Goal: Task Accomplishment & Management: Manage account settings

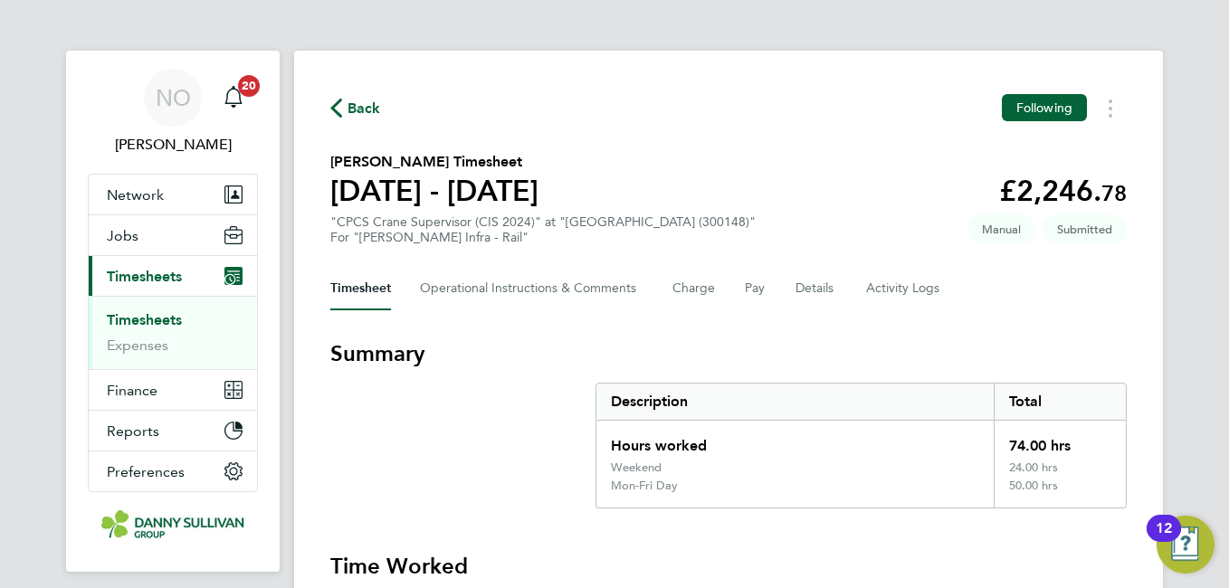
click at [368, 98] on span "Back" at bounding box center [363, 109] width 33 height 22
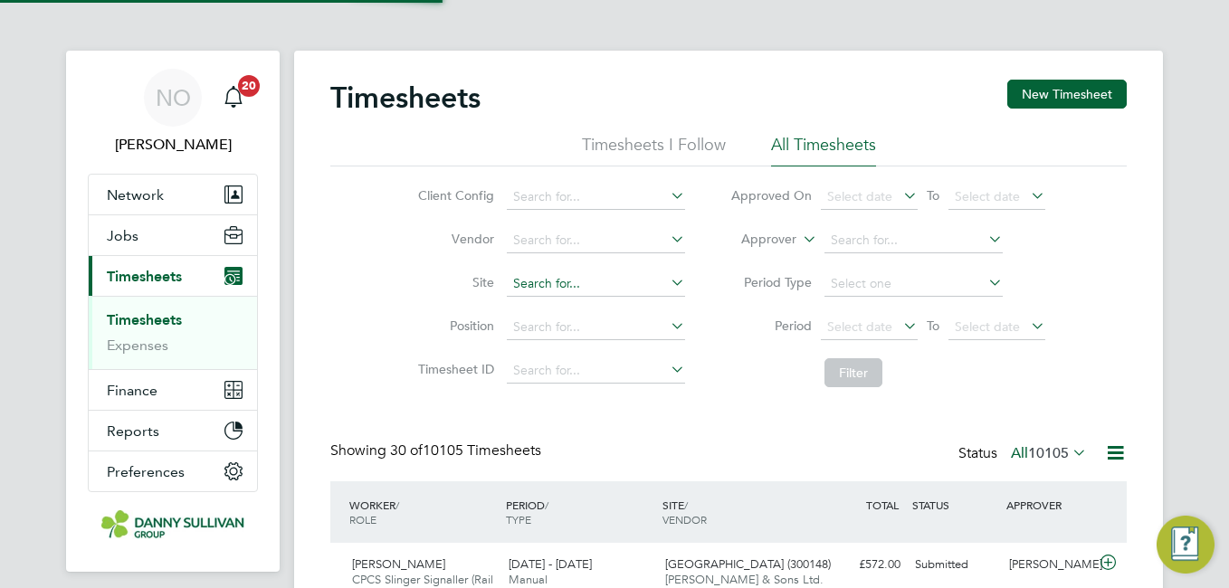
click at [597, 284] on input at bounding box center [596, 283] width 178 height 25
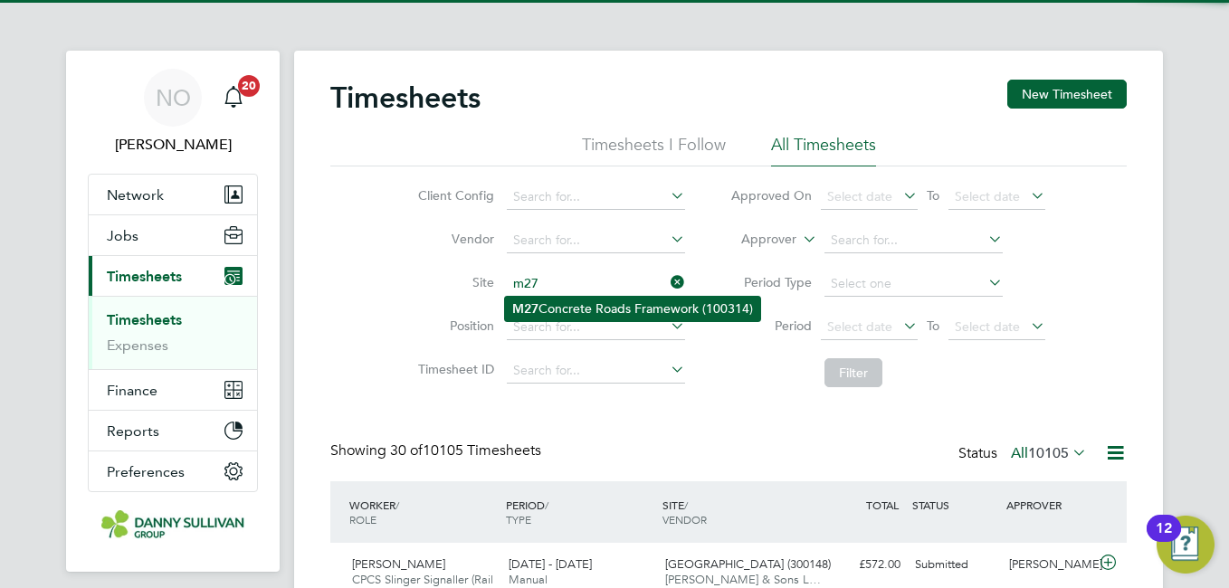
click at [597, 304] on li "M27 Concrete Roads Framework (100314)" at bounding box center [632, 309] width 255 height 24
type input "M27 Concrete Roads Framework (100314)"
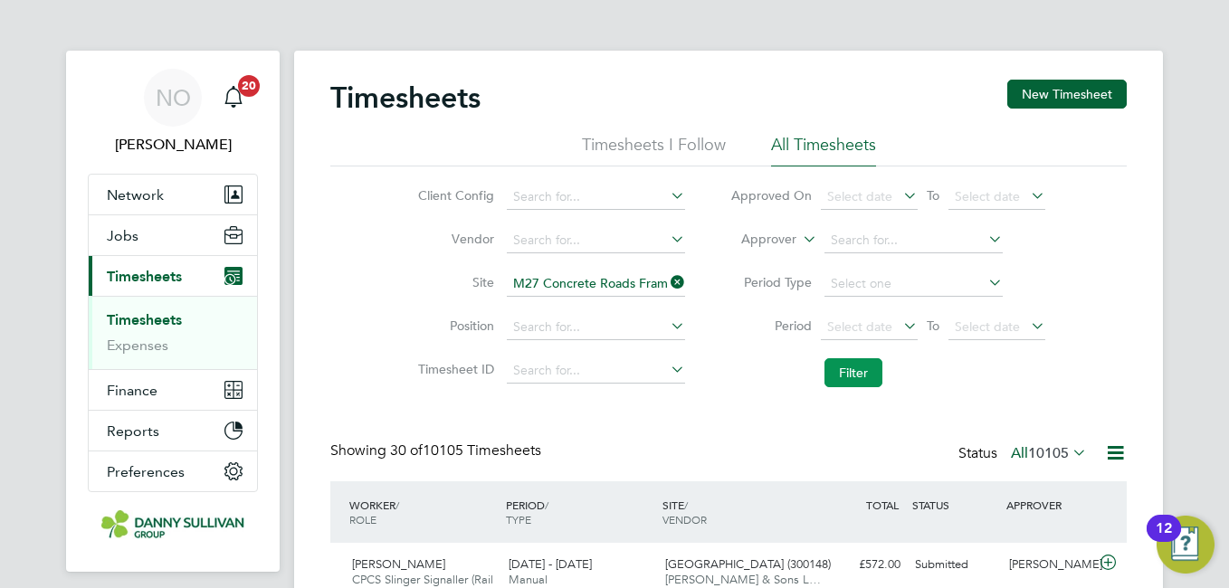
click at [828, 372] on button "Filter" at bounding box center [853, 372] width 58 height 29
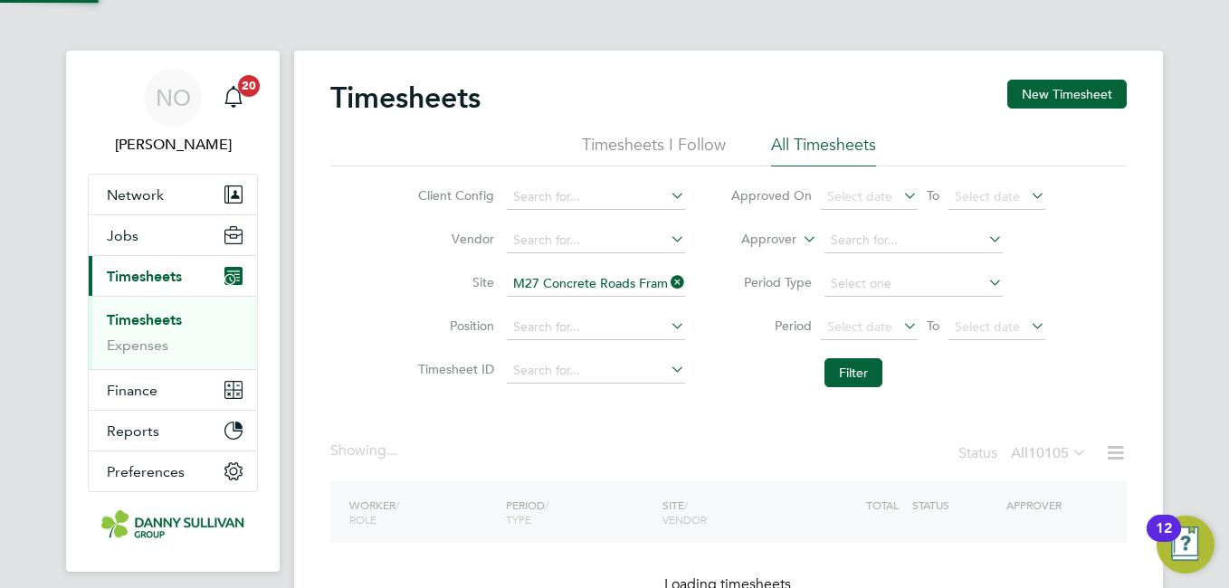
click at [427, 281] on label "Site" at bounding box center [453, 282] width 81 height 16
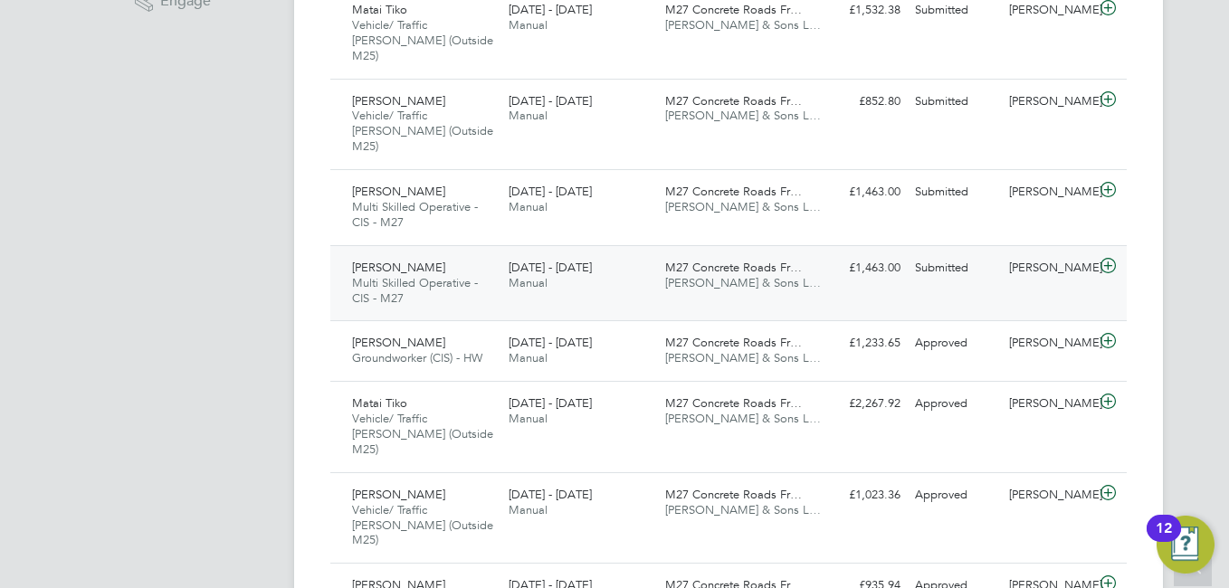
click at [557, 254] on div "16 - 22 Aug 2025 Manual" at bounding box center [579, 275] width 157 height 45
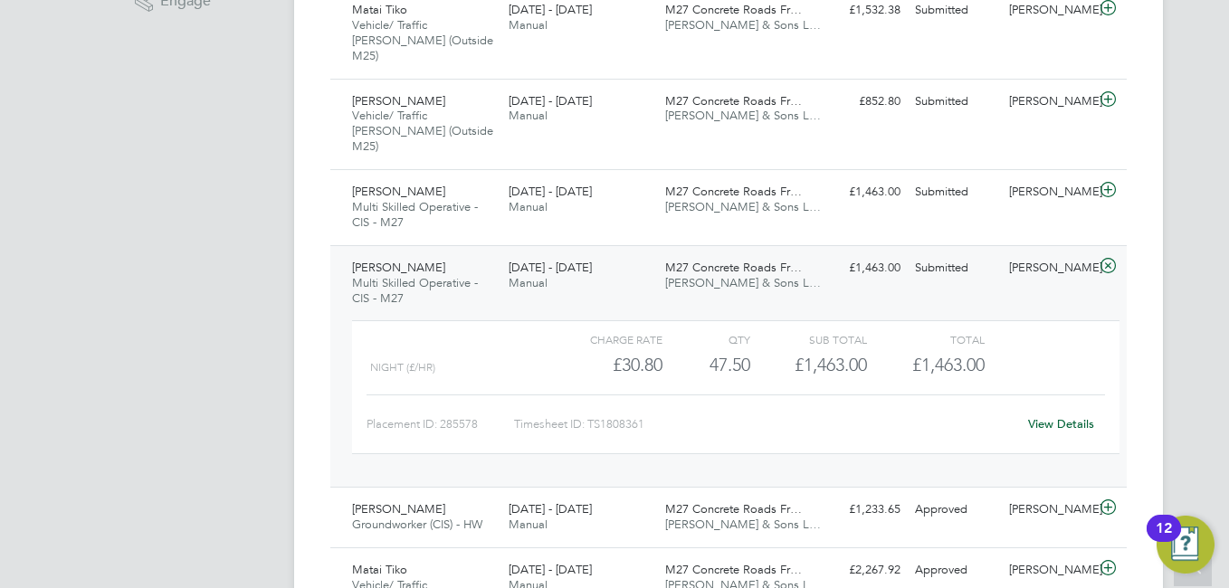
click at [1069, 416] on link "View Details" at bounding box center [1061, 423] width 66 height 15
click at [1082, 410] on div "View Details" at bounding box center [1060, 424] width 89 height 29
click at [1060, 416] on link "View Details" at bounding box center [1061, 423] width 66 height 15
click at [1059, 416] on link "View Details" at bounding box center [1061, 423] width 66 height 15
click at [425, 245] on div "Przemyslaw Krac Multi Skilled Operative - CIS - M27 16 - 22 Aug 2025 16 - 22 Au…" at bounding box center [728, 366] width 796 height 243
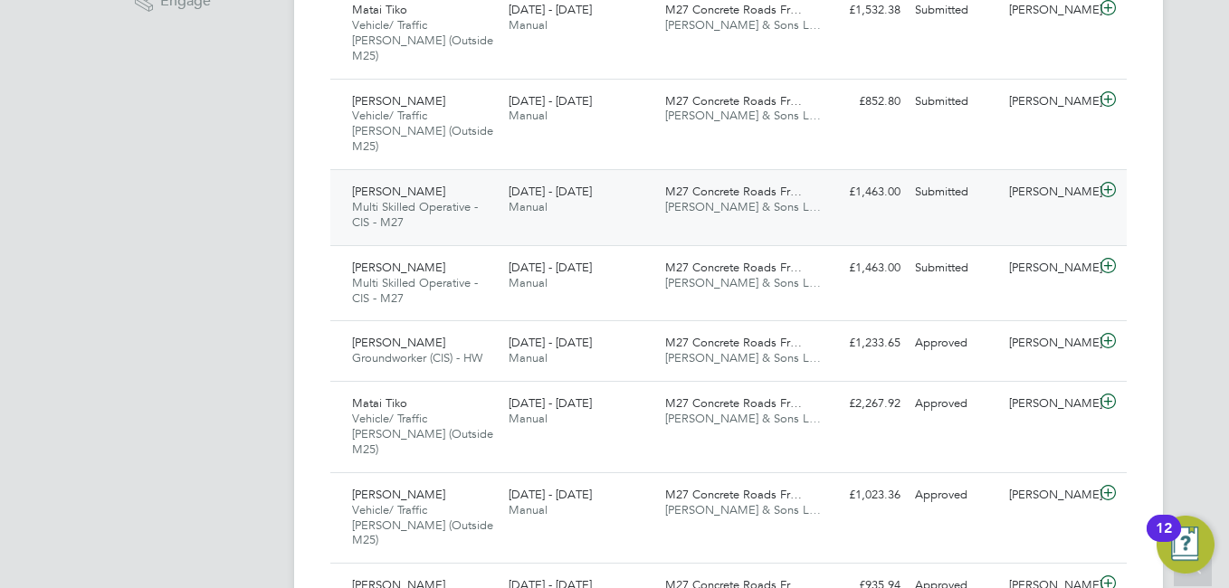
click at [420, 199] on span "Multi Skilled Operative - CIS - M27" at bounding box center [415, 214] width 126 height 31
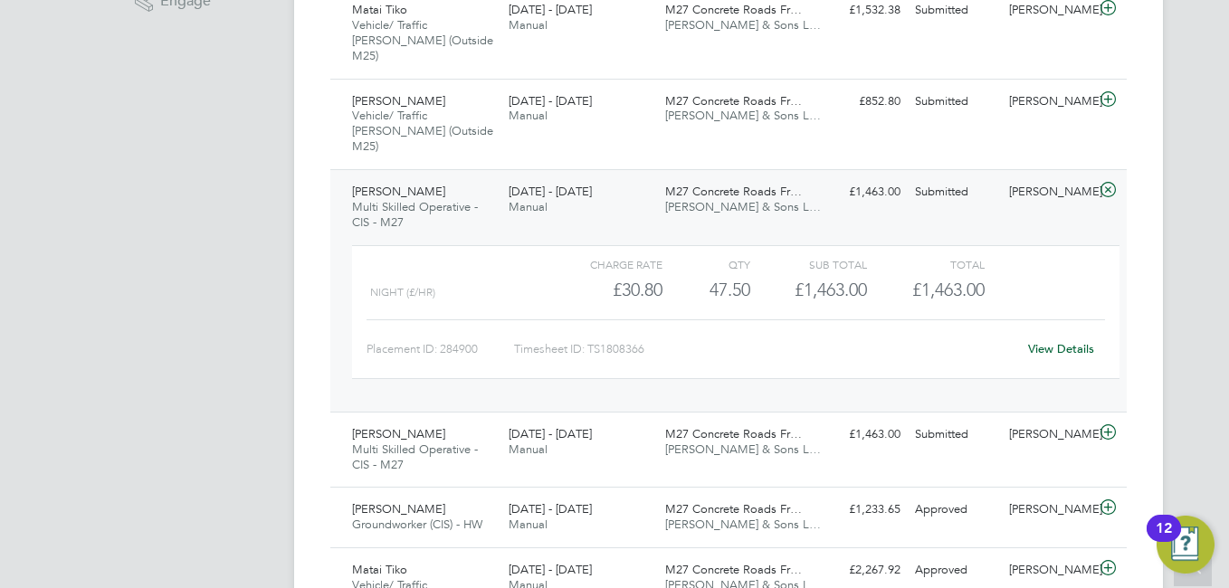
click at [1068, 341] on link "View Details" at bounding box center [1061, 348] width 66 height 15
click at [420, 184] on span "Piotr Przemyski" at bounding box center [398, 191] width 93 height 15
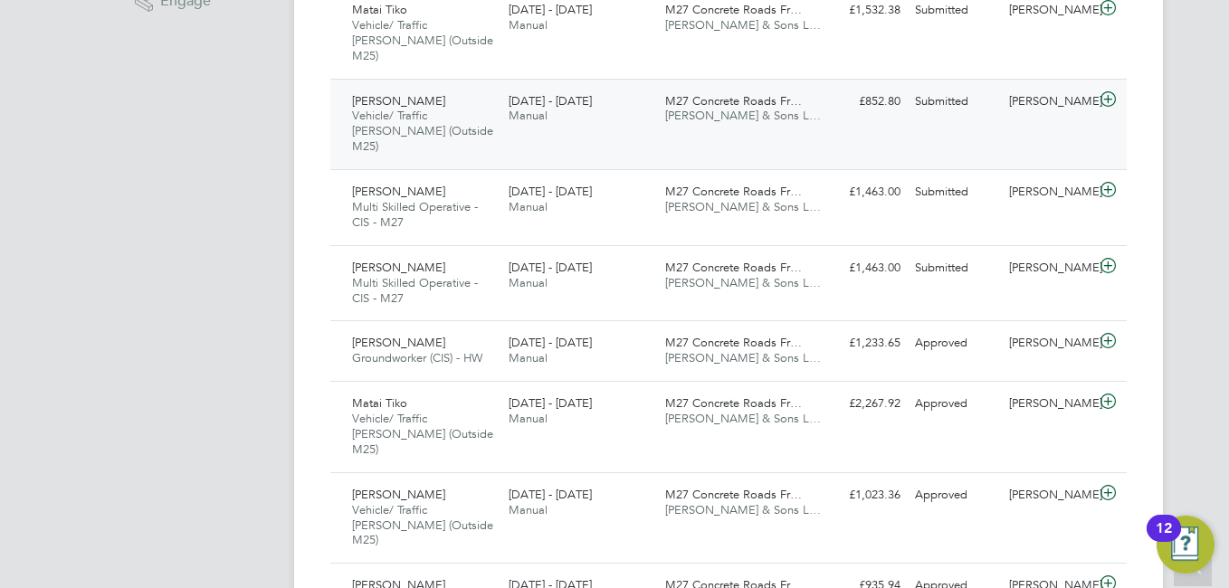
click at [411, 108] on span "Vehicle/ Traffic Marshall (Outside M25)" at bounding box center [422, 131] width 141 height 46
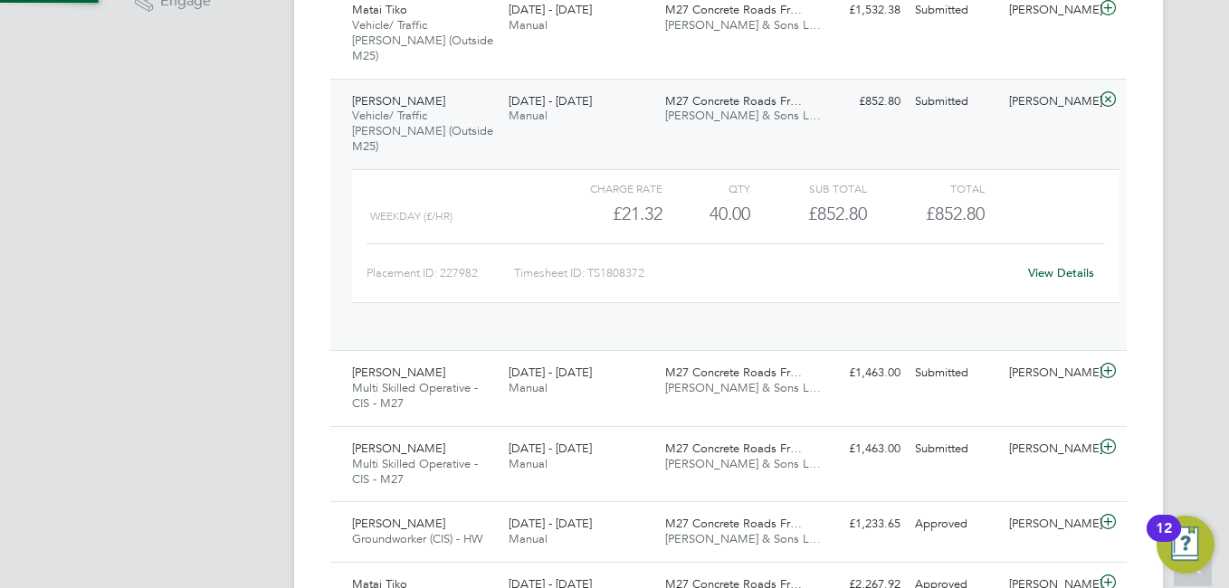
scroll to position [31, 176]
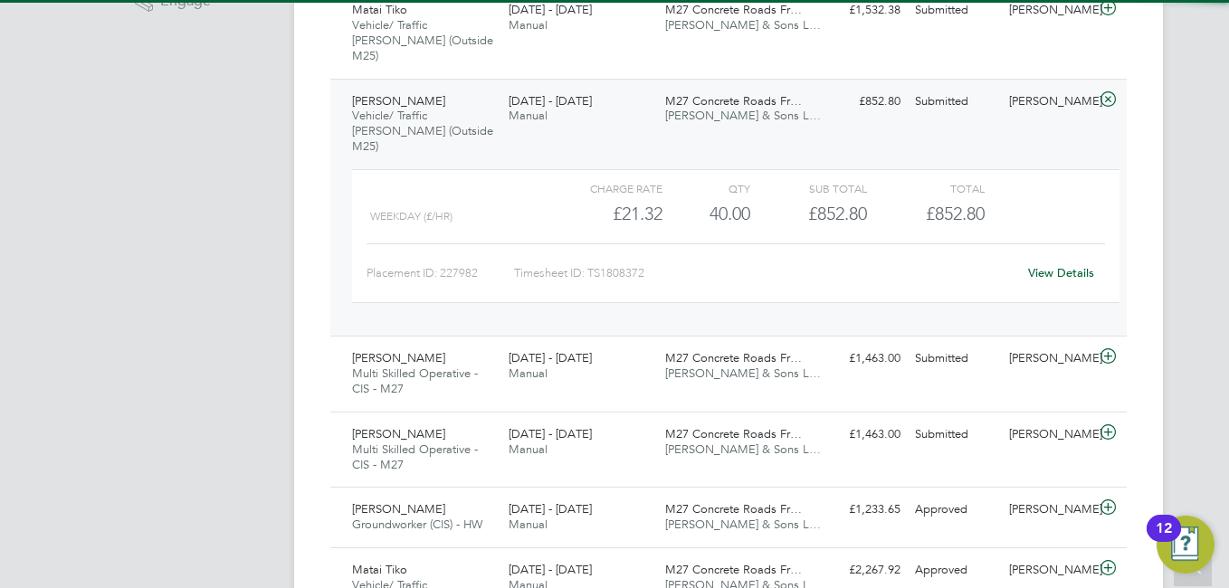
click at [1060, 265] on link "View Details" at bounding box center [1061, 272] width 66 height 15
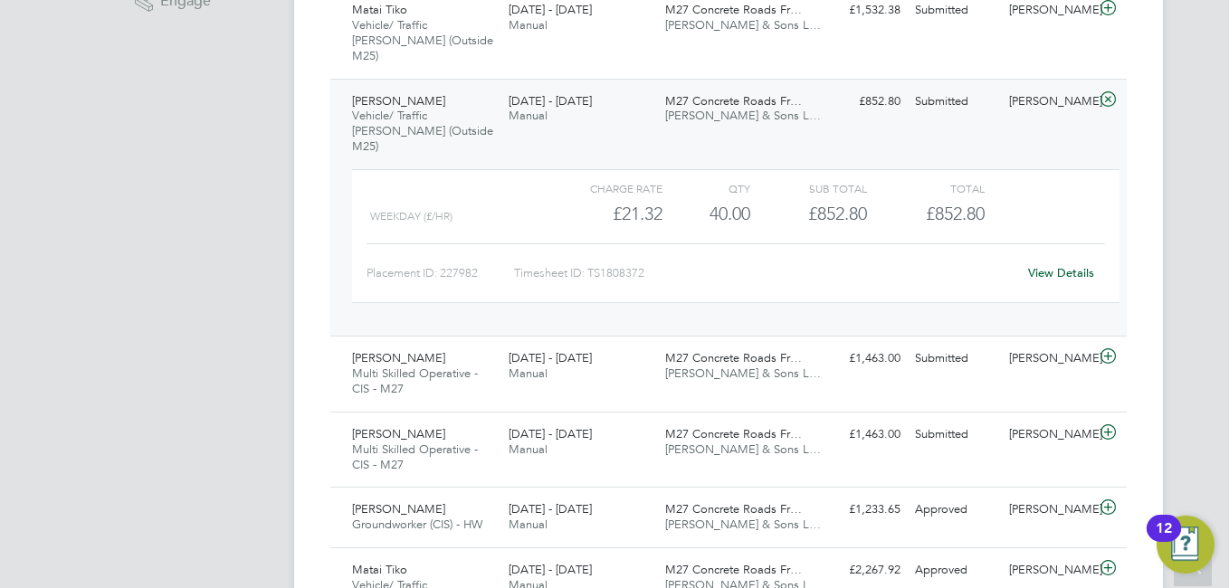
click at [402, 108] on span "Vehicle/ Traffic Marshall (Outside M25)" at bounding box center [422, 131] width 141 height 46
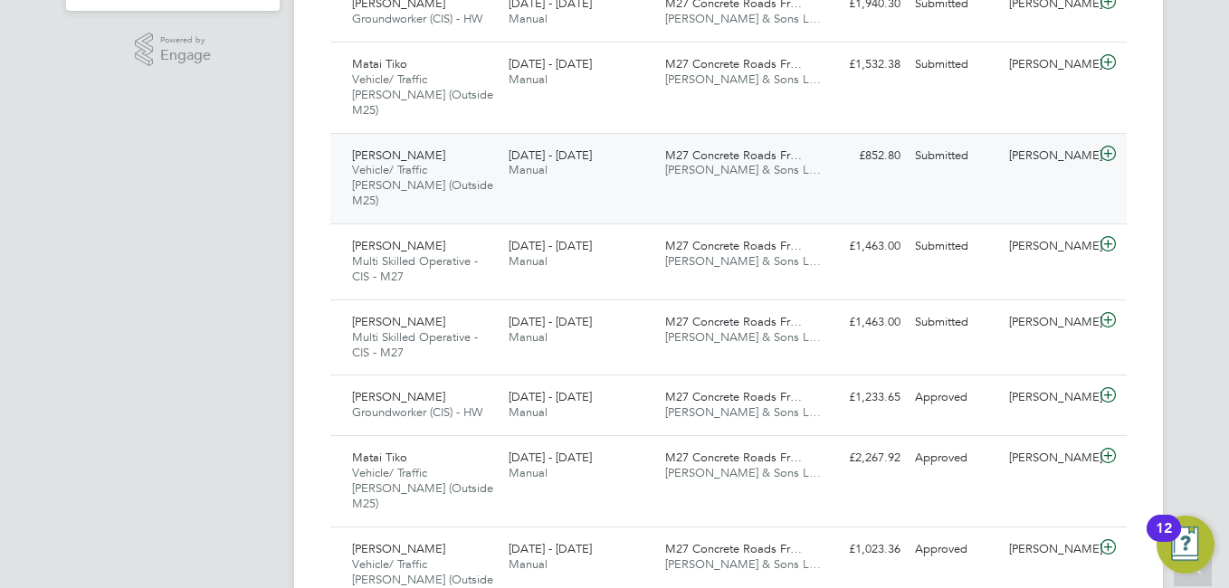
scroll to position [543, 0]
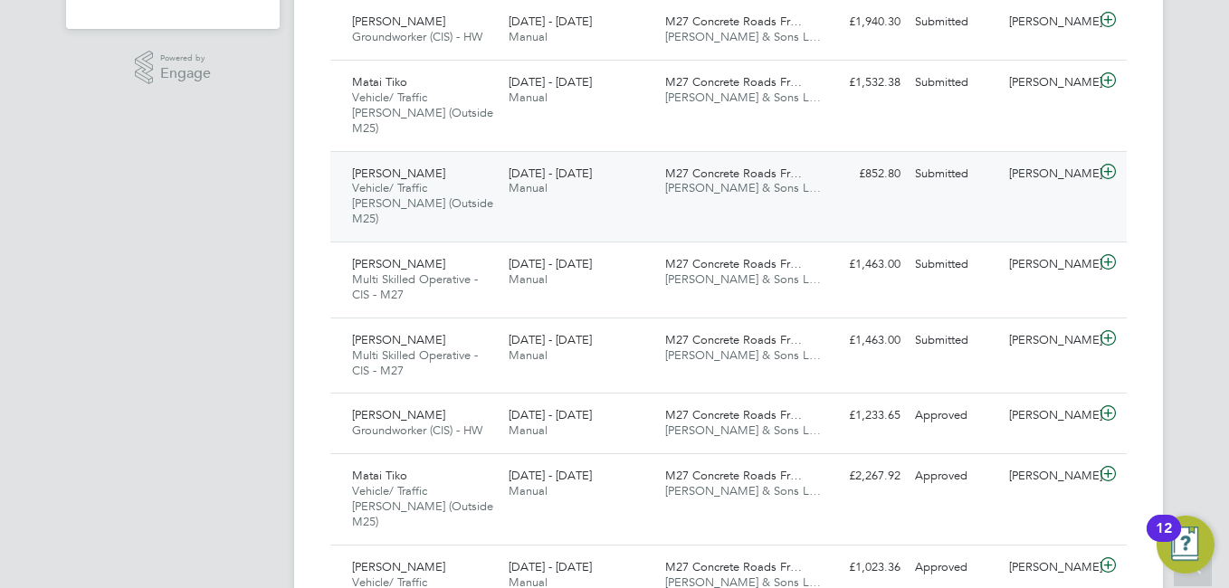
click at [402, 99] on span "Vehicle/ Traffic Marshall (Outside M25)" at bounding box center [422, 113] width 141 height 46
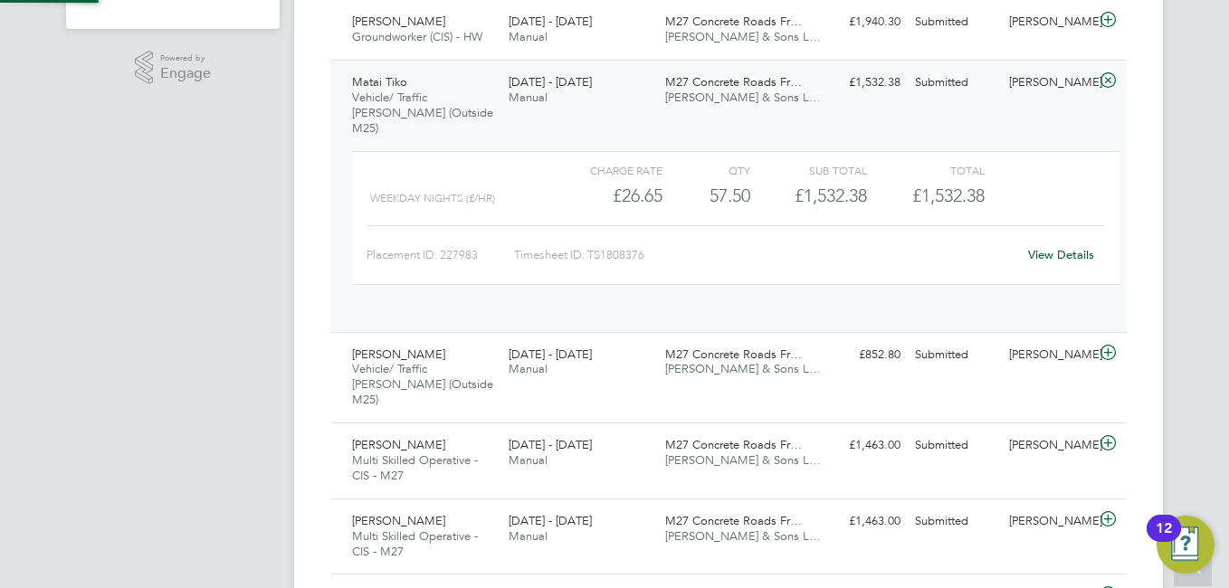
scroll to position [31, 176]
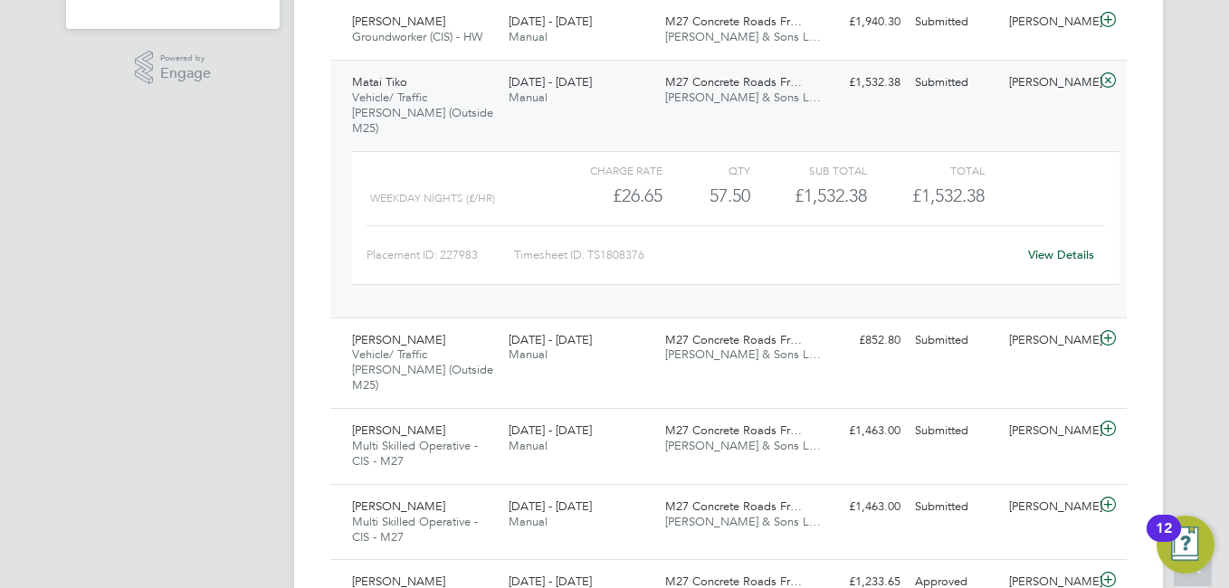
click at [1073, 248] on div "View Details" at bounding box center [1060, 255] width 89 height 29
click at [1065, 247] on link "View Details" at bounding box center [1061, 254] width 66 height 15
click at [433, 99] on span "Vehicle/ Traffic Marshall (Outside M25)" at bounding box center [422, 113] width 141 height 46
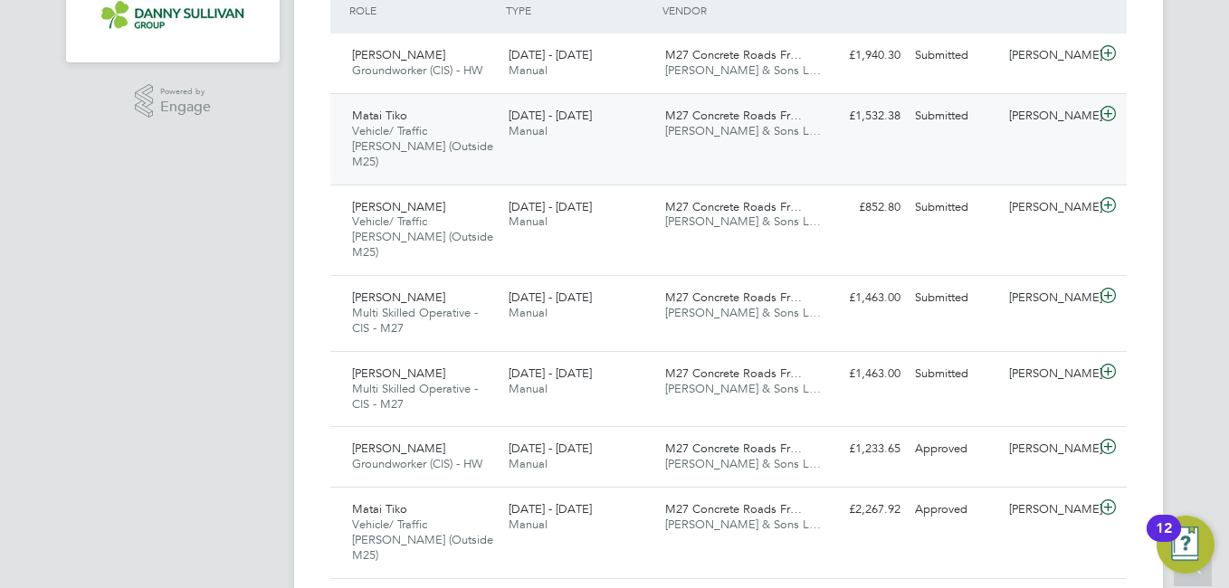
scroll to position [507, 0]
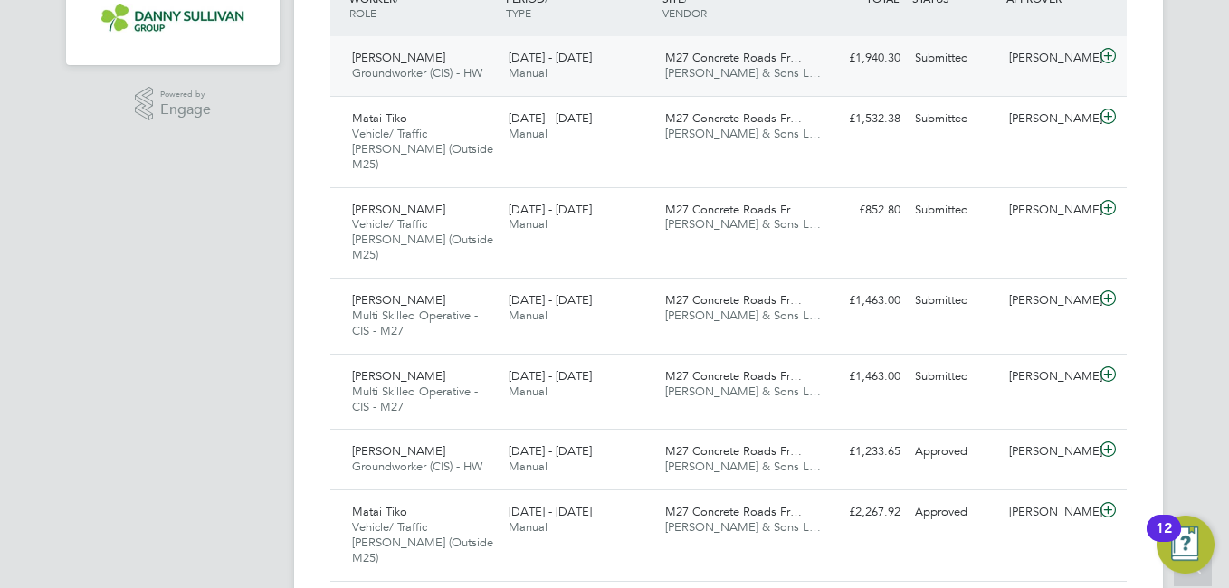
click at [425, 74] on span "Groundworker (CIS) - HW" at bounding box center [417, 72] width 130 height 15
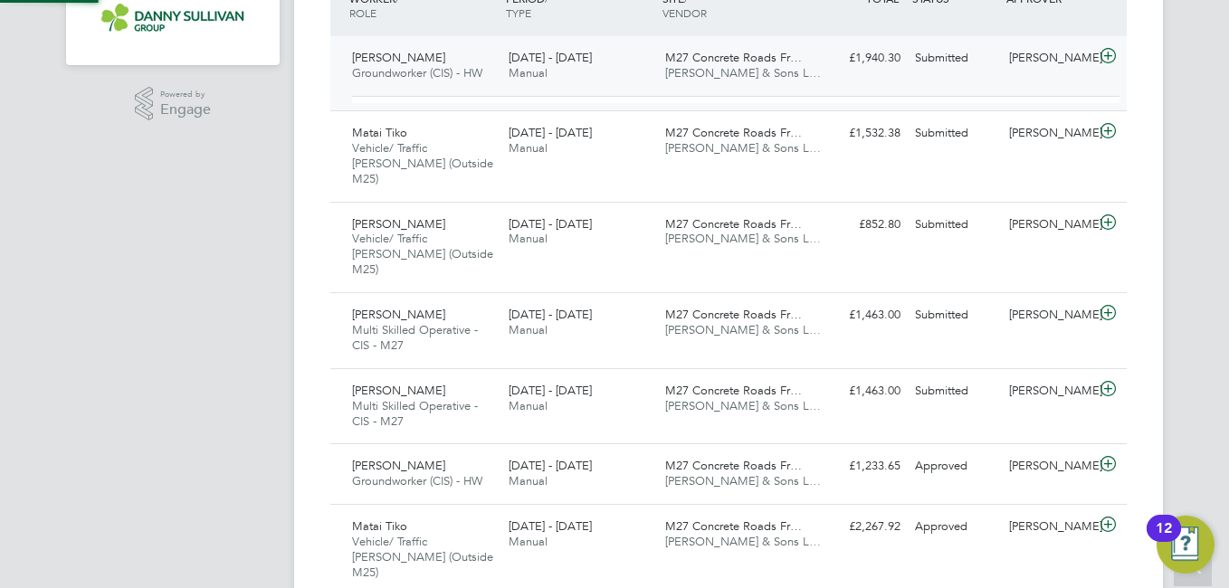
scroll to position [31, 176]
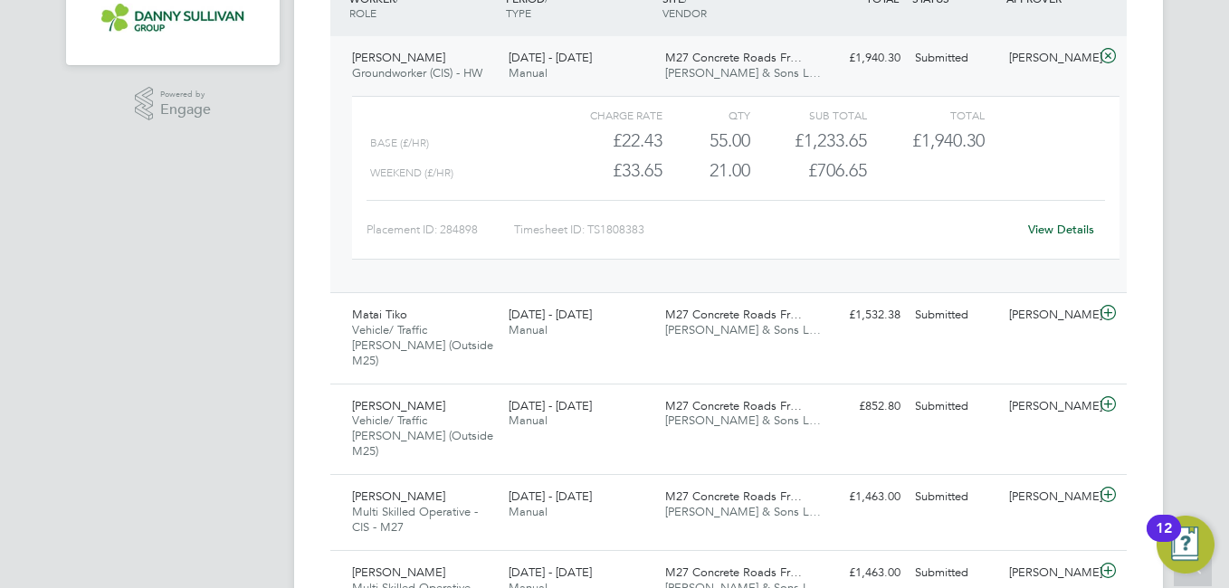
click at [1052, 227] on link "View Details" at bounding box center [1061, 229] width 66 height 15
click at [385, 65] on div "Vikram Vikram Groundworker (CIS) - HW 16 - 22 Aug 2025" at bounding box center [423, 65] width 157 height 45
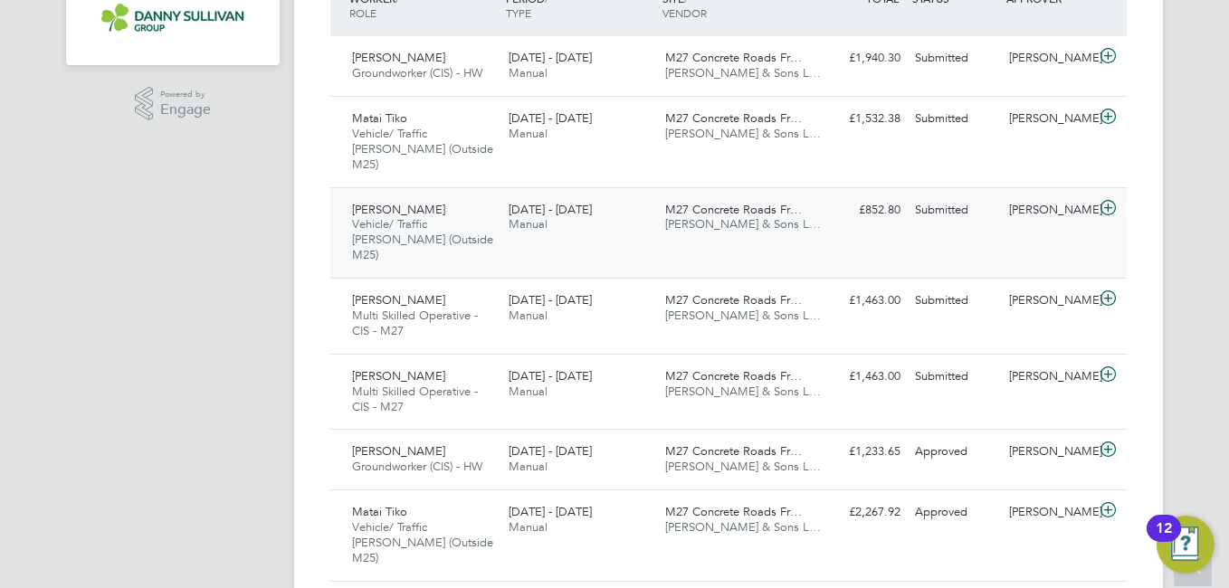
scroll to position [0, 0]
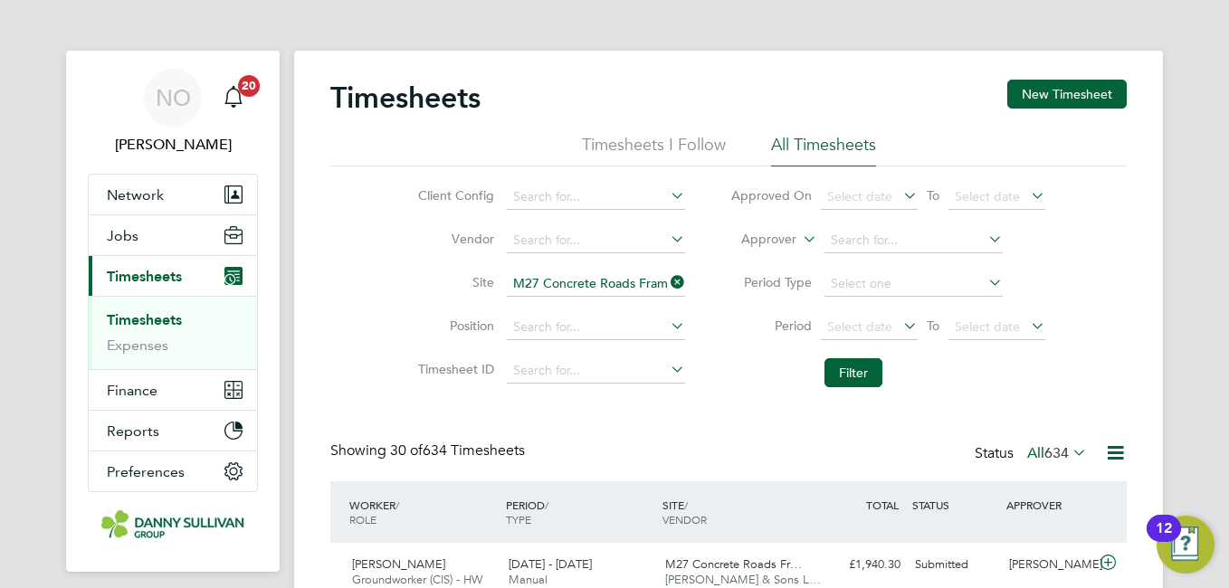
click at [667, 284] on icon at bounding box center [667, 282] width 0 height 25
click at [540, 262] on li "Vendor" at bounding box center [549, 240] width 318 height 43
click at [540, 288] on input at bounding box center [596, 283] width 178 height 25
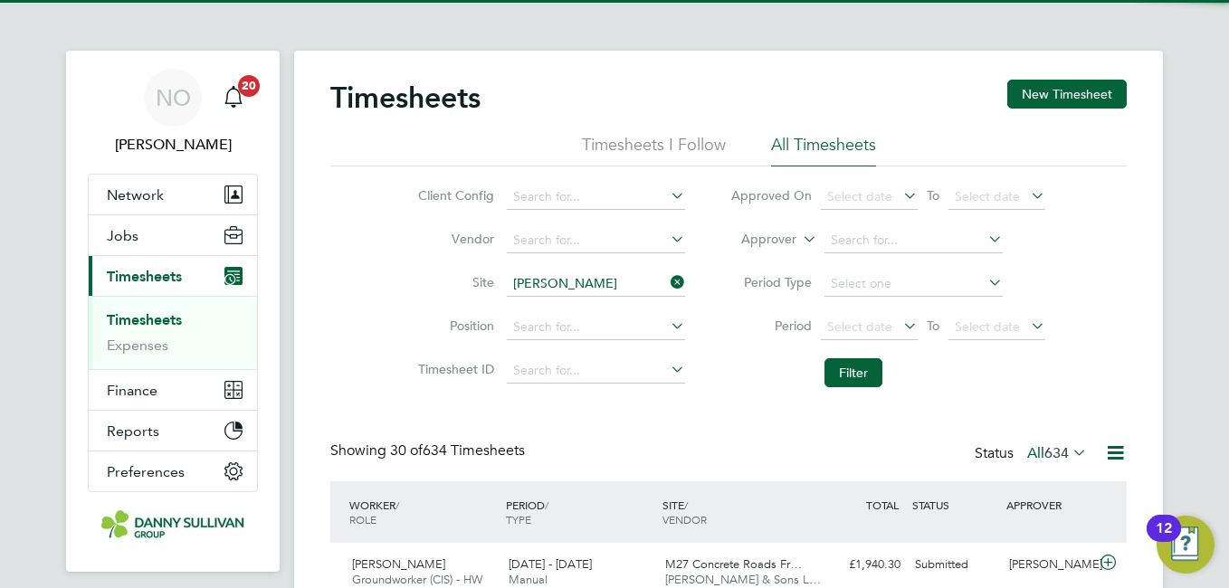
click at [568, 301] on li "Harker 132kv OHL Modification Works (4H2002)" at bounding box center [682, 309] width 354 height 24
type input "Harker 132kv OHL Modification Works (4H2002)"
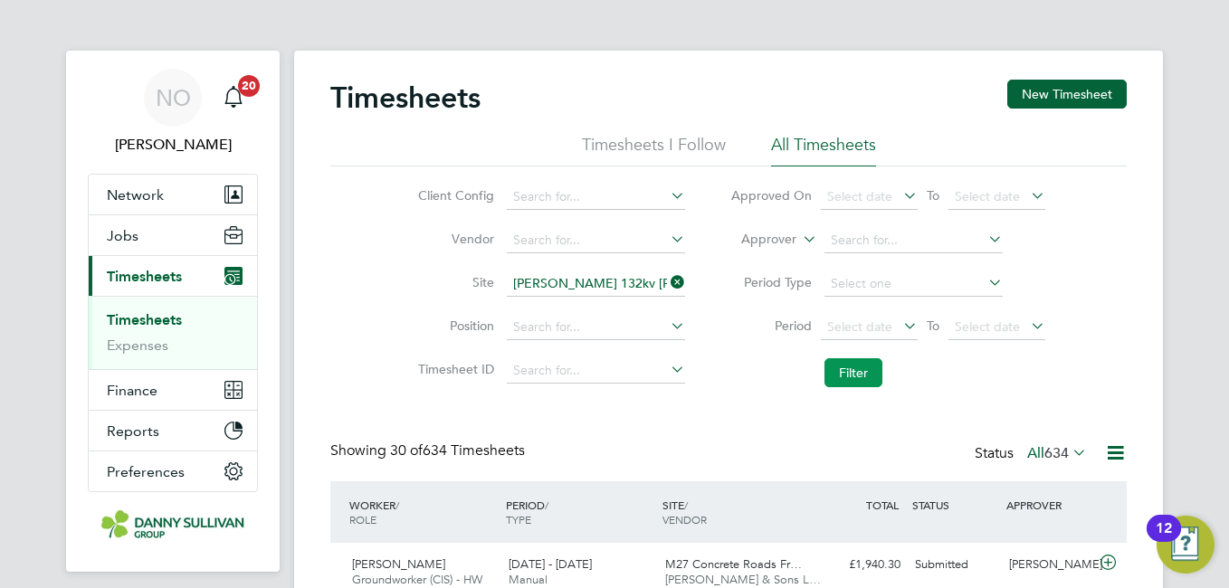
click at [842, 382] on button "Filter" at bounding box center [853, 372] width 58 height 29
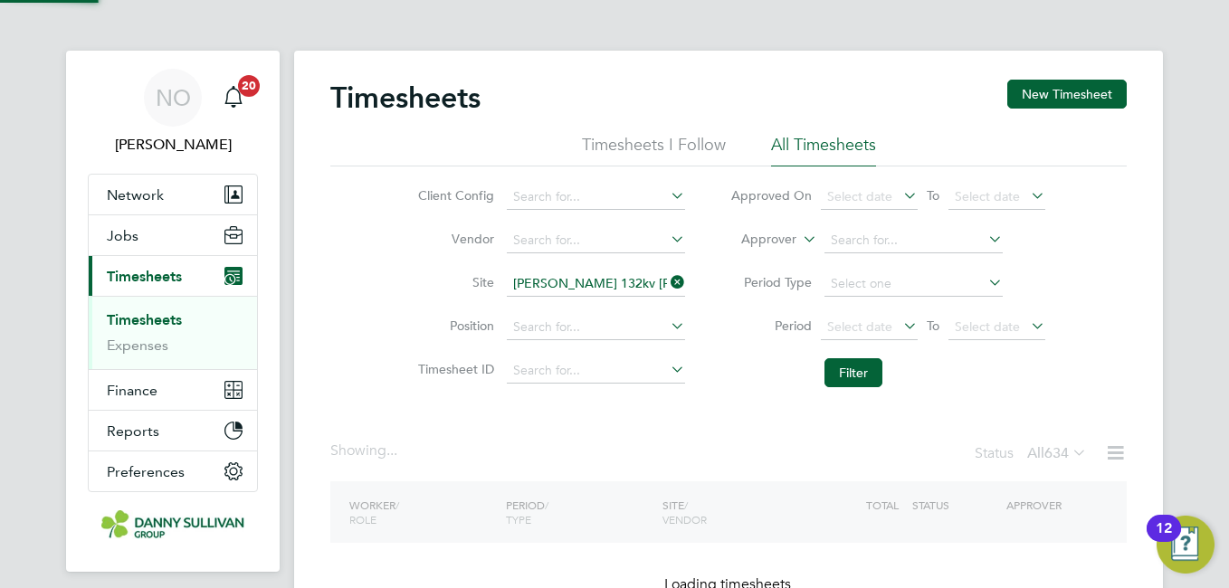
click at [370, 300] on div "Client Config Vendor Site Harker 132kv OHL Modification Works (4H2002) Position…" at bounding box center [728, 281] width 796 height 230
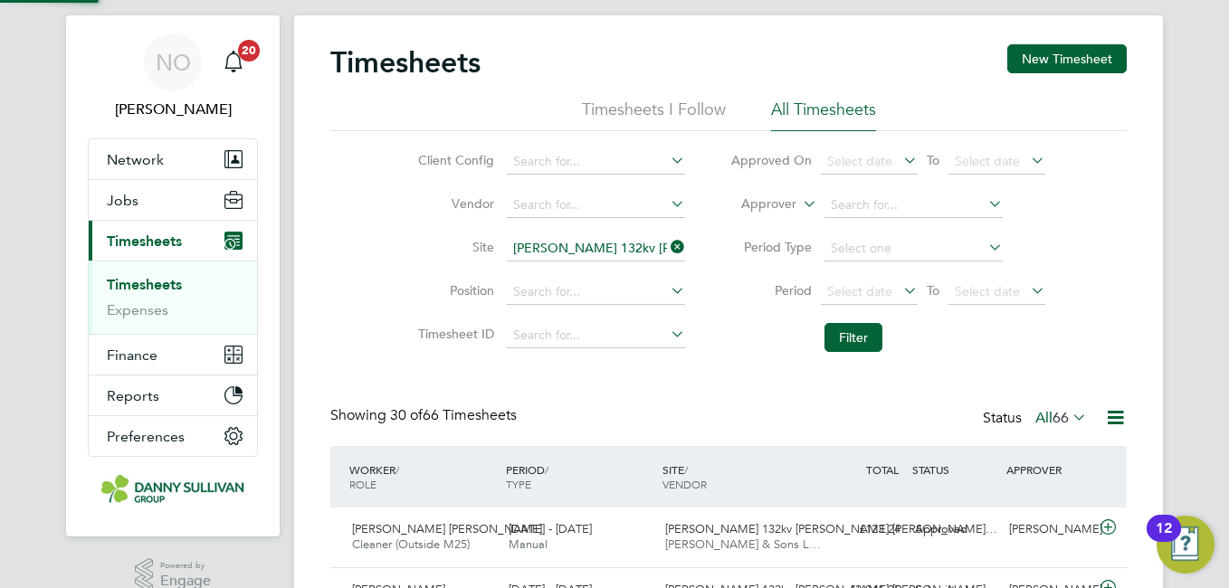
scroll to position [9, 9]
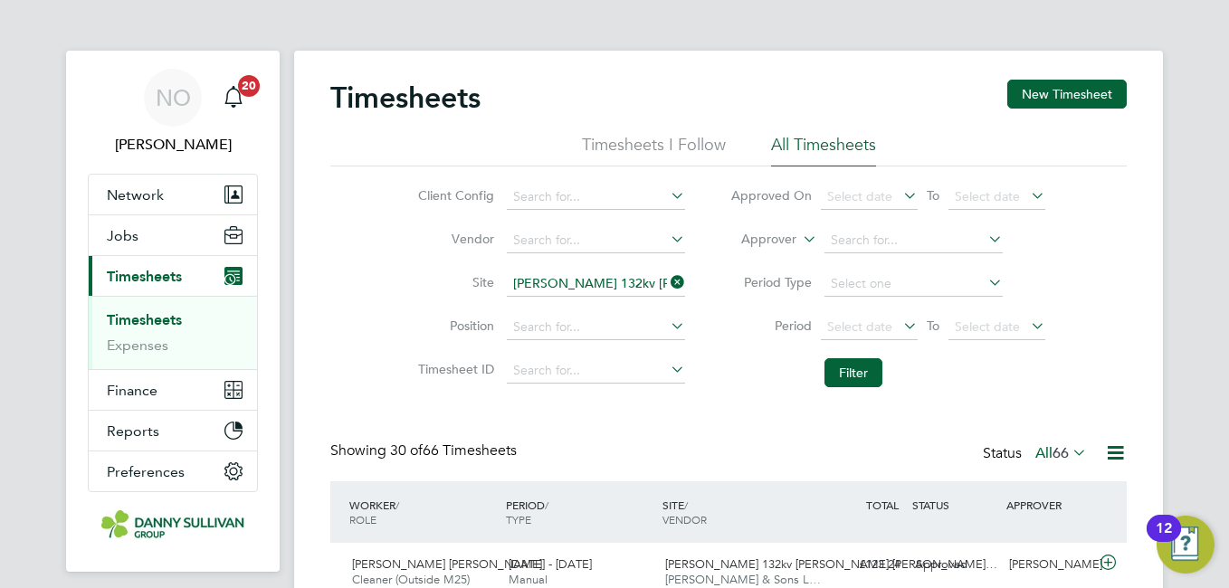
click at [591, 273] on input "Harker 132kv OHL Modification Works (4H2002)" at bounding box center [596, 283] width 178 height 25
click at [588, 309] on li "Beckton Depot (300148)" at bounding box center [595, 309] width 180 height 24
type input "Beckton Depot (300148)"
click at [847, 363] on button "Filter" at bounding box center [853, 372] width 58 height 29
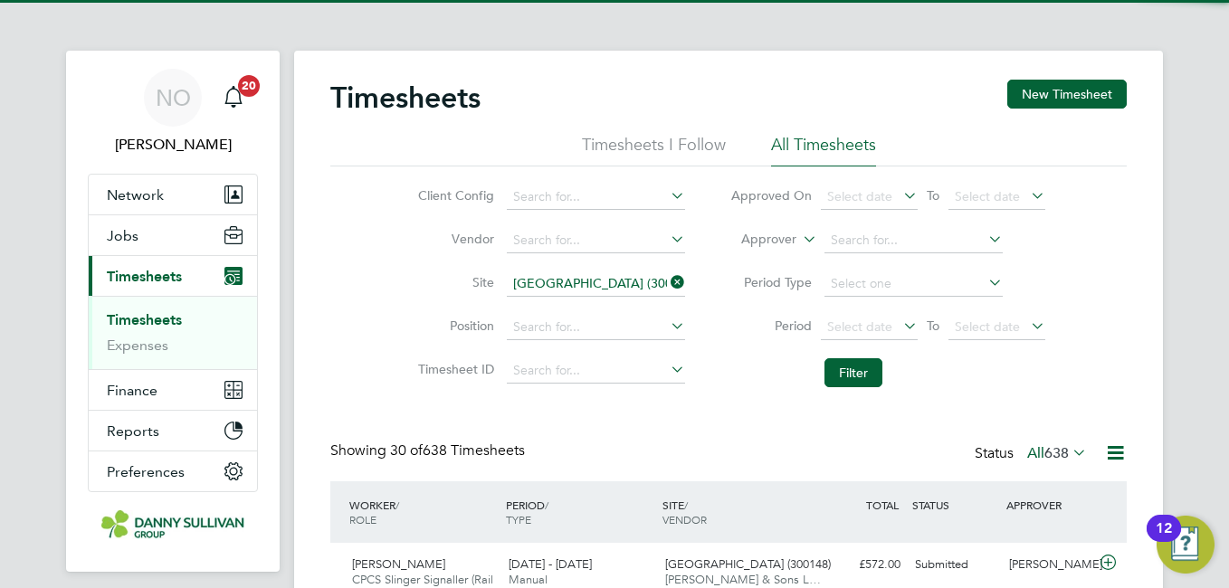
scroll to position [61, 157]
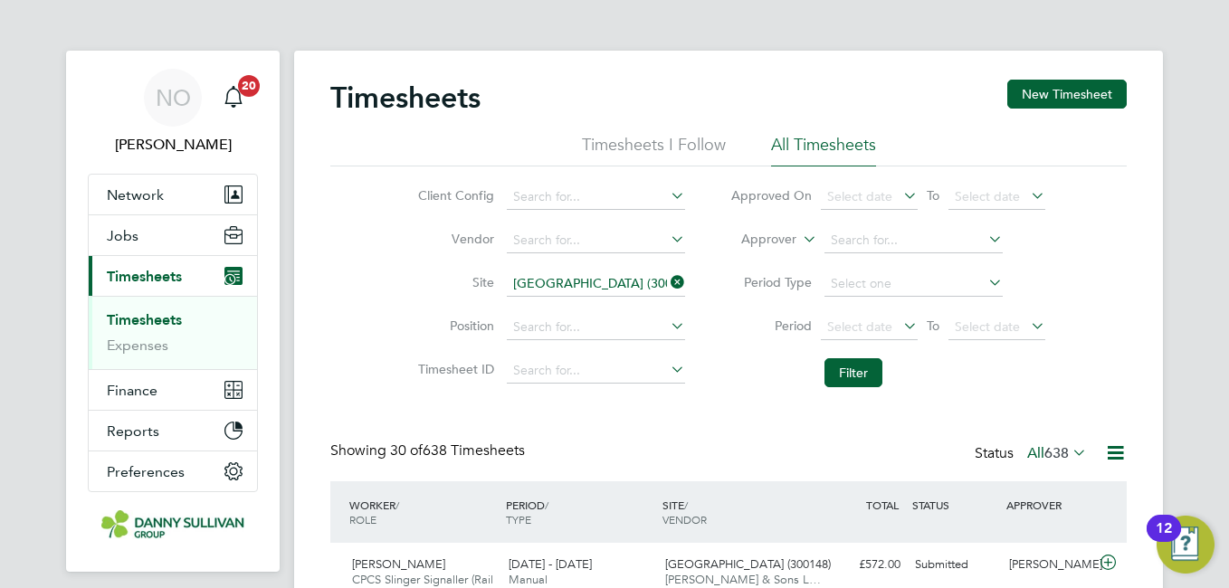
click at [393, 278] on li "Site Beckton Depot (300148)" at bounding box center [549, 283] width 318 height 43
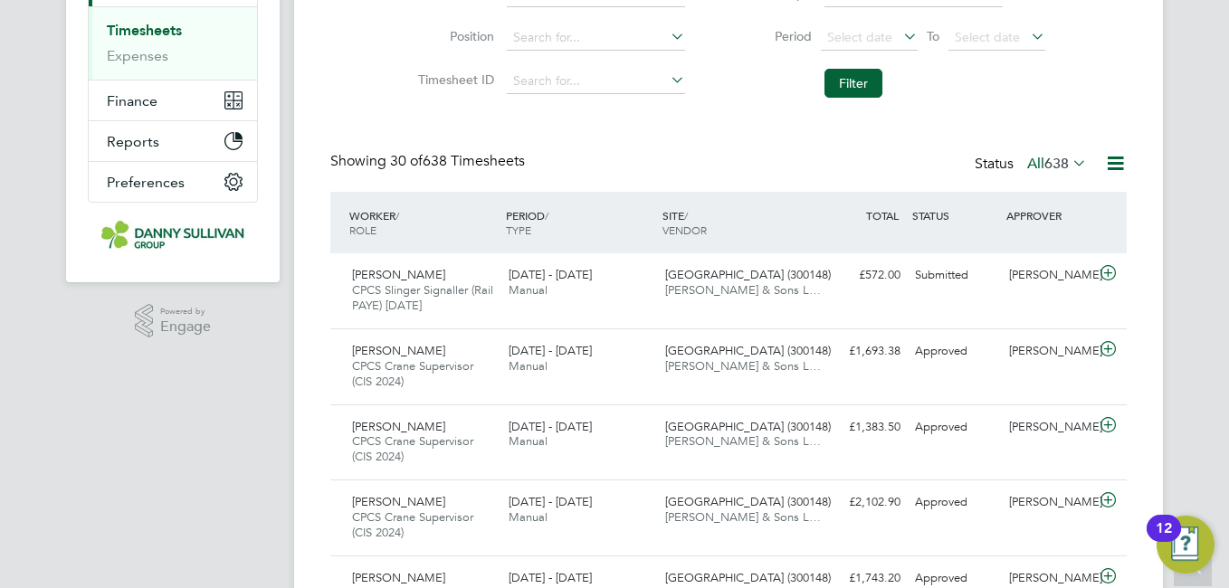
click at [393, 278] on span "Richard Salawu" at bounding box center [398, 274] width 93 height 15
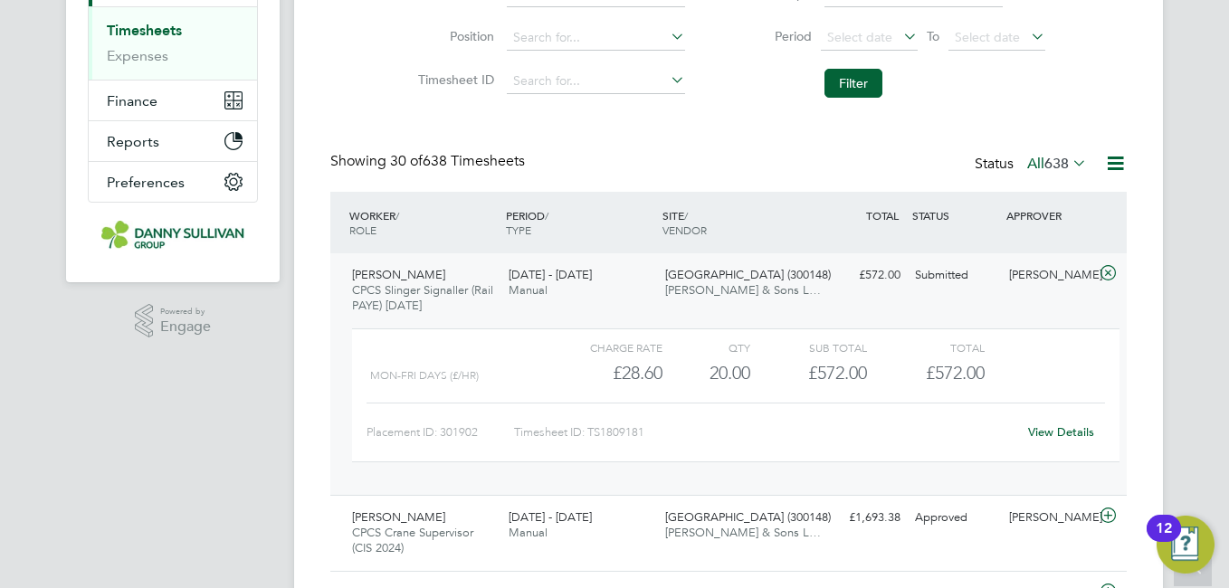
click at [393, 278] on span "Richard Salawu" at bounding box center [398, 274] width 93 height 15
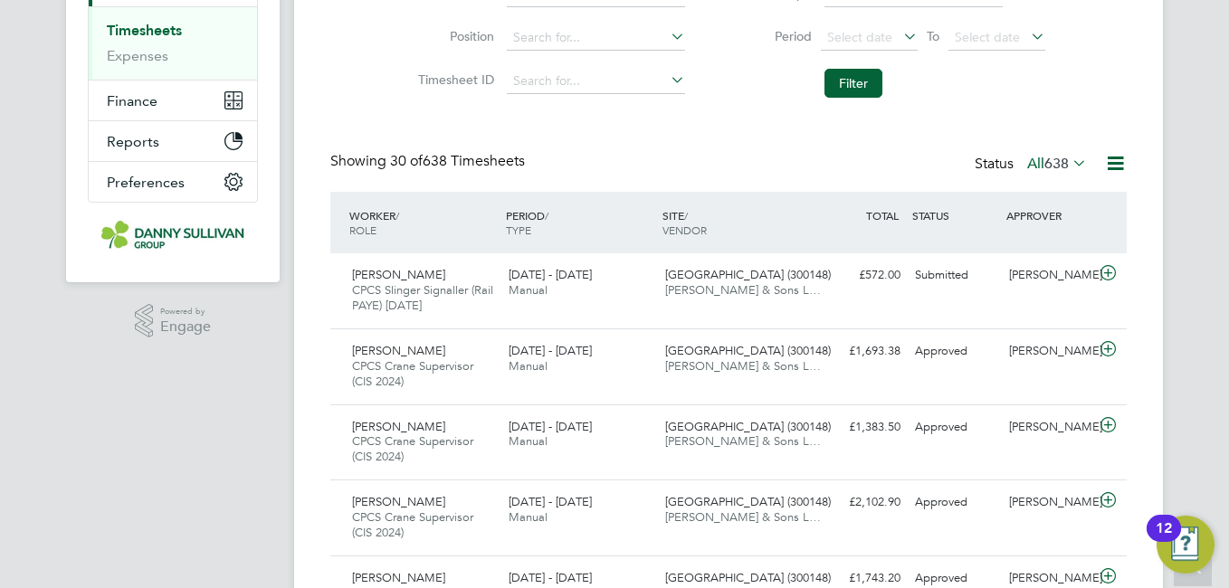
click at [393, 278] on span "Richard Salawu" at bounding box center [398, 274] width 93 height 15
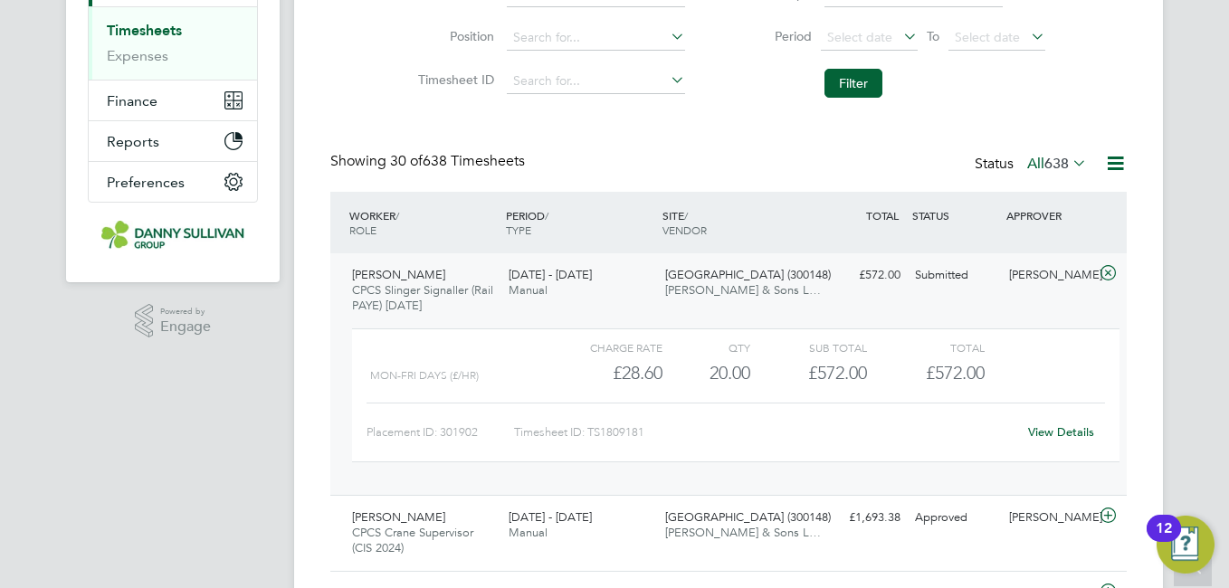
click at [1059, 416] on div "Placement ID: 301902 Timesheet ID: TS1809181 View Details" at bounding box center [735, 425] width 738 height 44
click at [1059, 418] on div "View Details" at bounding box center [1060, 432] width 89 height 29
drag, startPoint x: 1059, startPoint y: 417, endPoint x: 1056, endPoint y: 426, distance: 9.4
click at [1056, 426] on link "View Details" at bounding box center [1061, 431] width 66 height 15
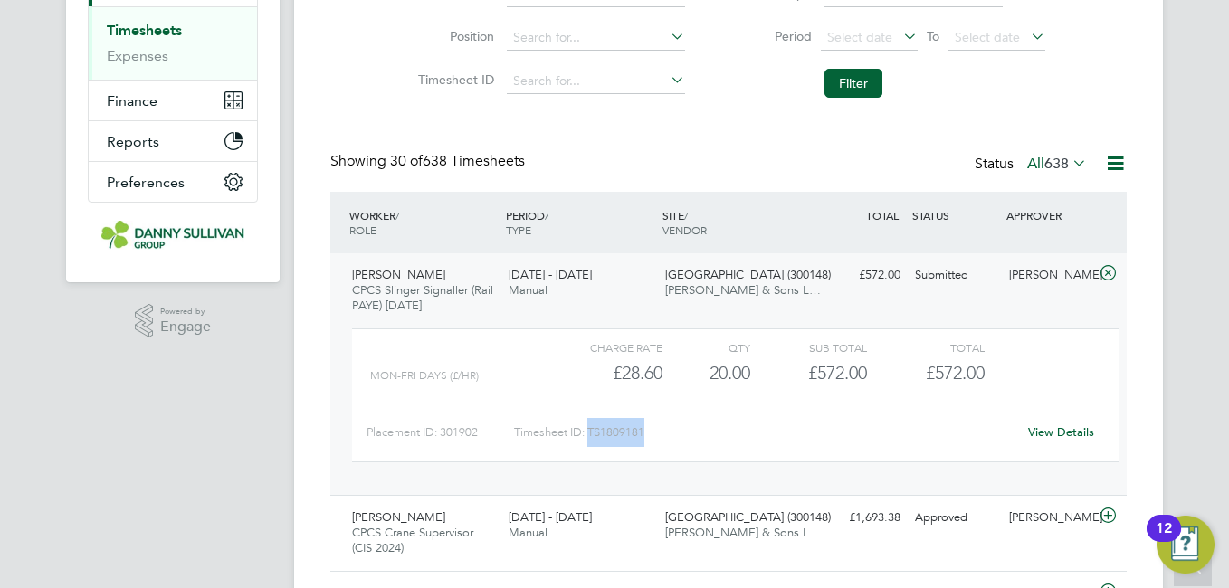
click at [435, 296] on span "CPCS Slinger Signaller (Rail PAYE) Apr 25" at bounding box center [422, 297] width 141 height 31
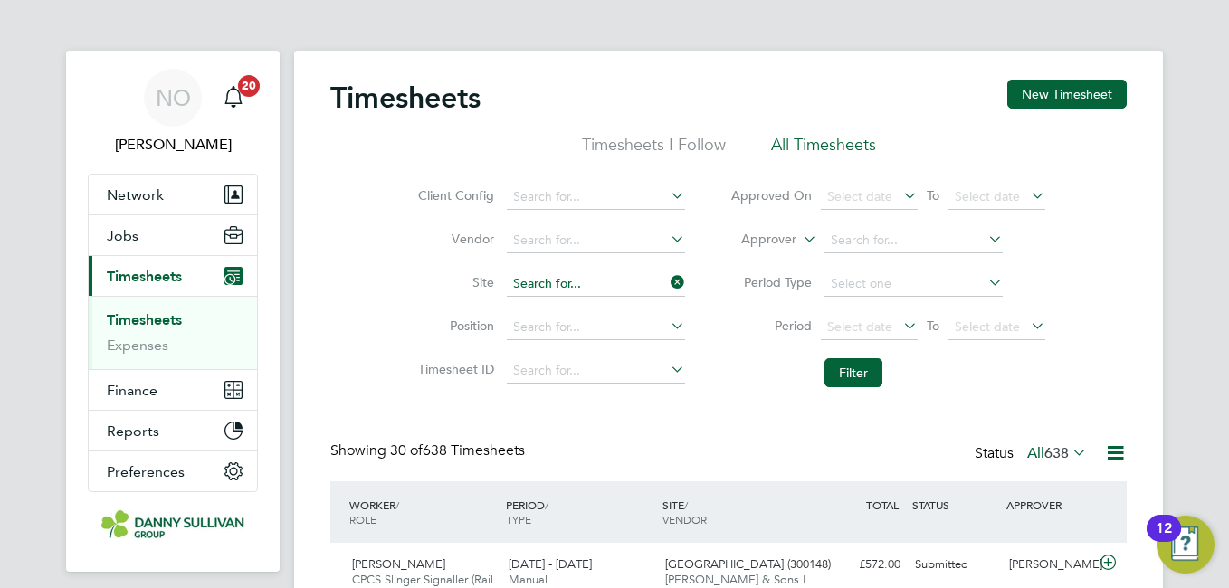
click at [595, 278] on input at bounding box center [596, 283] width 178 height 25
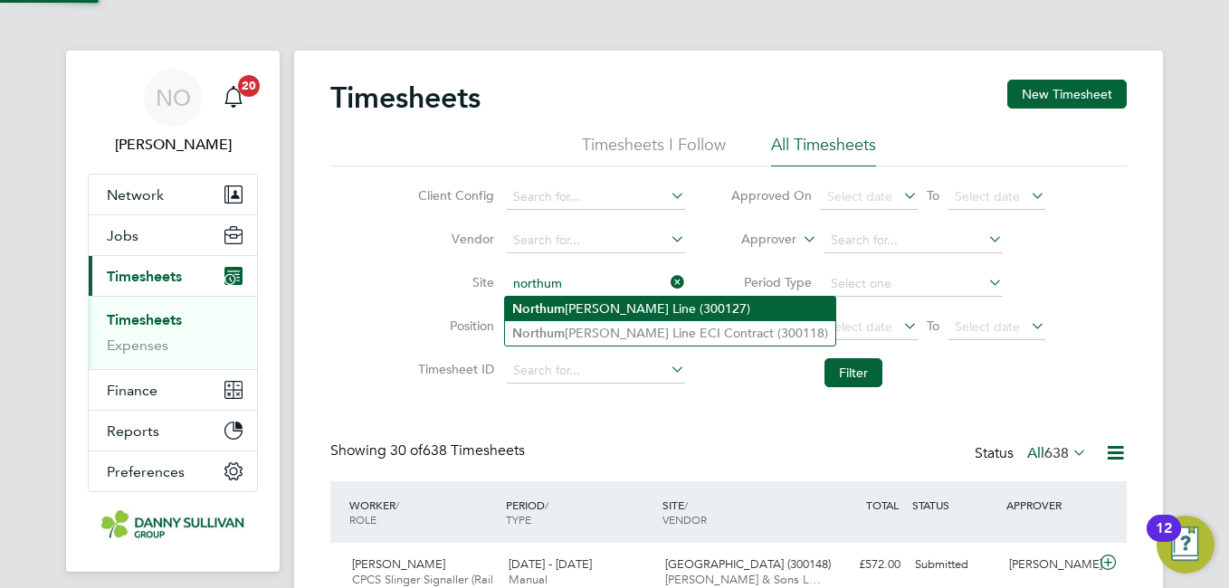
click at [593, 302] on li "Northum berland Line (300127)" at bounding box center [670, 309] width 330 height 24
type input "Northumberland Line (300127)"
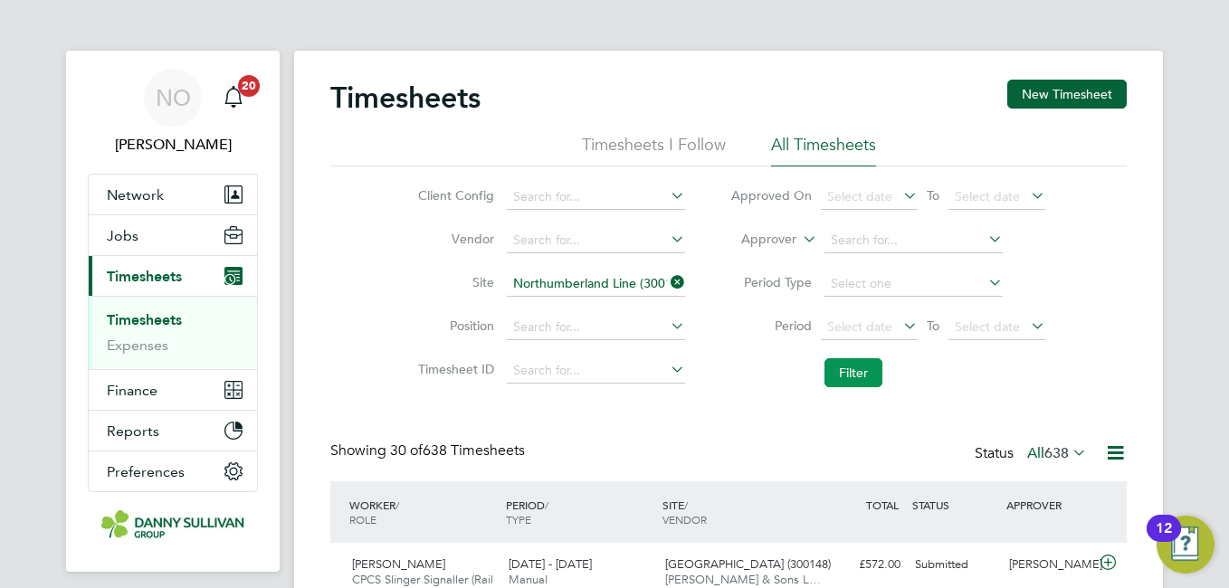
click at [840, 369] on button "Filter" at bounding box center [853, 372] width 58 height 29
click at [433, 296] on li "Site Northumberland Line (300127)" at bounding box center [549, 283] width 318 height 43
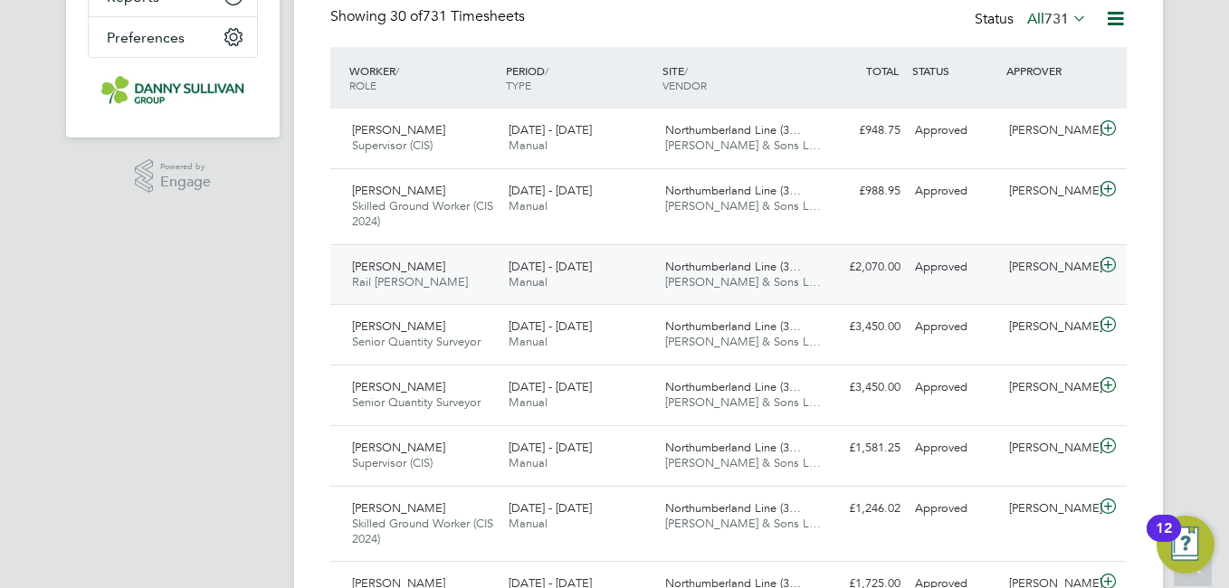
click at [501, 283] on div "16 - 22 Aug 2025 Manual" at bounding box center [579, 274] width 157 height 45
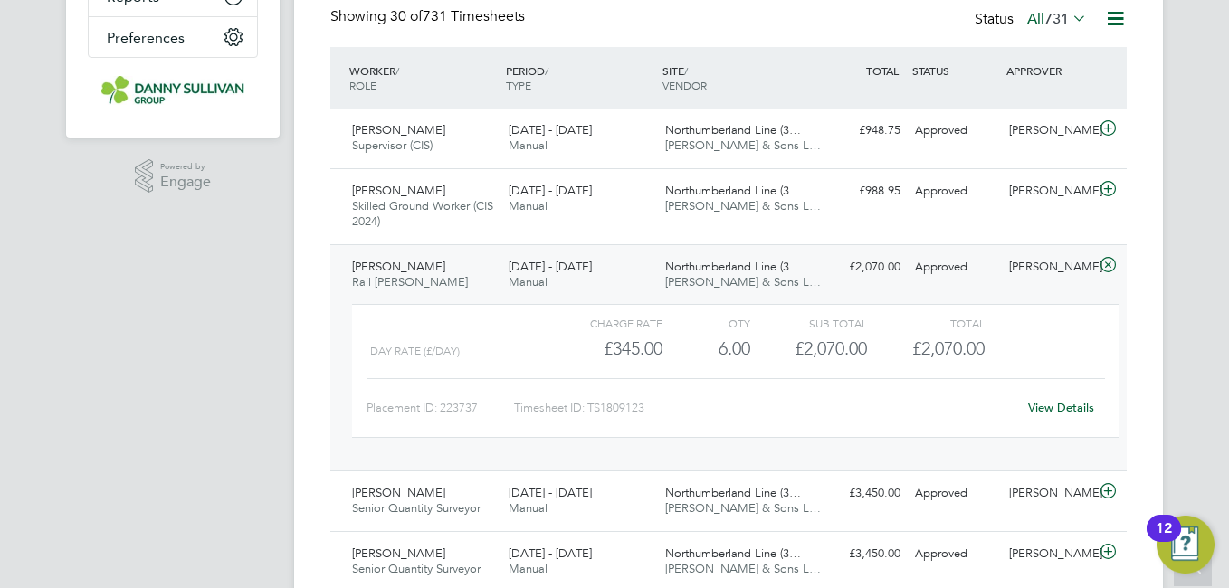
click at [1081, 412] on link "View Details" at bounding box center [1061, 407] width 66 height 15
click at [442, 272] on div "Robert Horn Rail Foreman 16 - 22 Aug 2025" at bounding box center [423, 274] width 157 height 45
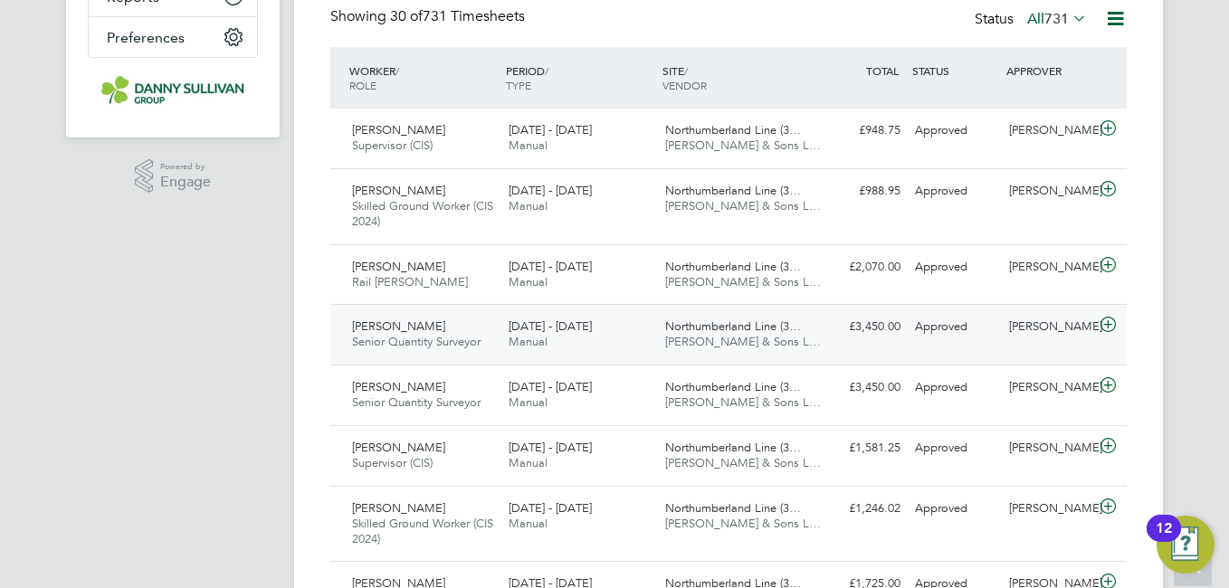
click at [945, 343] on div "Cole Henderson Senior Quantity Surveyor 16 - 22 Aug 2025 16 - 22 Aug 2025 Manua…" at bounding box center [728, 334] width 796 height 61
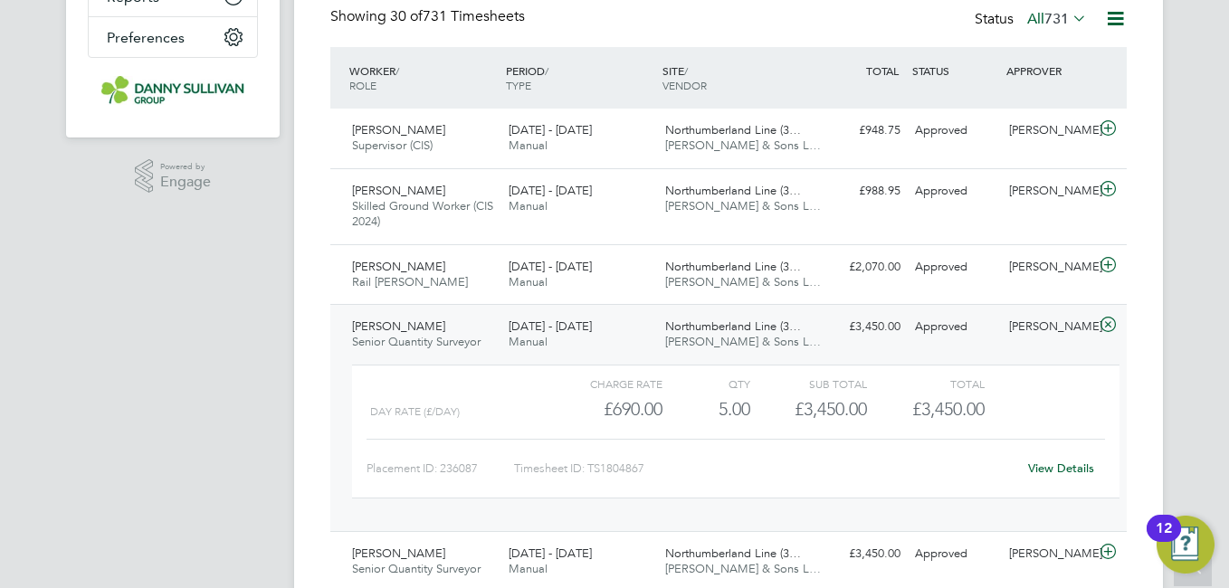
click at [1050, 468] on link "View Details" at bounding box center [1061, 468] width 66 height 15
click at [385, 324] on span "Cole Henderson" at bounding box center [398, 326] width 93 height 15
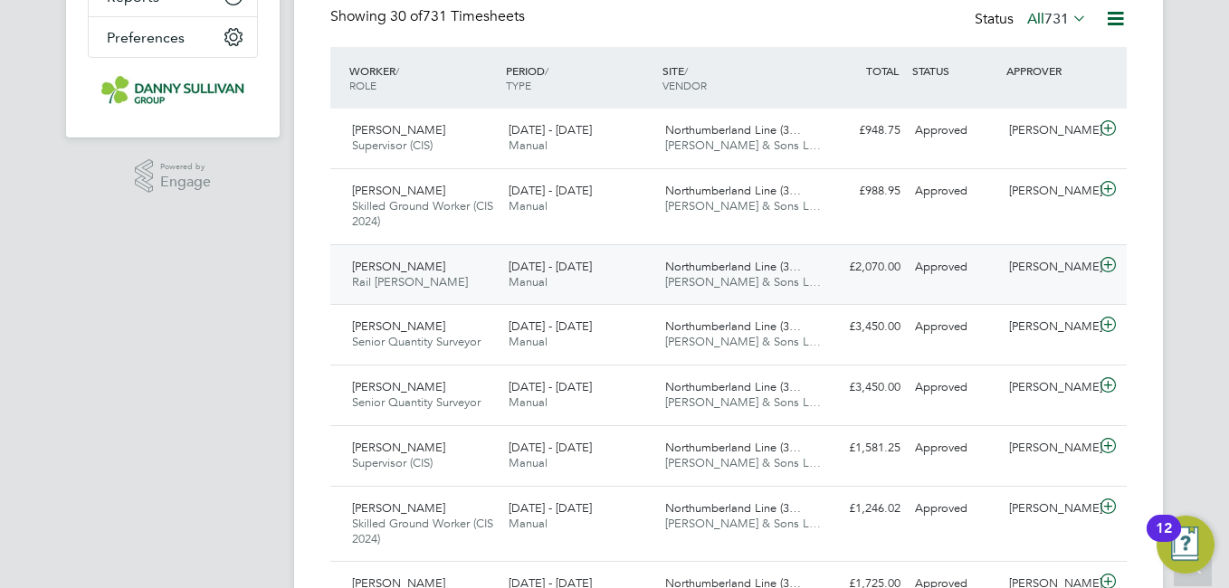
click at [393, 276] on span "Rail Foreman" at bounding box center [410, 281] width 116 height 15
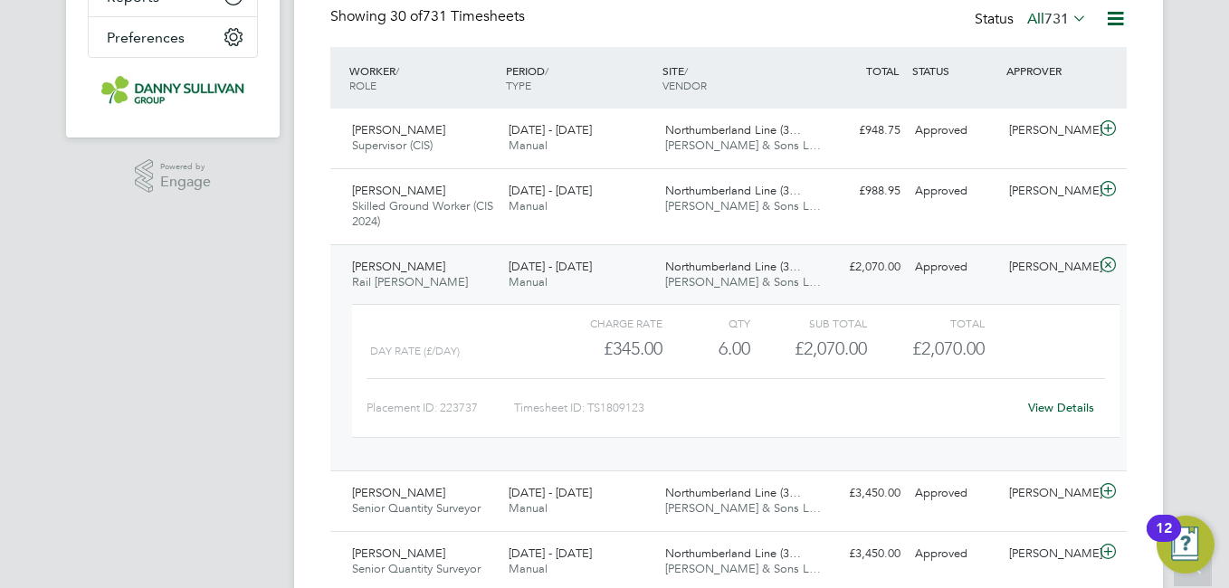
click at [1060, 402] on link "View Details" at bounding box center [1061, 407] width 66 height 15
click at [392, 257] on div "Robert Horn Rail Foreman 16 - 22 Aug 2025" at bounding box center [423, 274] width 157 height 45
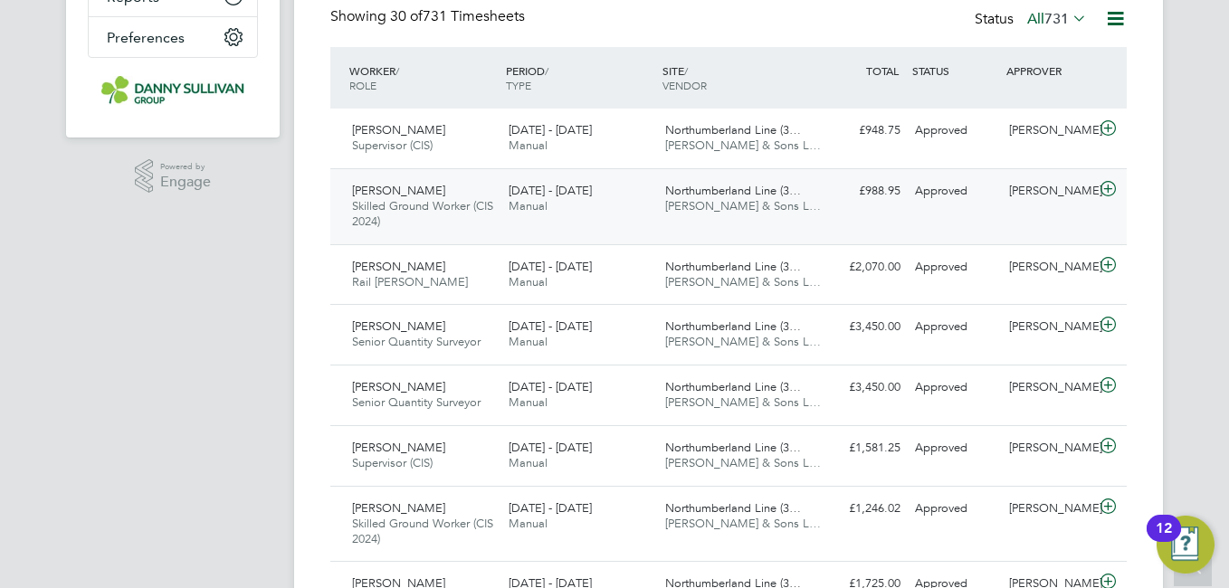
click at [401, 210] on span "Skilled Ground Worker (CIS 2024)" at bounding box center [422, 213] width 141 height 31
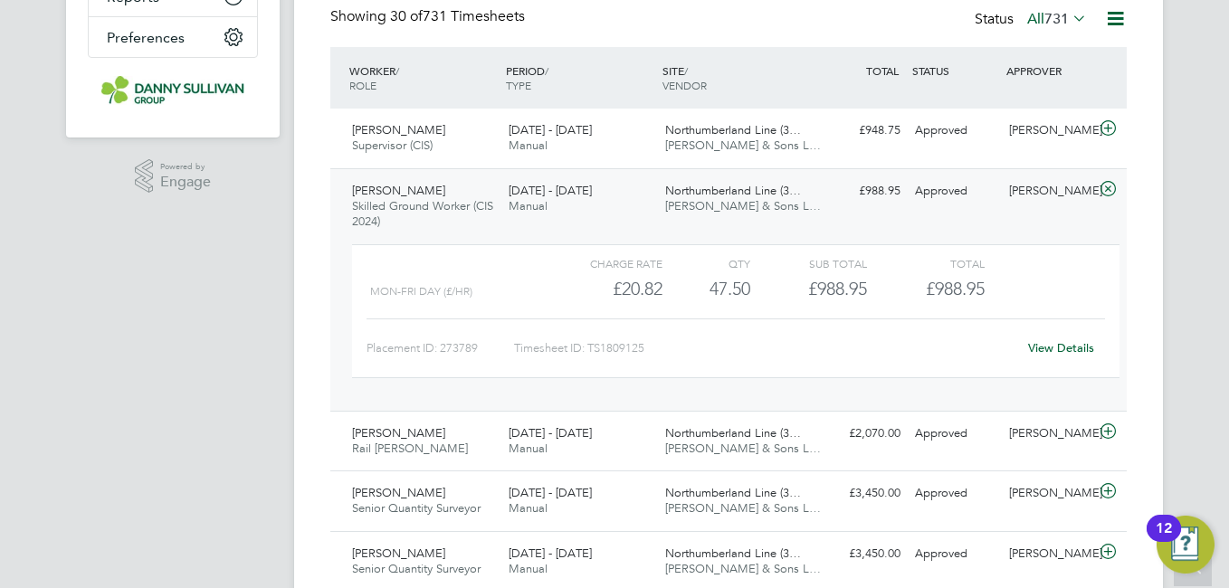
click at [1053, 347] on link "View Details" at bounding box center [1061, 347] width 66 height 15
click at [388, 225] on span "Skilled Ground Worker (CIS 2024)" at bounding box center [422, 213] width 141 height 31
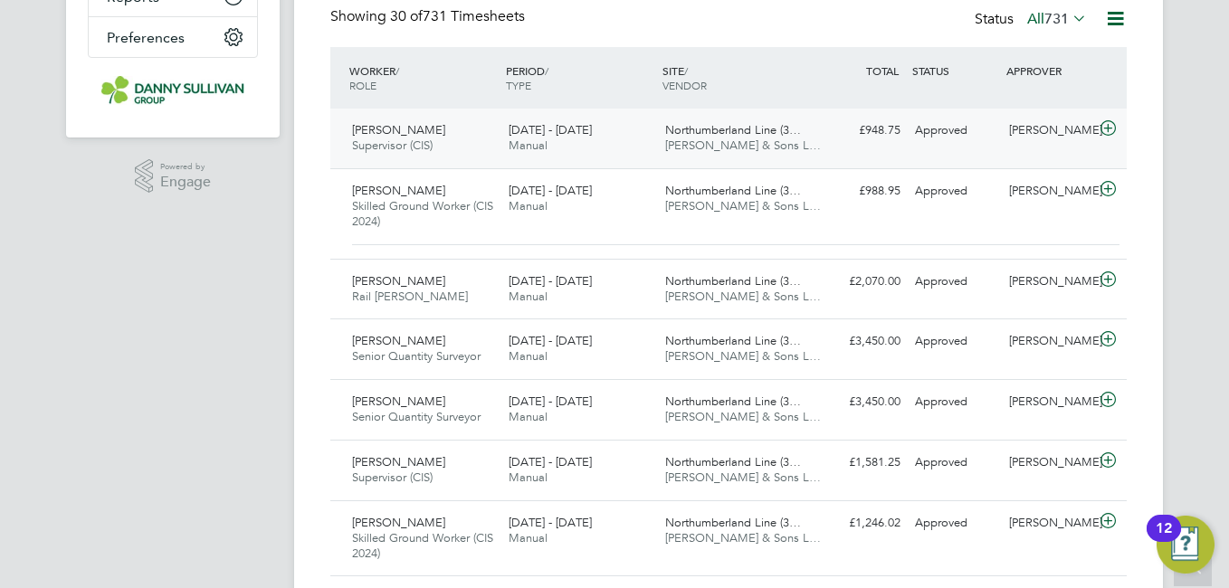
click at [389, 147] on span "Supervisor (CIS)" at bounding box center [392, 145] width 81 height 15
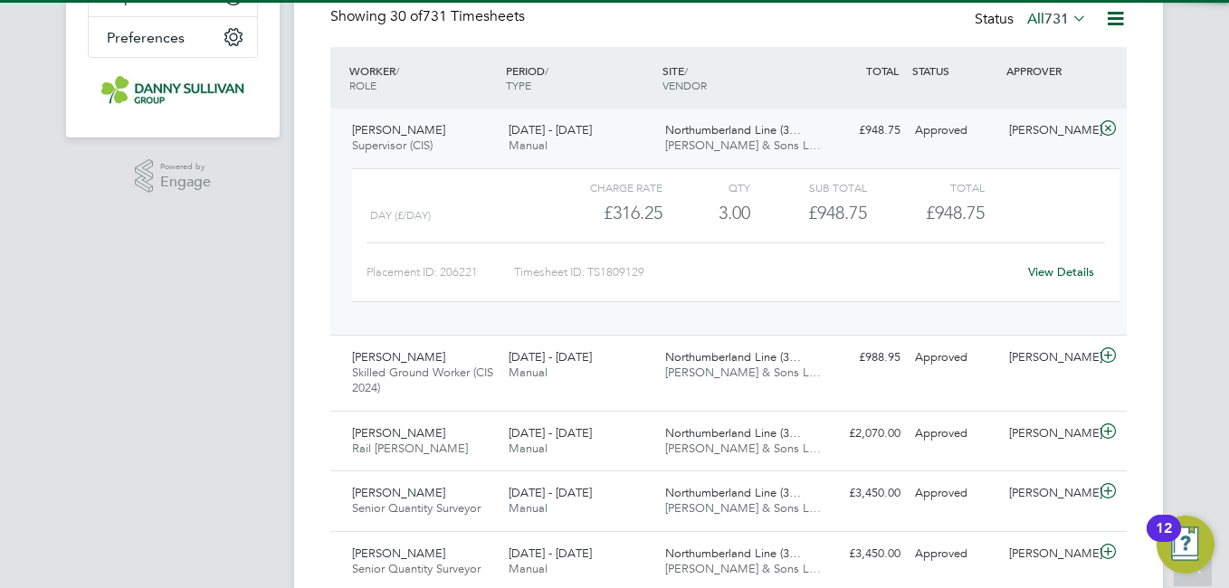
click at [1060, 271] on link "View Details" at bounding box center [1061, 271] width 66 height 15
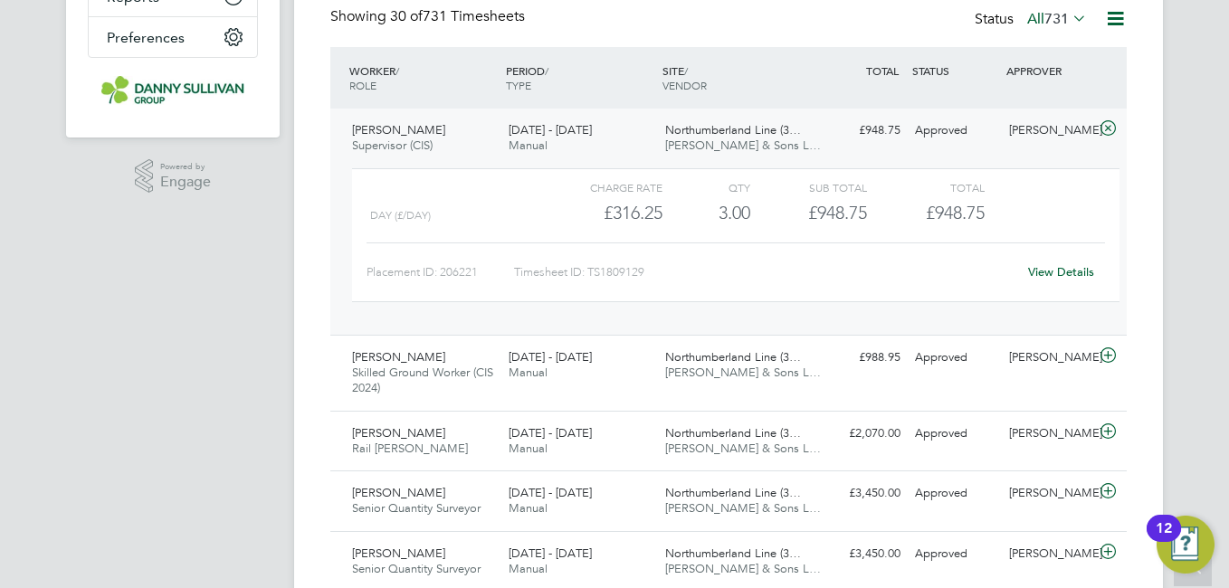
click at [455, 119] on div "Wayne Goodwin Supervisor (CIS) 16 - 22 Aug 2025" at bounding box center [423, 138] width 157 height 45
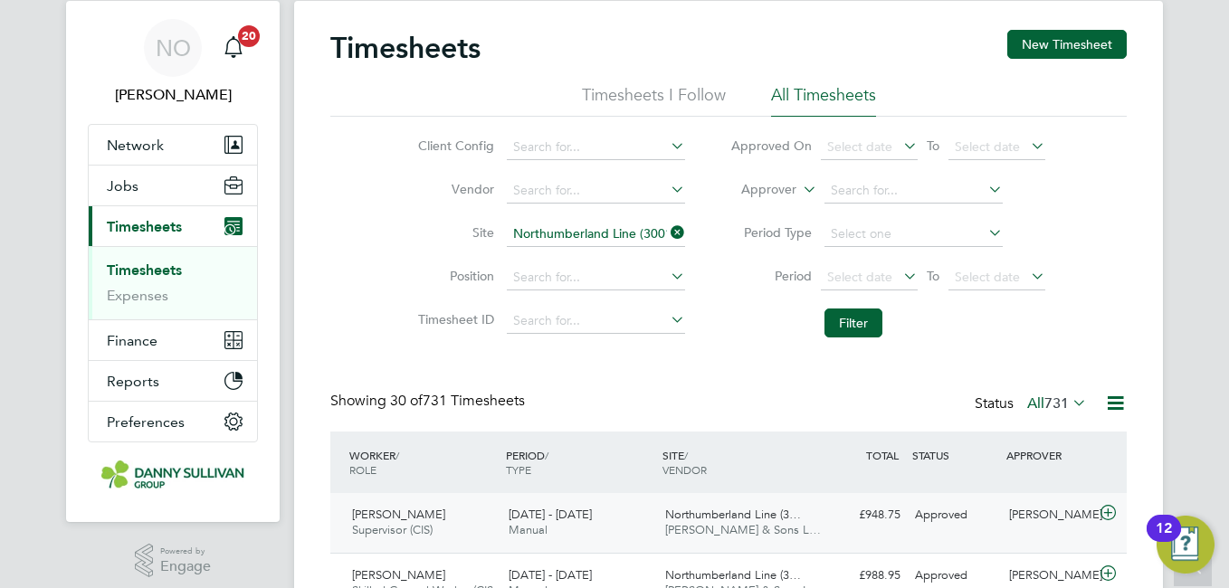
scroll to position [0, 0]
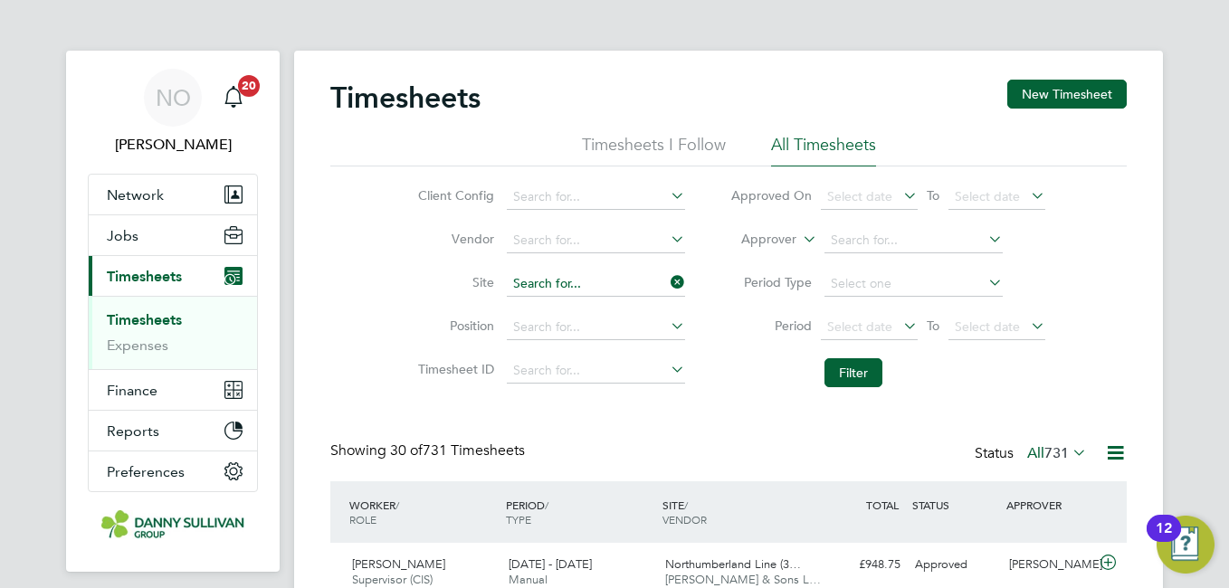
click at [588, 286] on input at bounding box center [596, 283] width 178 height 25
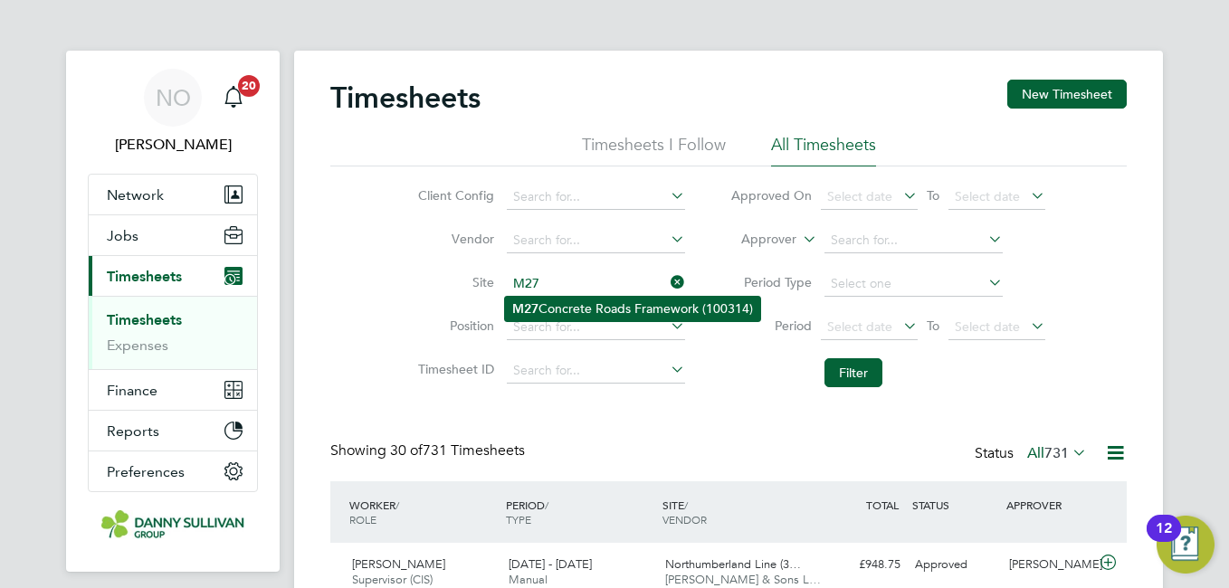
click at [591, 304] on li "M27 Concrete Roads Framework (100314)" at bounding box center [632, 309] width 255 height 24
type input "M27 Concrete Roads Framework (100314)"
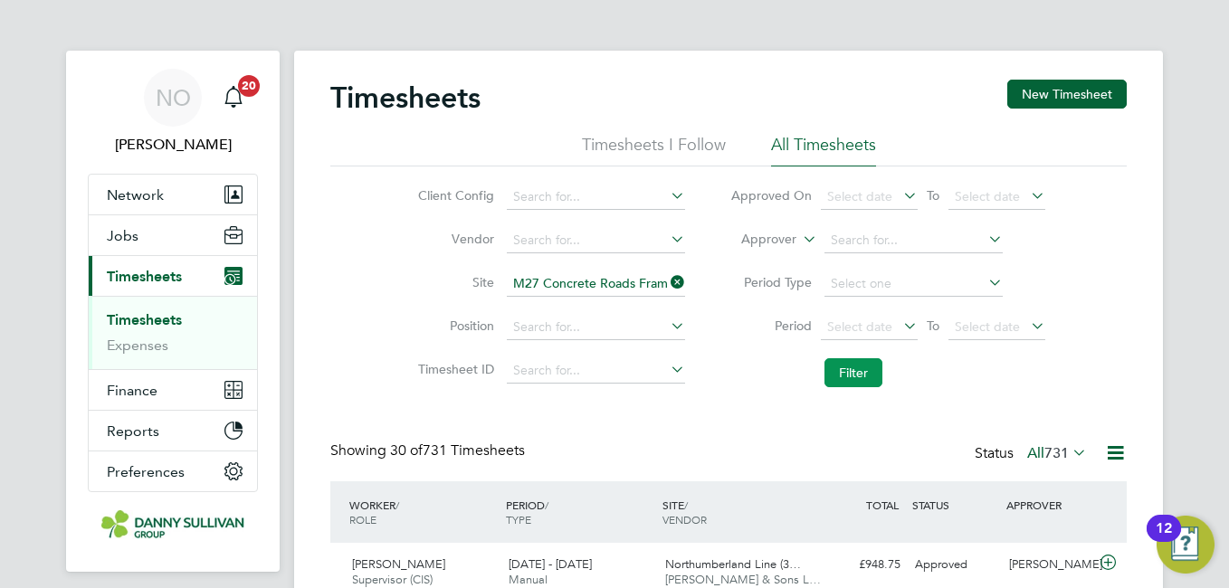
click at [853, 369] on button "Filter" at bounding box center [853, 372] width 58 height 29
click at [359, 265] on div "Client Config Vendor Site M27 Concrete Roads Framework (100314) Position Timesh…" at bounding box center [728, 281] width 796 height 230
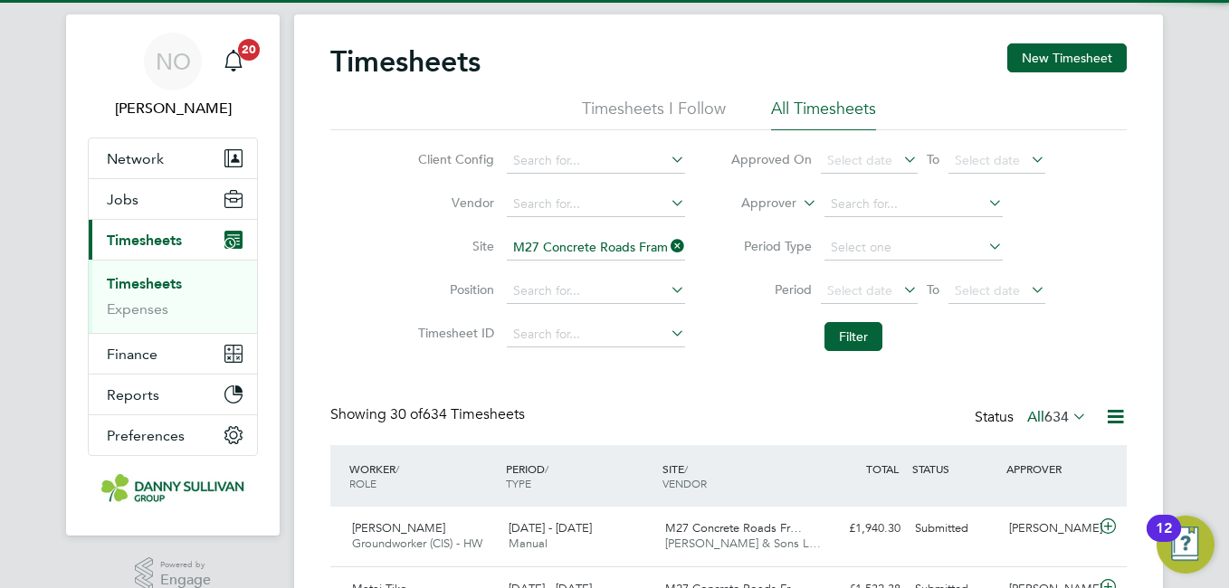
scroll to position [9, 9]
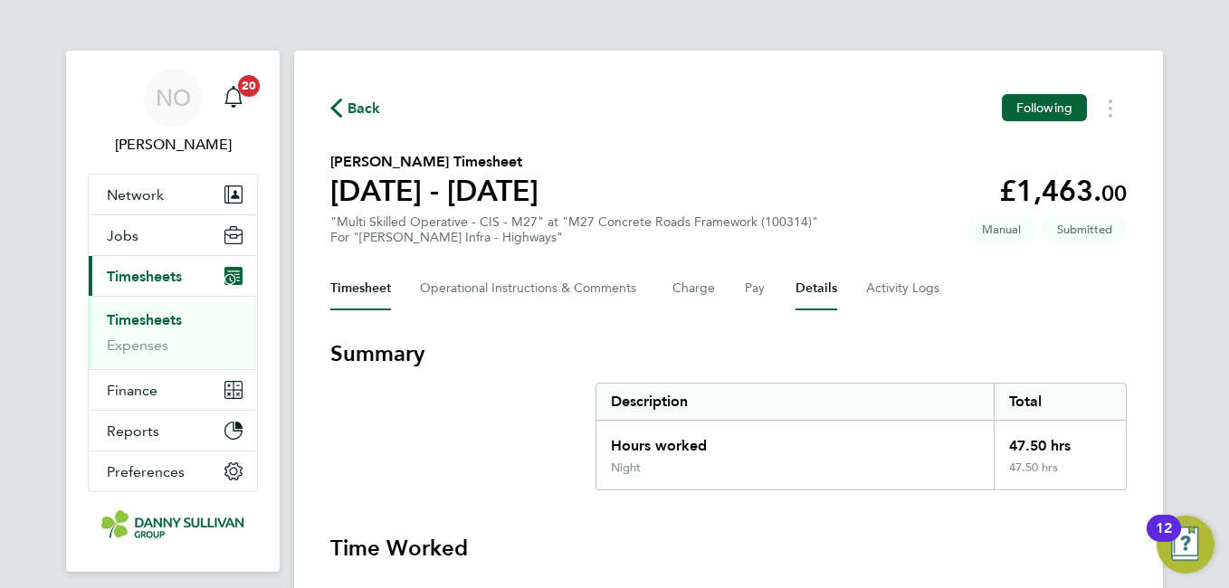
click at [825, 284] on button "Details" at bounding box center [816, 288] width 42 height 43
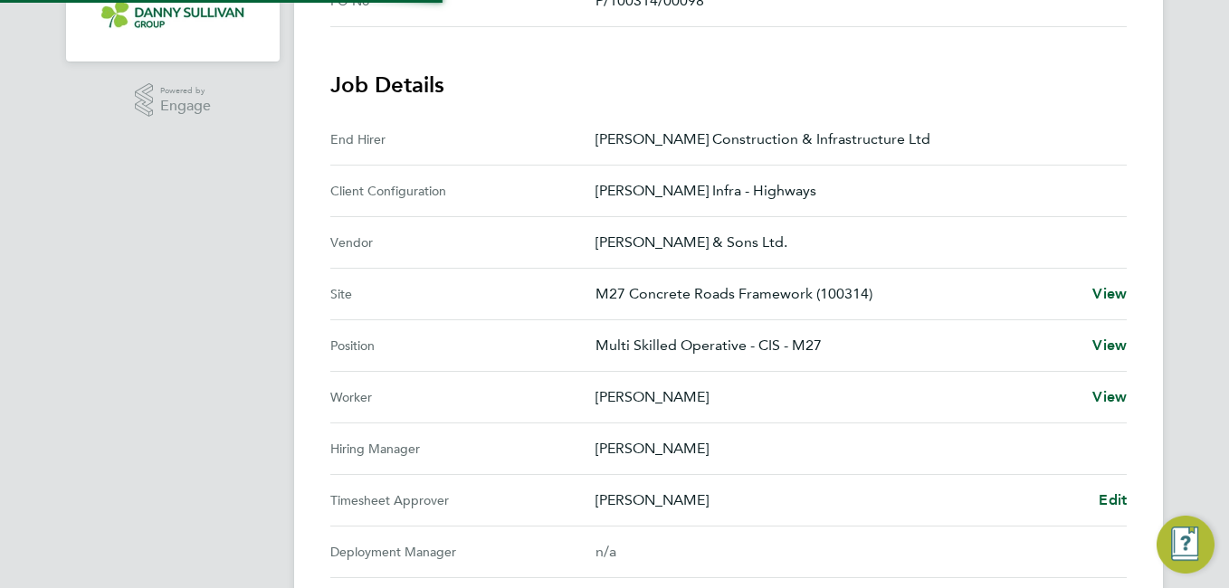
scroll to position [514, 0]
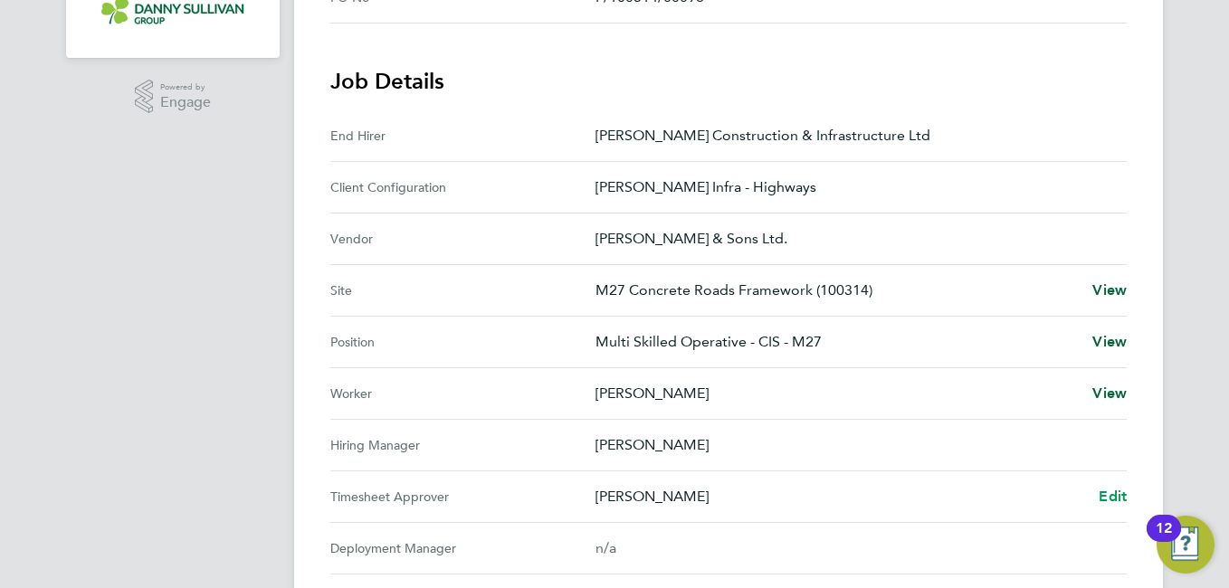
click at [1106, 488] on span "Edit" at bounding box center [1112, 496] width 28 height 17
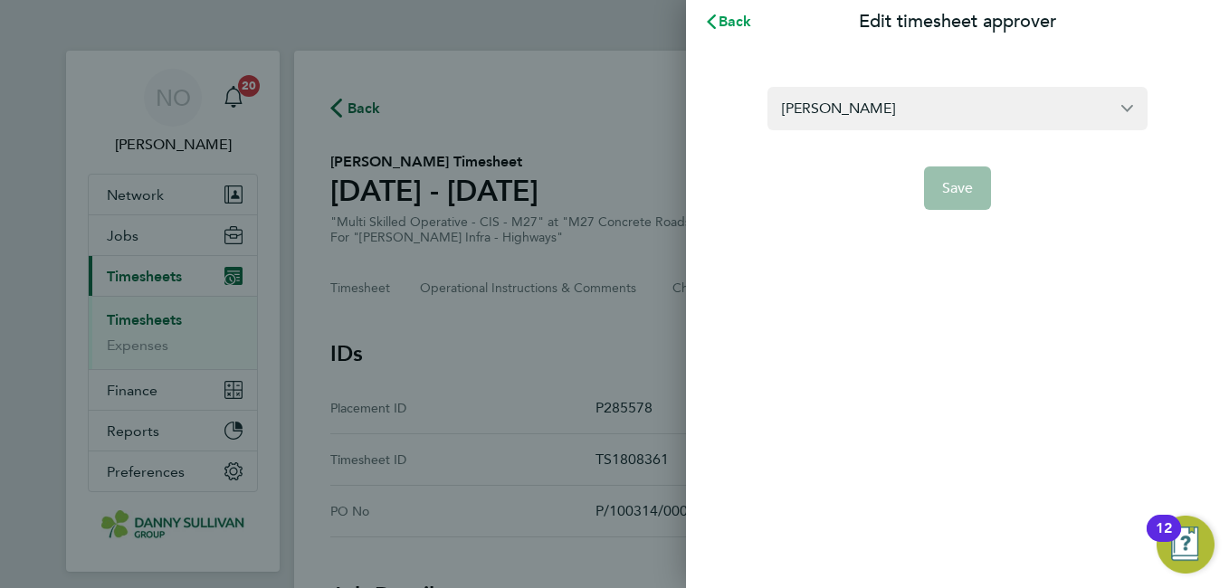
click at [728, 13] on span "Back" at bounding box center [734, 21] width 33 height 17
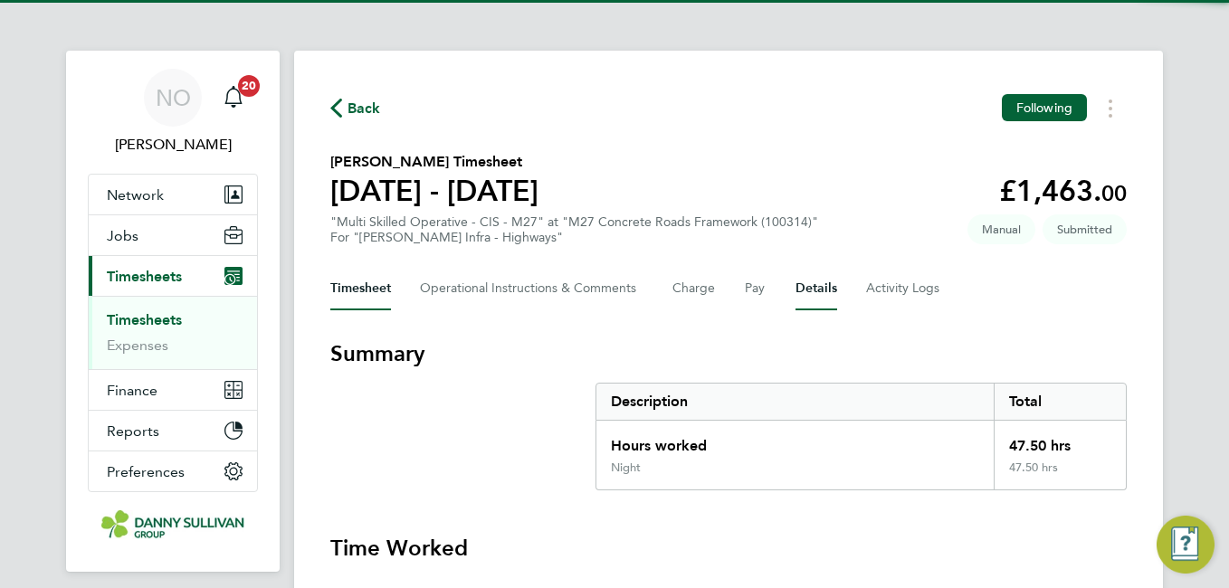
click at [815, 299] on button "Details" at bounding box center [816, 288] width 42 height 43
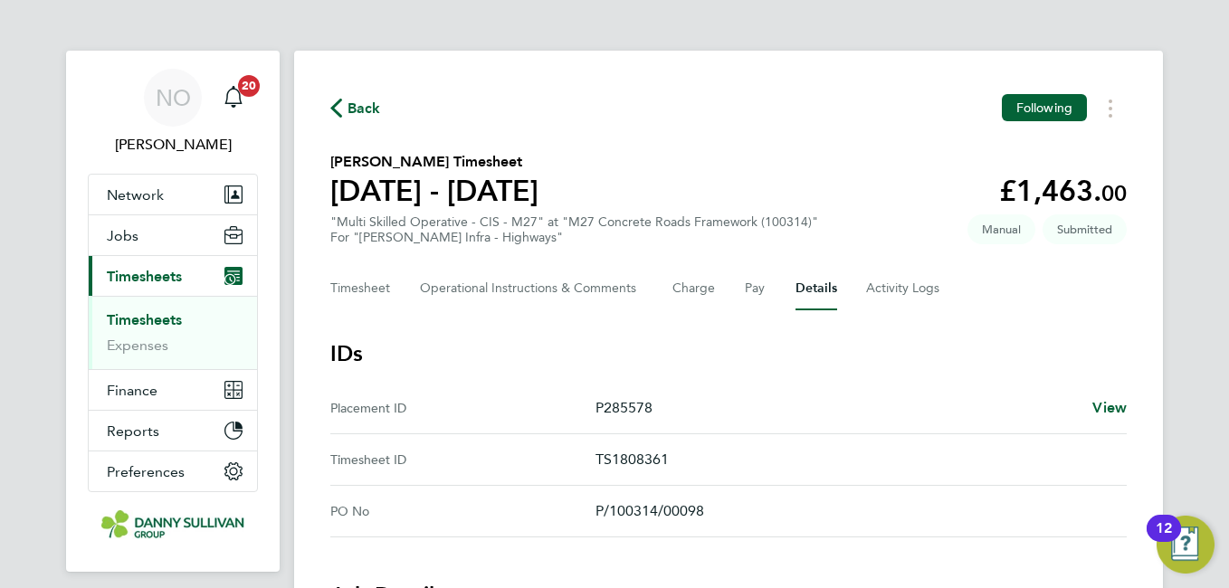
scroll to position [514, 0]
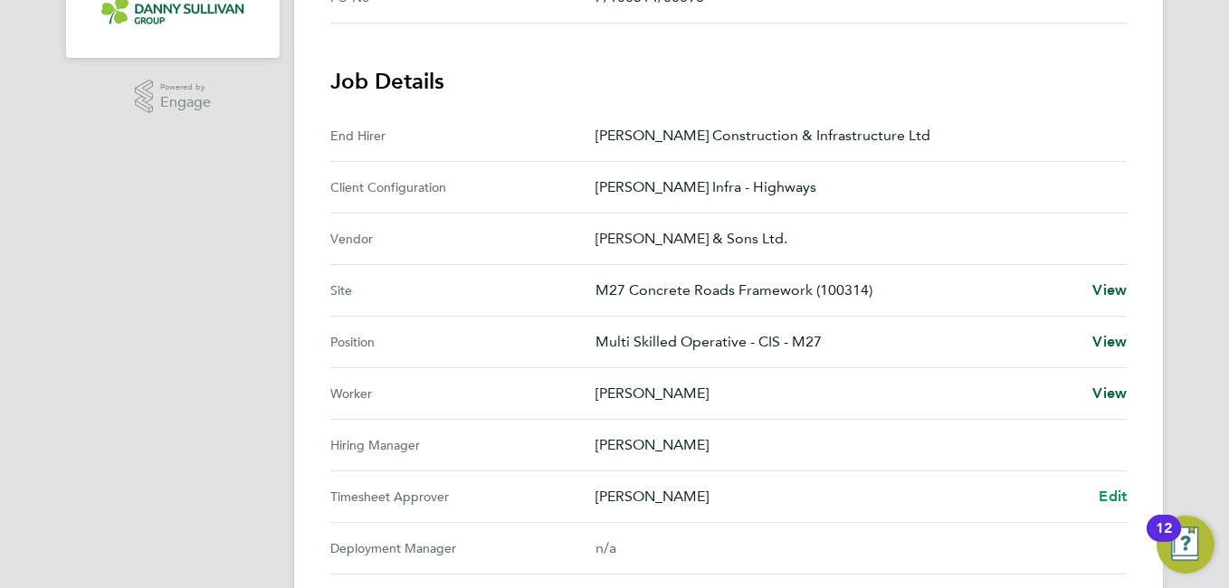
click at [1105, 494] on span "Edit" at bounding box center [1112, 496] width 28 height 17
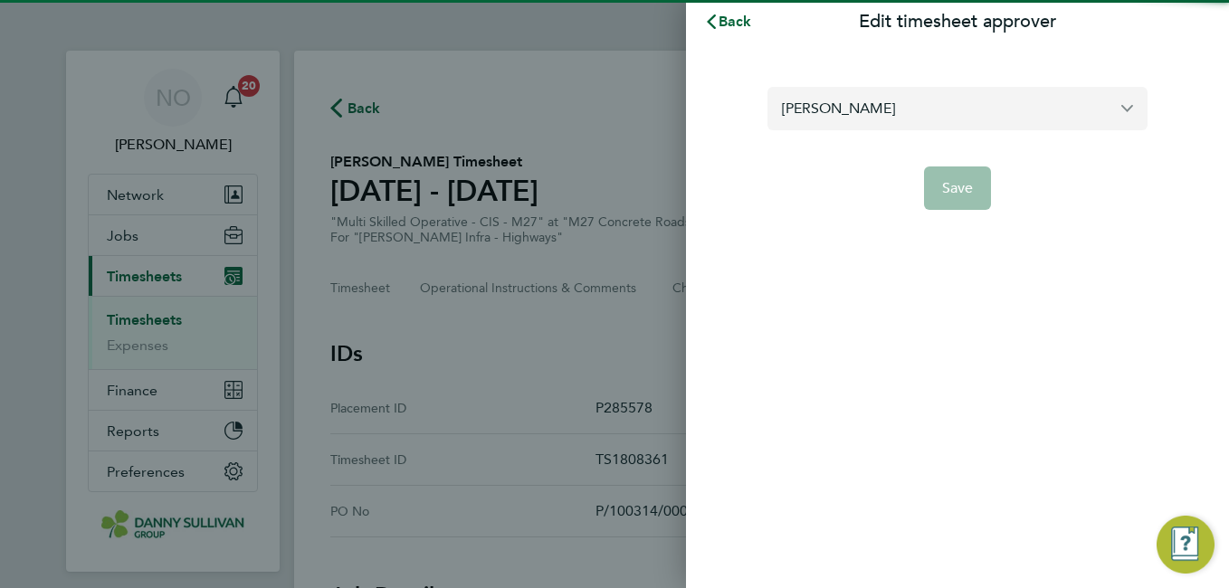
click at [854, 119] on input "[PERSON_NAME]" at bounding box center [957, 108] width 380 height 43
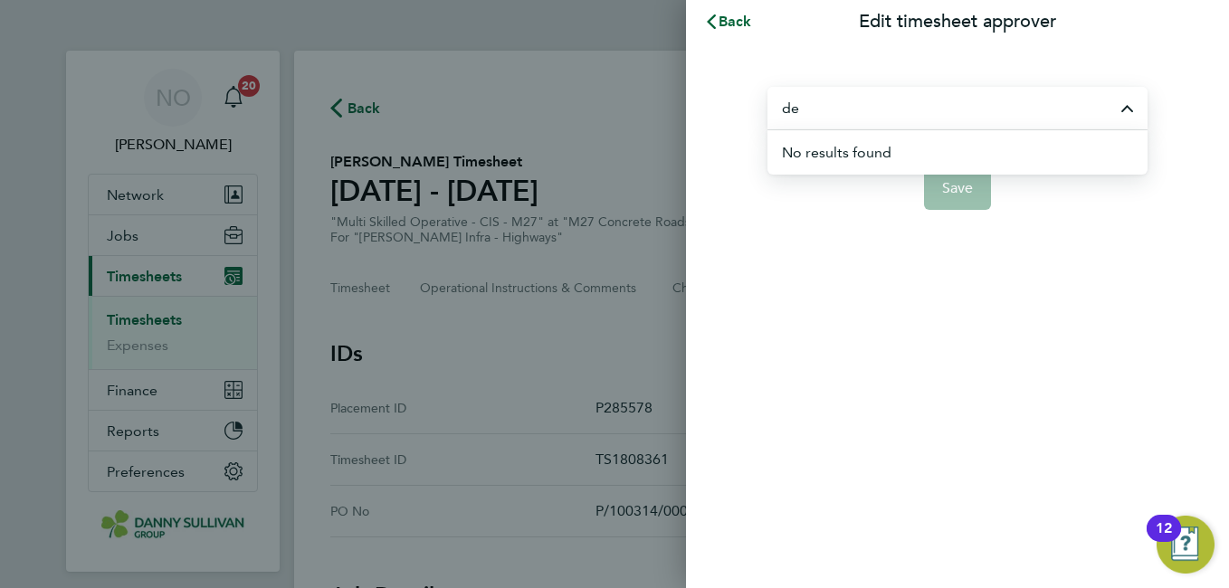
type input "d"
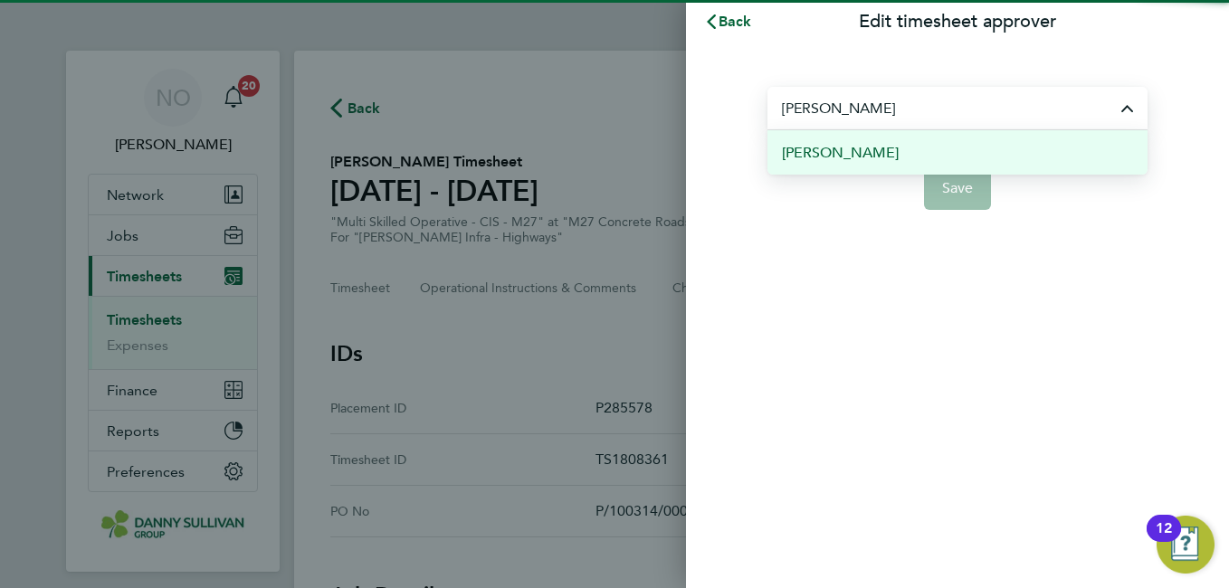
click at [907, 155] on li "[PERSON_NAME]" at bounding box center [957, 152] width 380 height 44
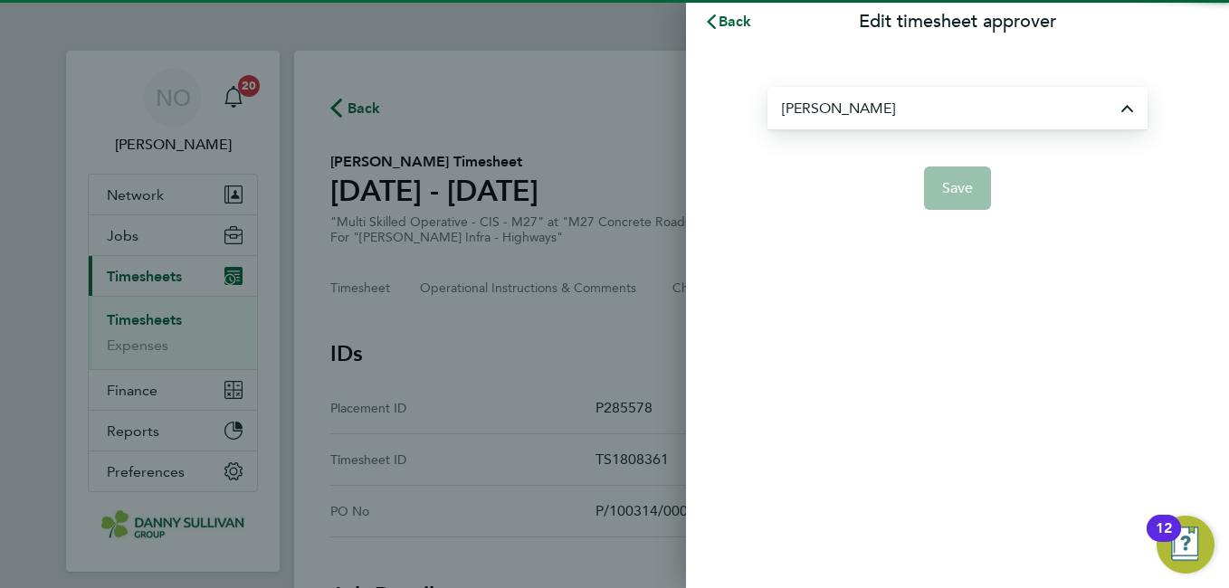
type input "[PERSON_NAME]"
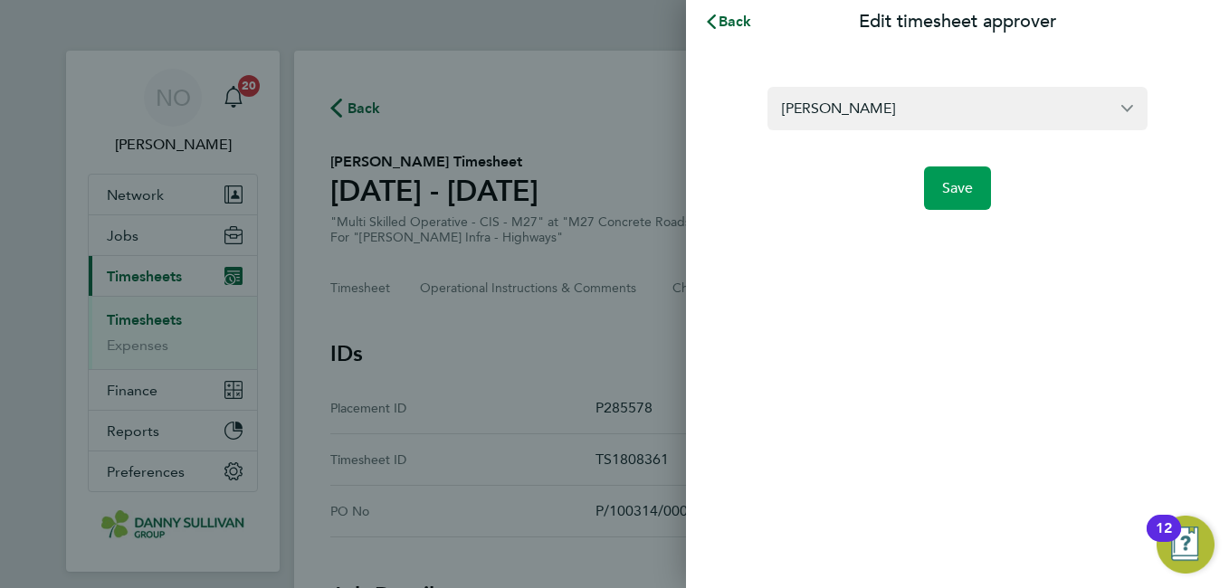
click at [950, 186] on span "Save" at bounding box center [958, 188] width 32 height 18
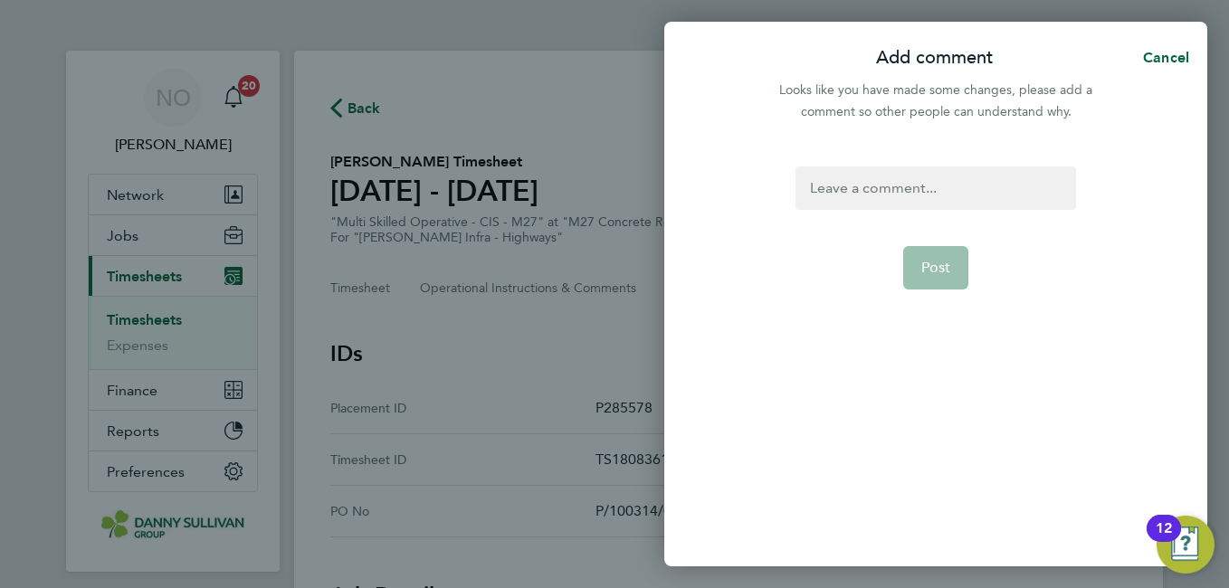
click at [909, 198] on div at bounding box center [935, 187] width 280 height 43
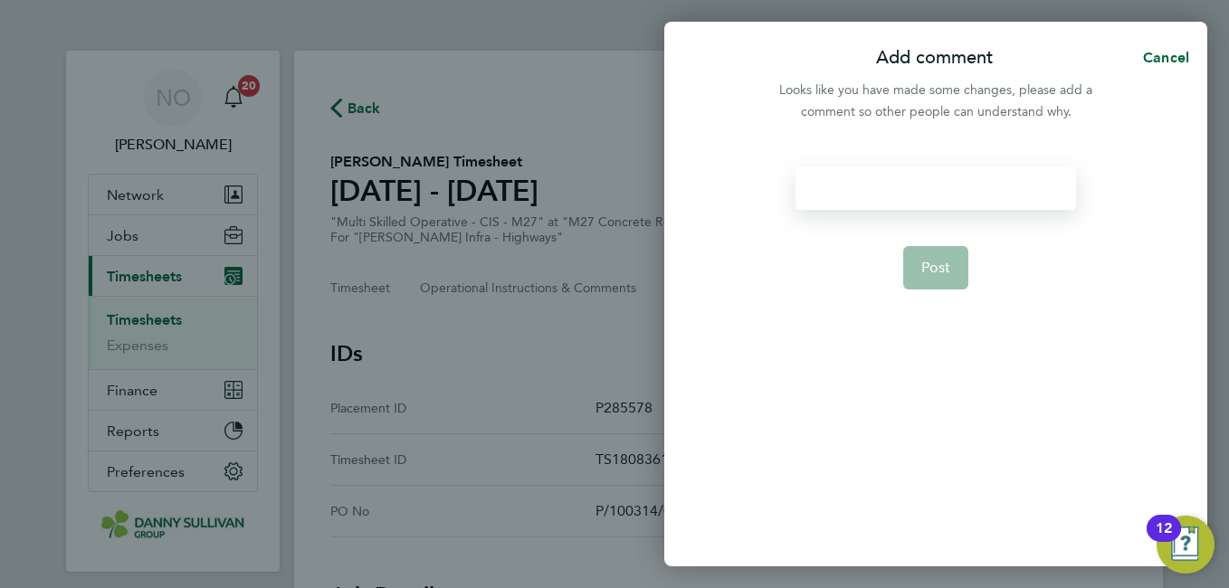
click at [909, 198] on div at bounding box center [935, 187] width 280 height 43
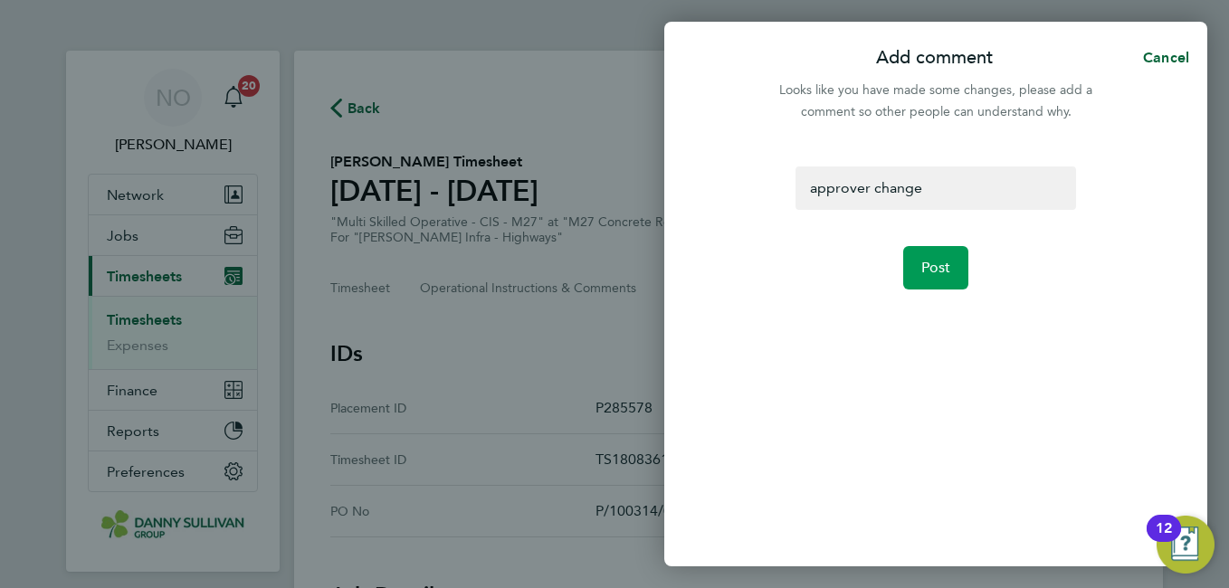
click at [945, 262] on span "Post" at bounding box center [936, 268] width 30 height 18
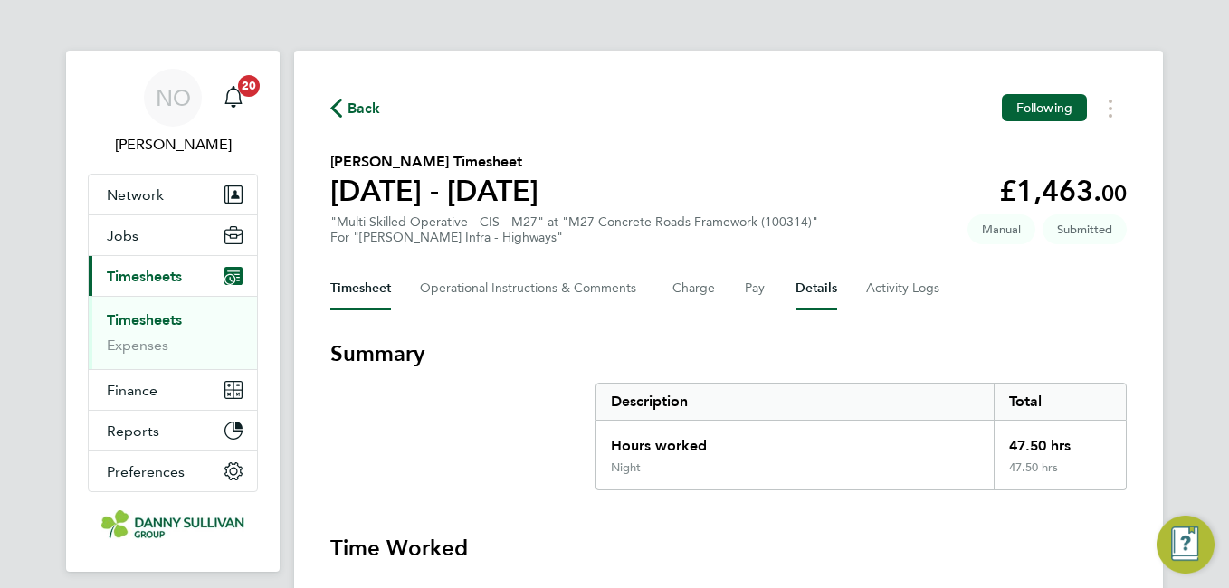
click at [810, 286] on button "Details" at bounding box center [816, 288] width 42 height 43
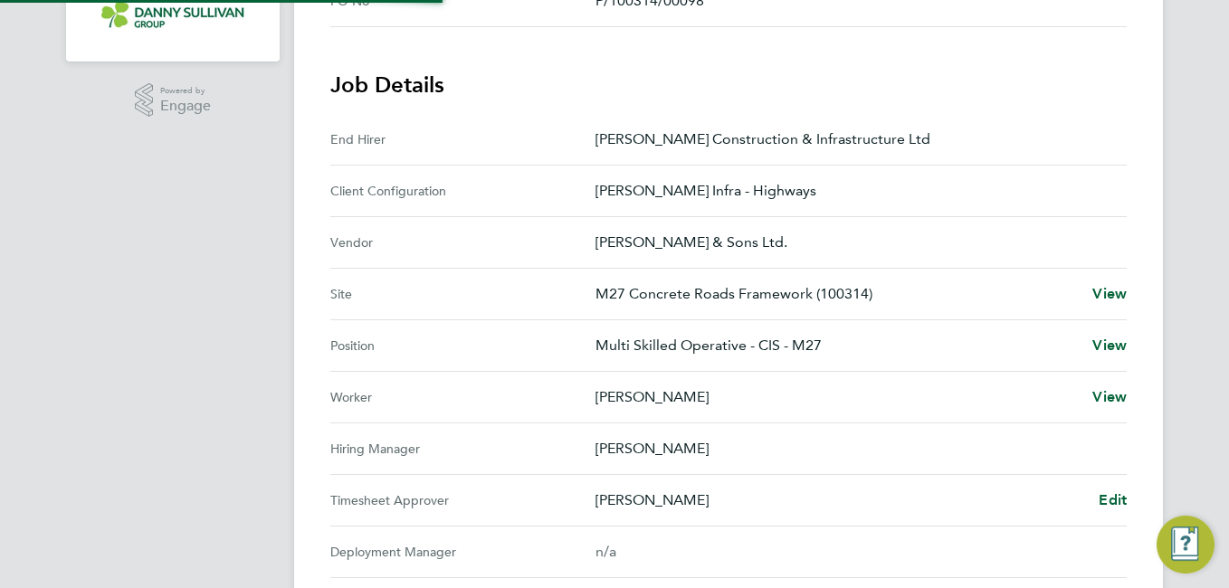
scroll to position [514, 0]
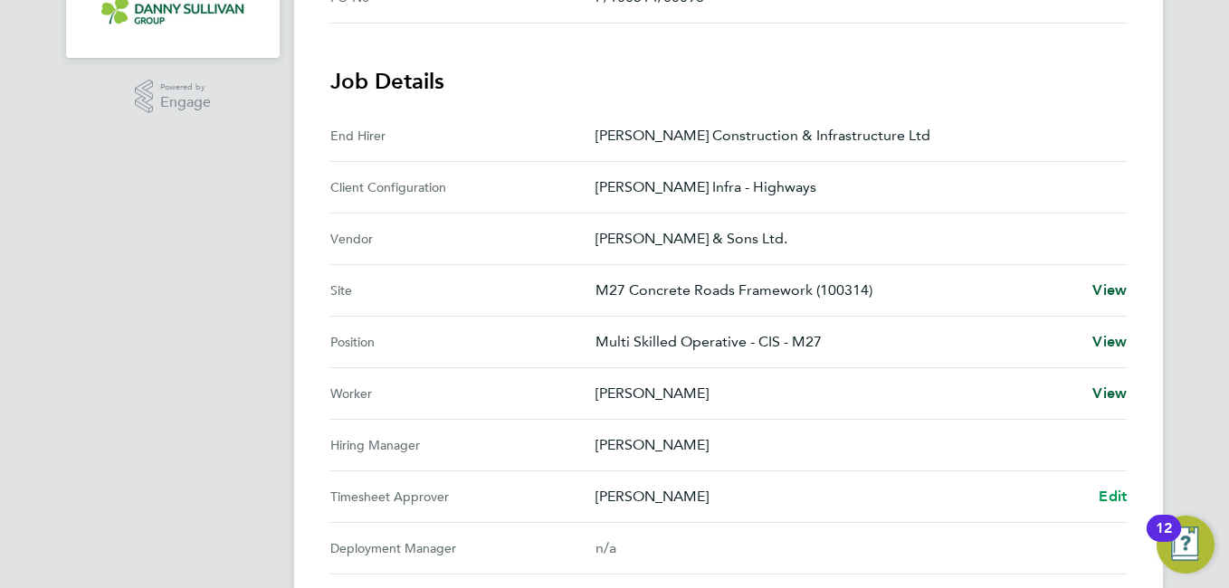
click at [1108, 492] on span "Edit" at bounding box center [1112, 496] width 28 height 17
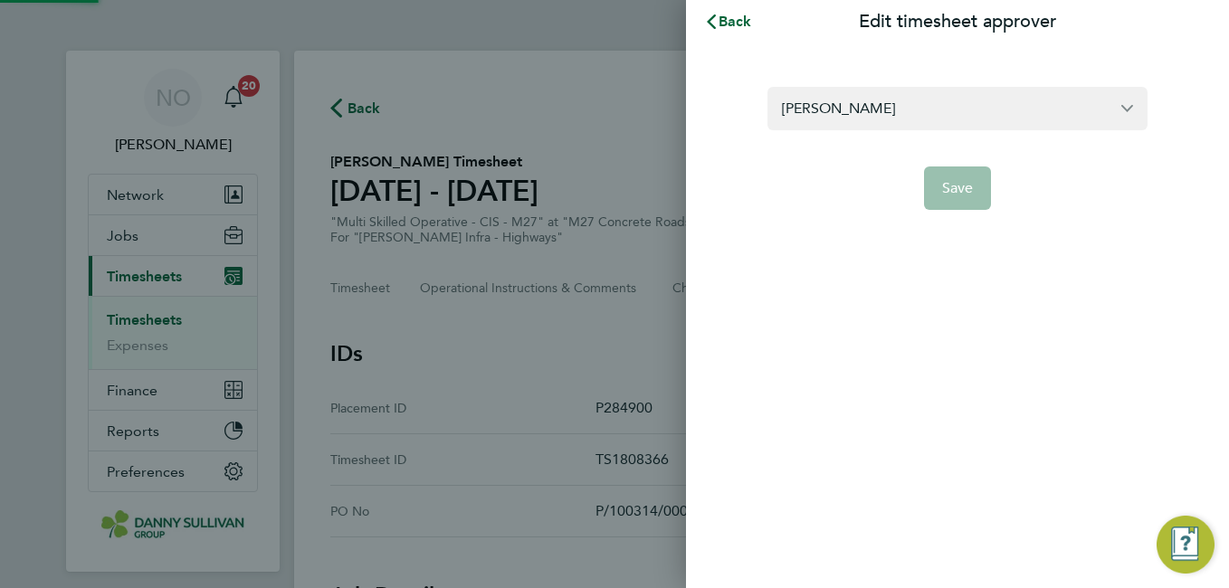
click at [960, 143] on form "[PERSON_NAME] Save" at bounding box center [957, 148] width 380 height 123
click at [914, 112] on input "[PERSON_NAME]" at bounding box center [957, 108] width 380 height 43
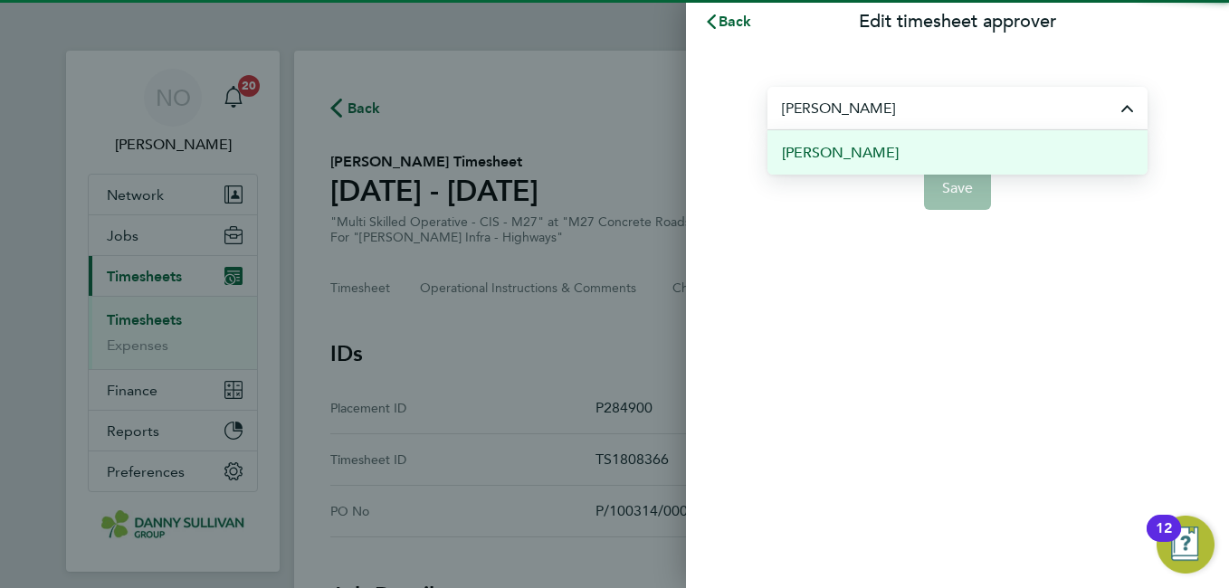
click at [895, 147] on li "[PERSON_NAME]" at bounding box center [957, 152] width 380 height 44
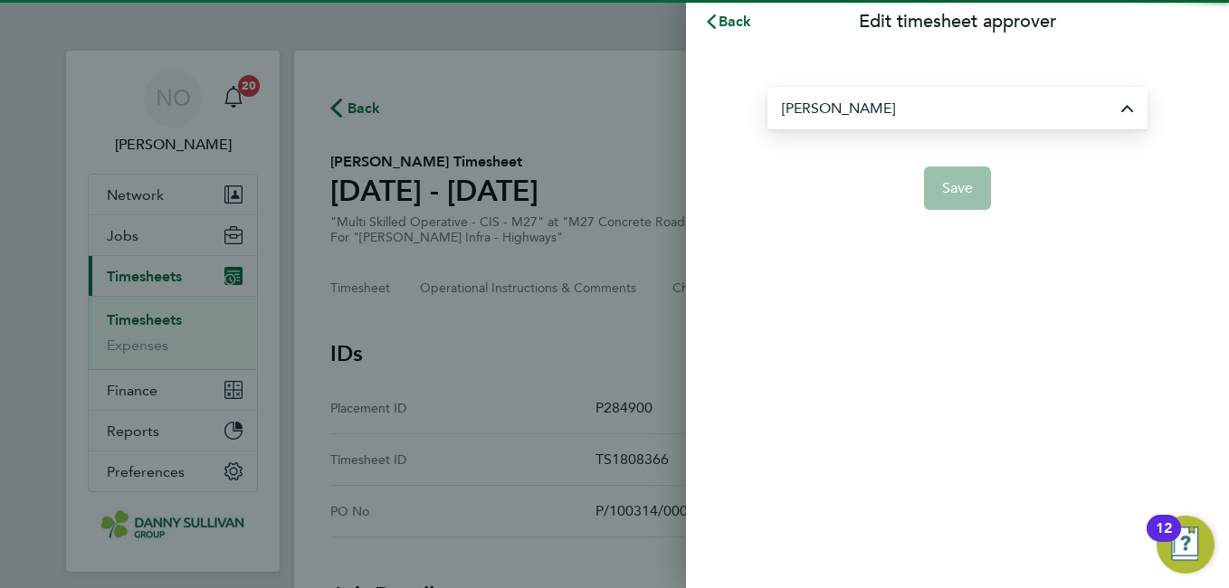
type input "[PERSON_NAME]"
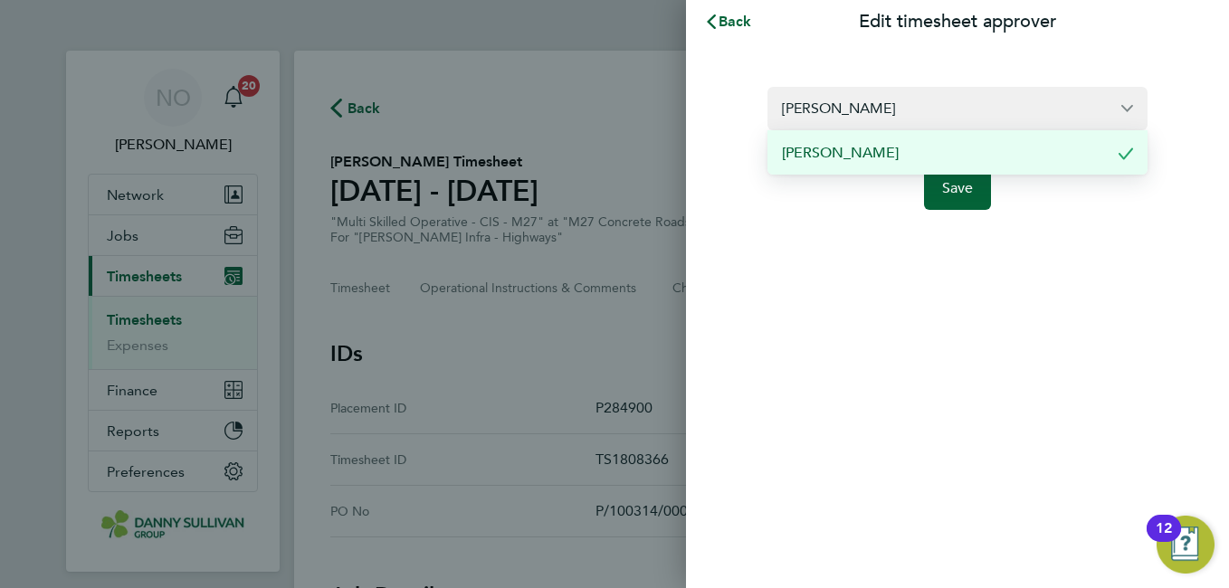
click at [895, 147] on form "[PERSON_NAME] [PERSON_NAME] Save" at bounding box center [957, 148] width 380 height 123
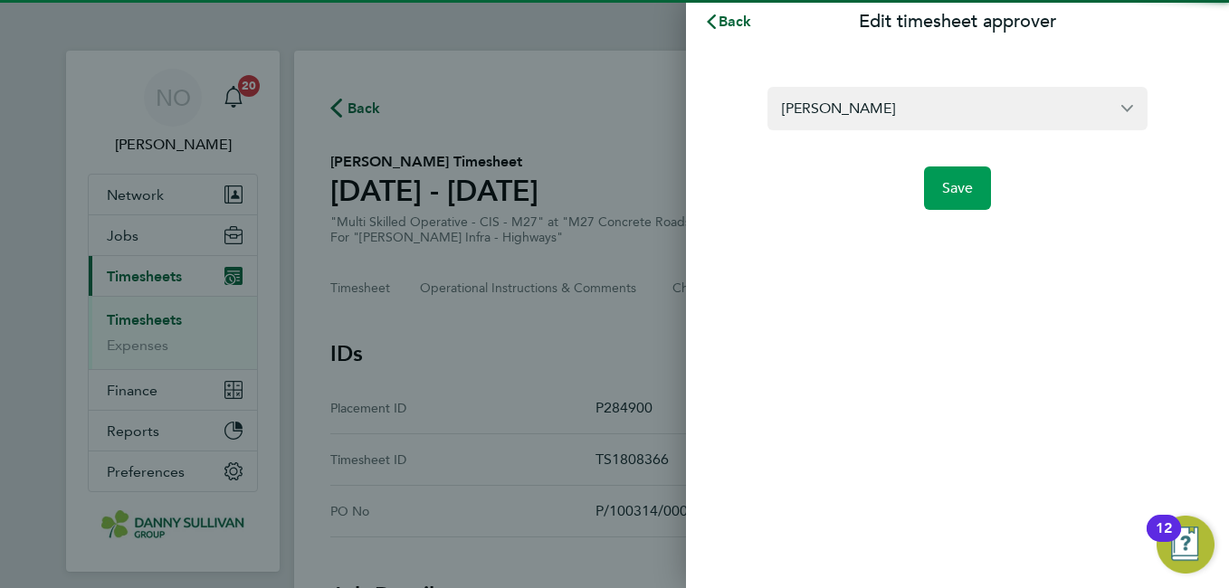
drag, startPoint x: 895, startPoint y: 147, endPoint x: 960, endPoint y: 181, distance: 73.2
click at [960, 181] on span "Save" at bounding box center [958, 188] width 32 height 18
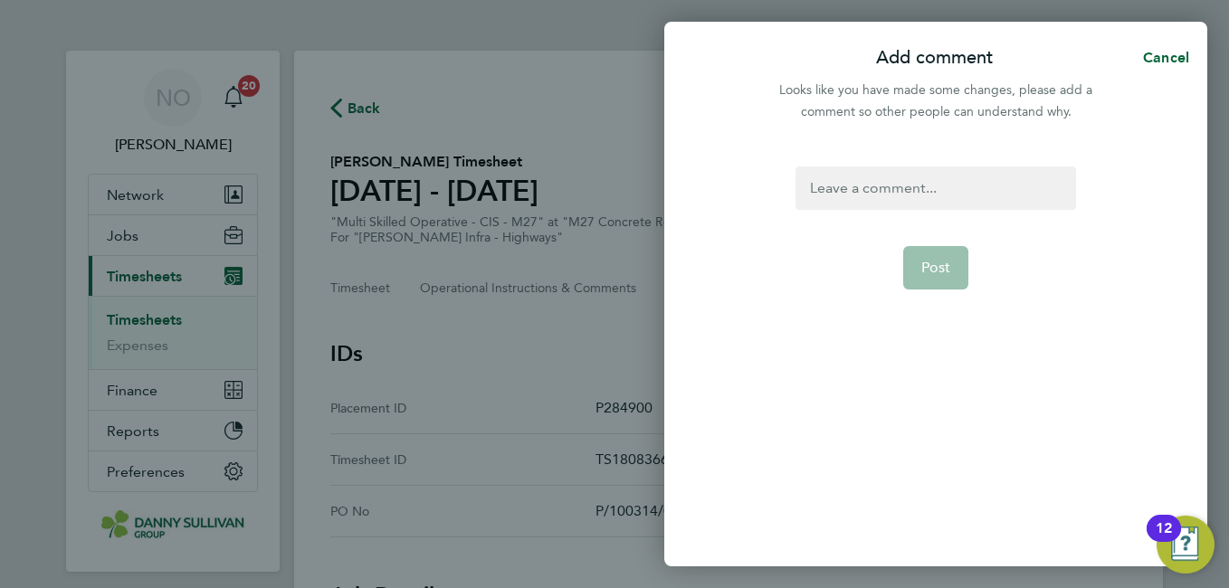
click at [899, 177] on div at bounding box center [935, 187] width 280 height 43
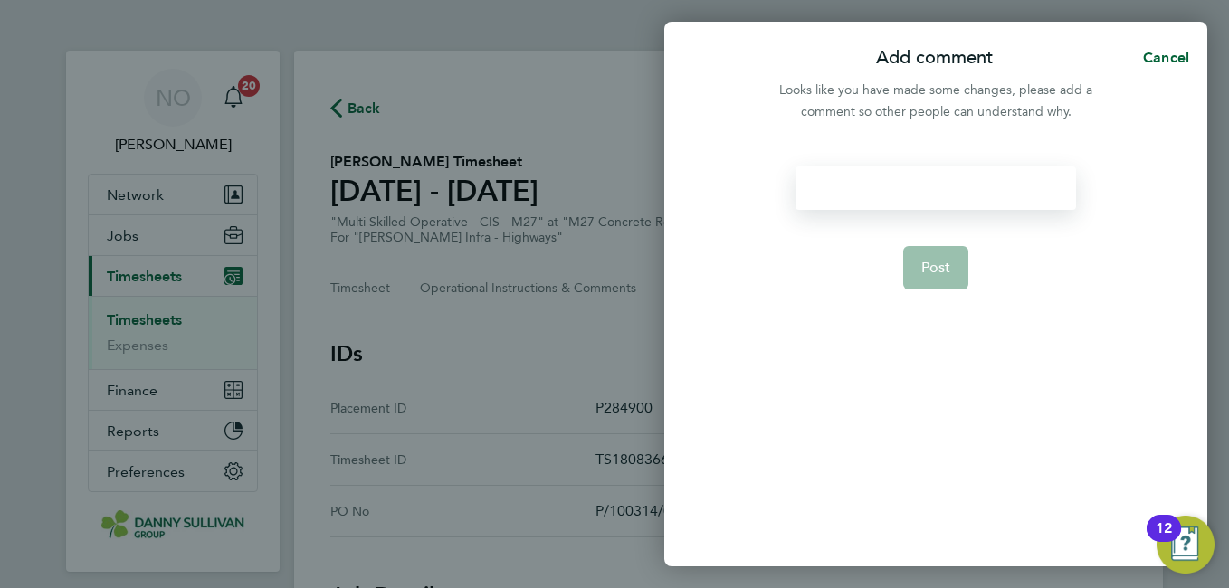
click at [899, 177] on div at bounding box center [935, 187] width 280 height 43
click at [942, 271] on span "Post" at bounding box center [936, 268] width 30 height 18
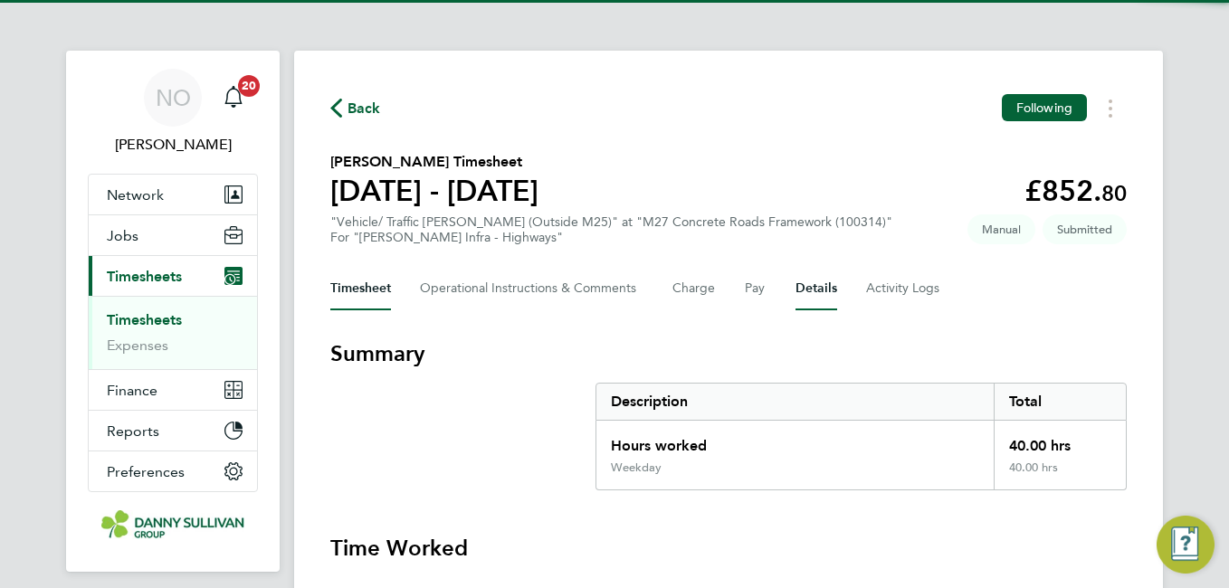
click at [825, 289] on button "Details" at bounding box center [816, 288] width 42 height 43
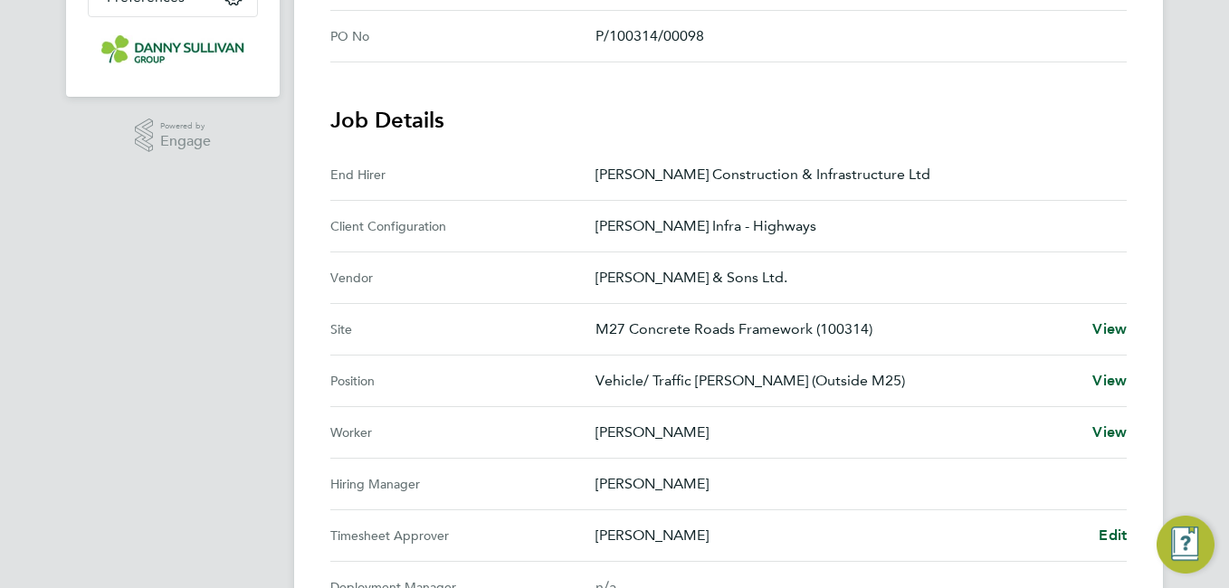
scroll to position [514, 0]
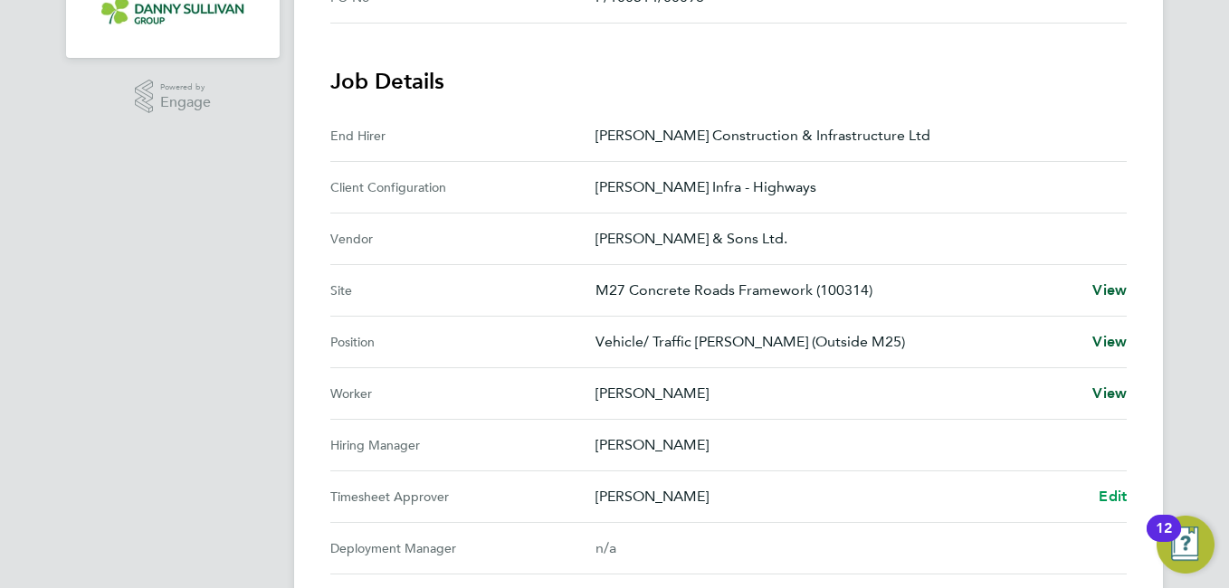
click at [1120, 499] on span "Edit" at bounding box center [1112, 496] width 28 height 17
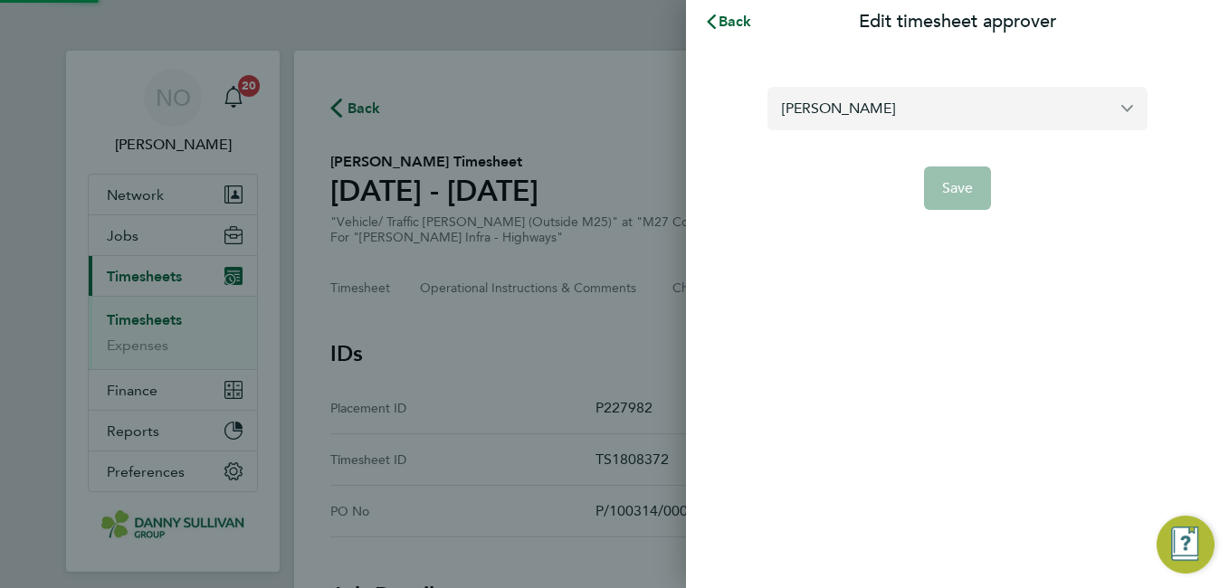
click at [920, 103] on input "[PERSON_NAME]" at bounding box center [957, 108] width 380 height 43
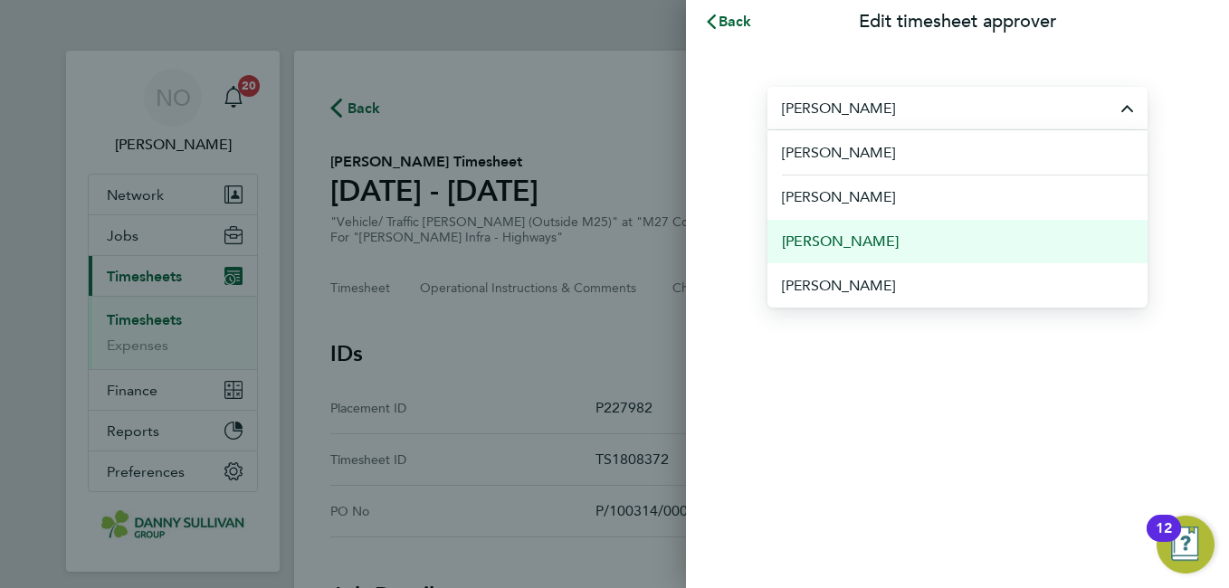
click at [891, 228] on li "[PERSON_NAME]" at bounding box center [957, 241] width 380 height 44
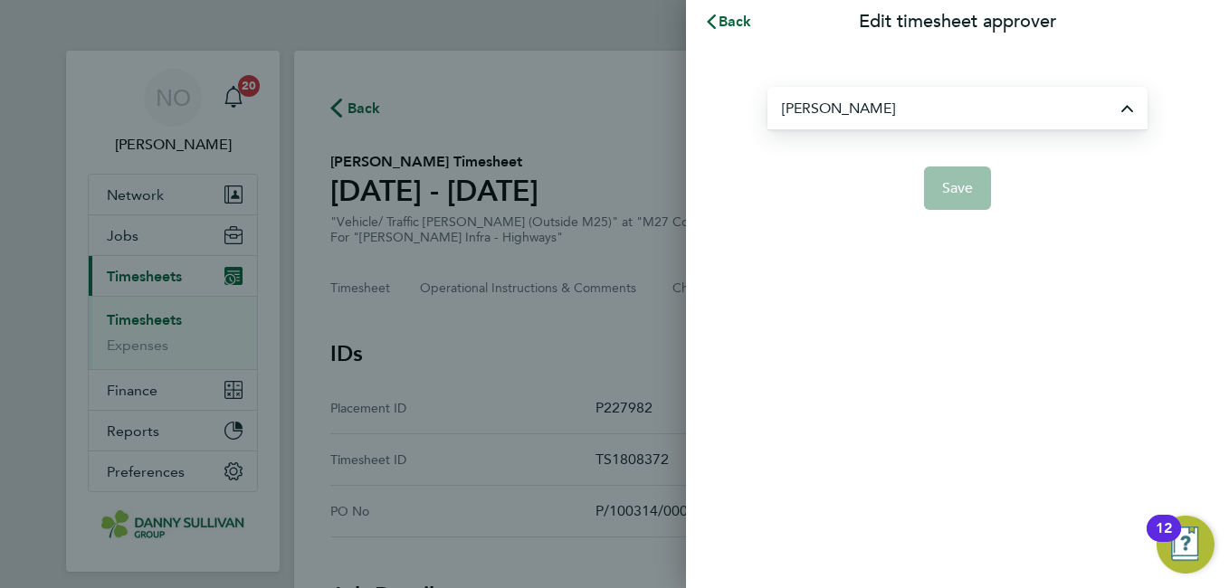
type input "[PERSON_NAME]"
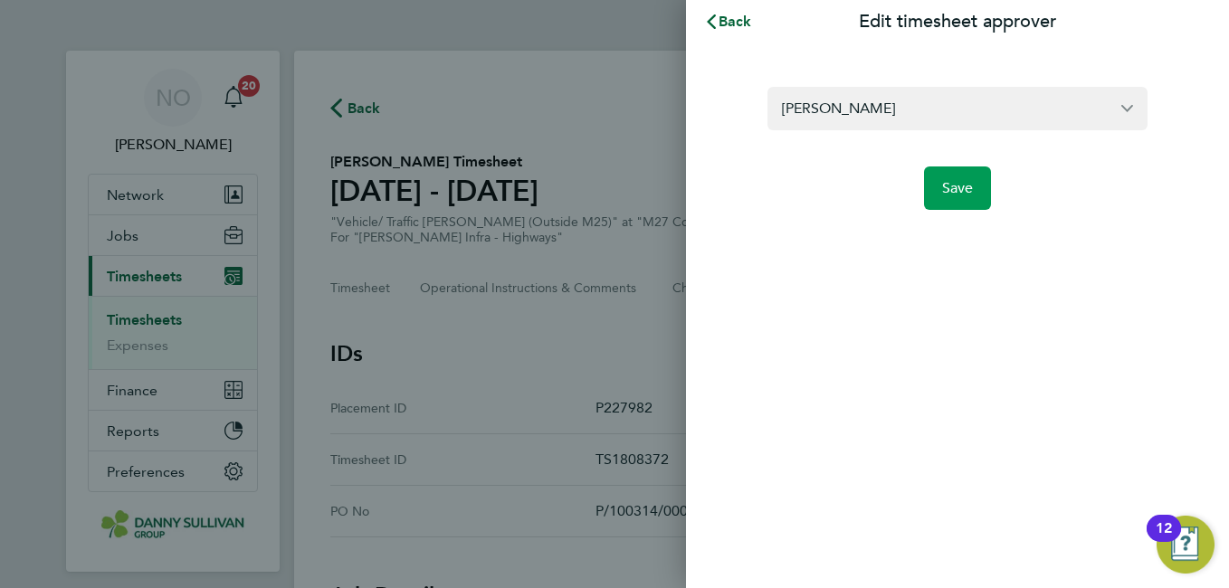
click at [946, 201] on button "Save" at bounding box center [958, 187] width 68 height 43
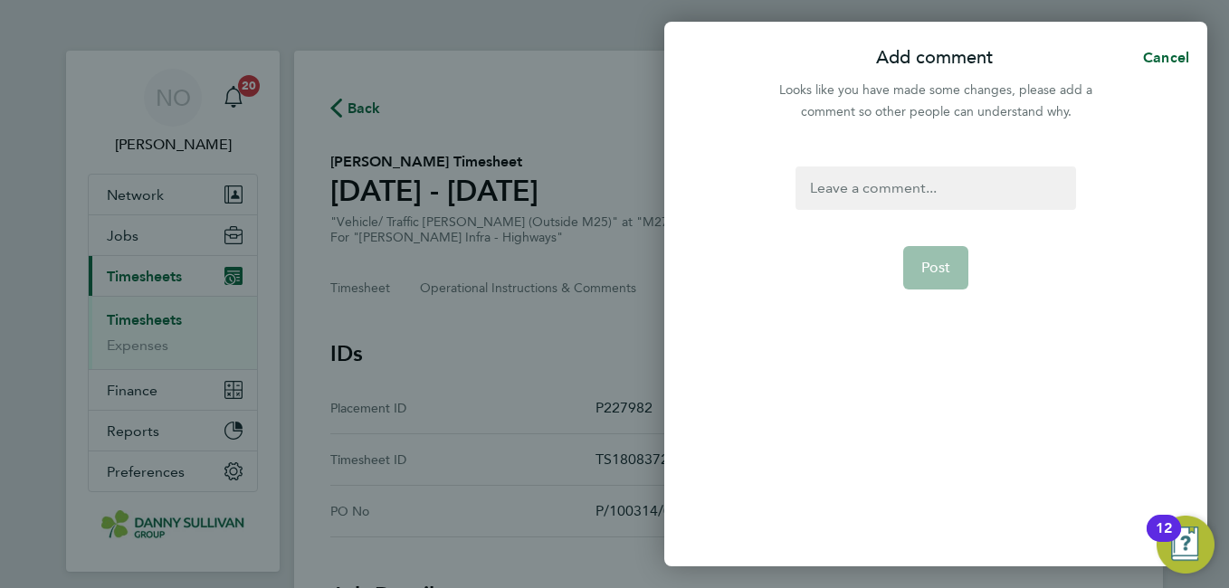
click at [872, 176] on div at bounding box center [935, 187] width 280 height 43
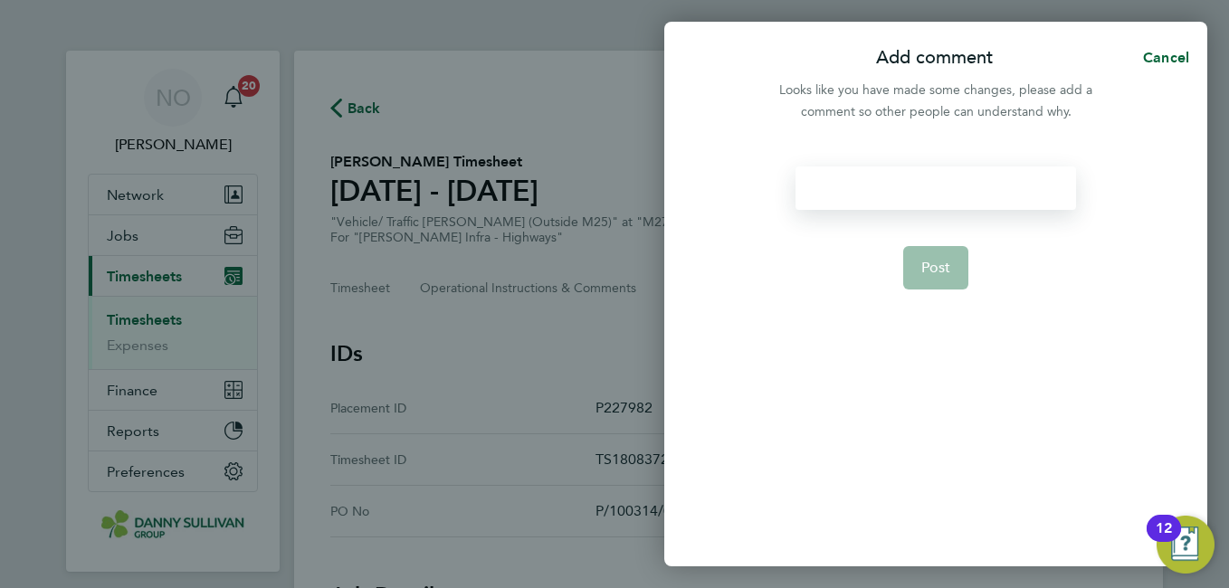
click at [872, 176] on div at bounding box center [935, 187] width 280 height 43
paste div
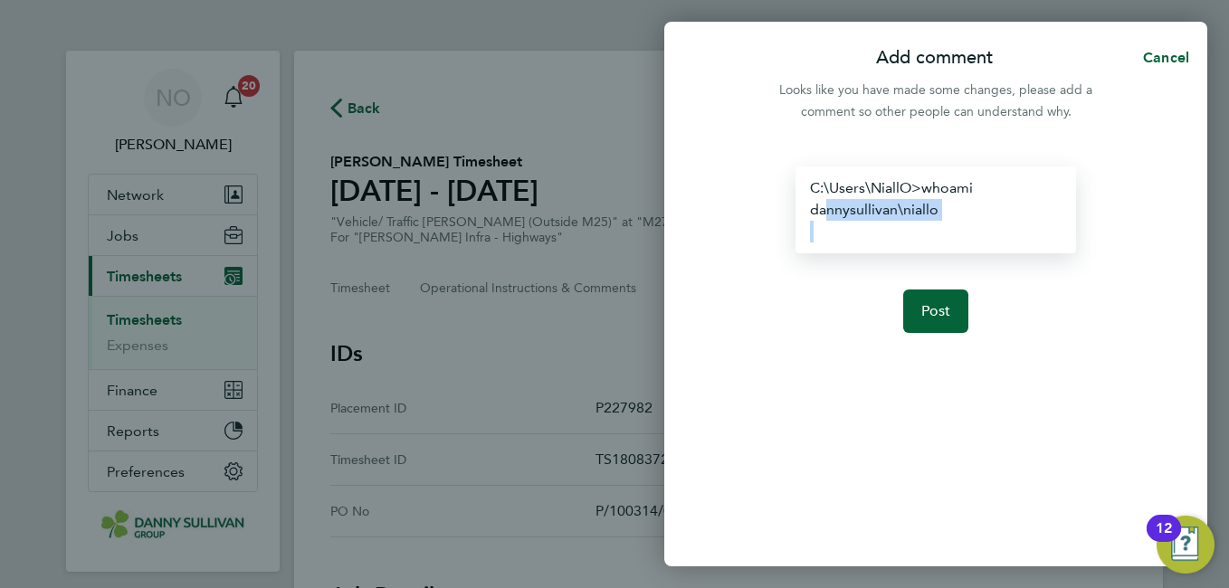
drag, startPoint x: 956, startPoint y: 246, endPoint x: 829, endPoint y: 212, distance: 131.3
click at [829, 212] on div "C:\Users\NiallO>whoami dannysullivan\niallo" at bounding box center [935, 209] width 280 height 87
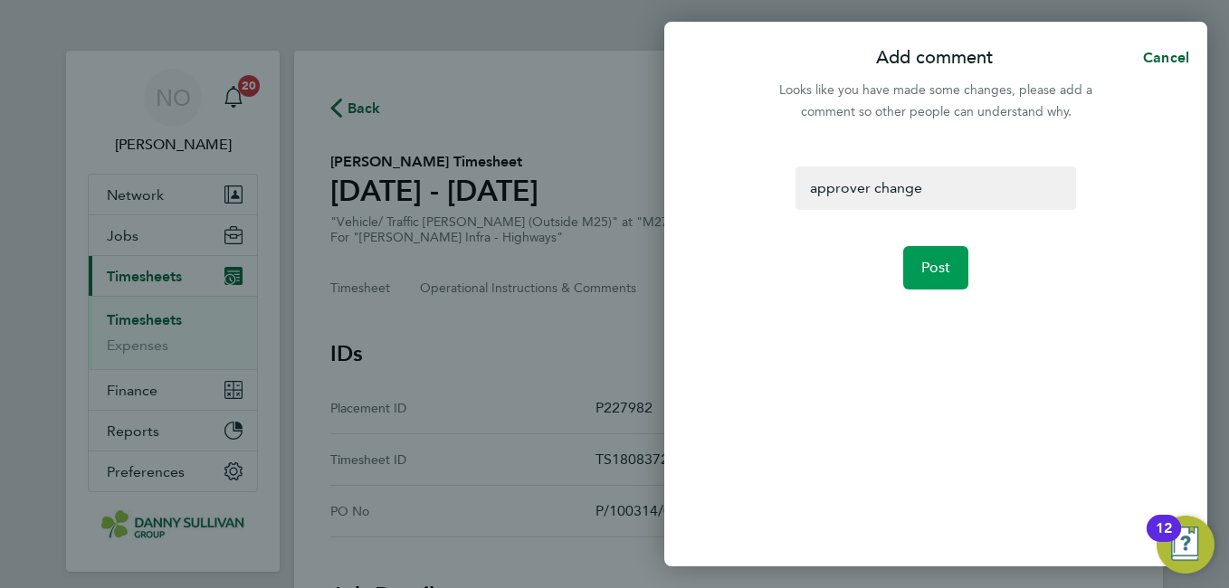
click at [935, 268] on span "Post" at bounding box center [936, 268] width 30 height 18
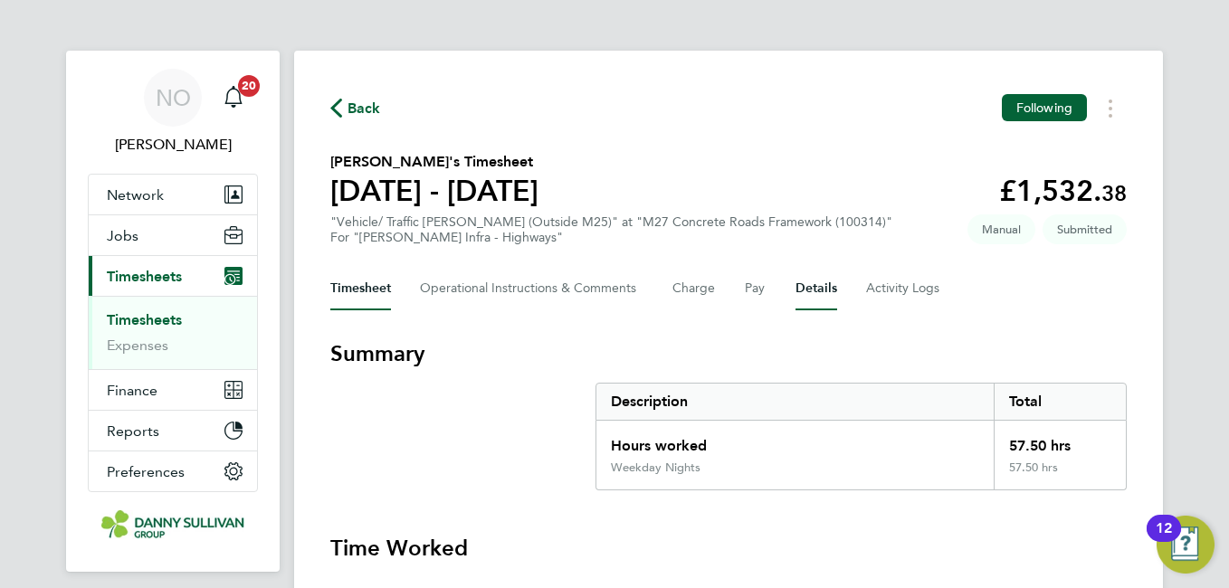
click at [806, 287] on button "Details" at bounding box center [816, 288] width 42 height 43
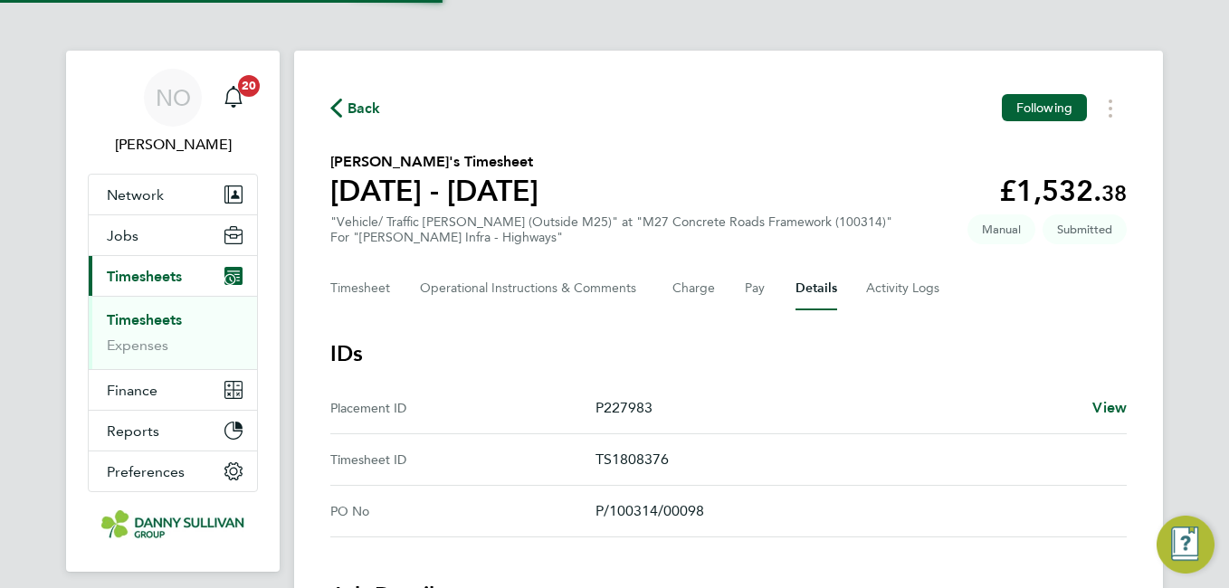
scroll to position [514, 0]
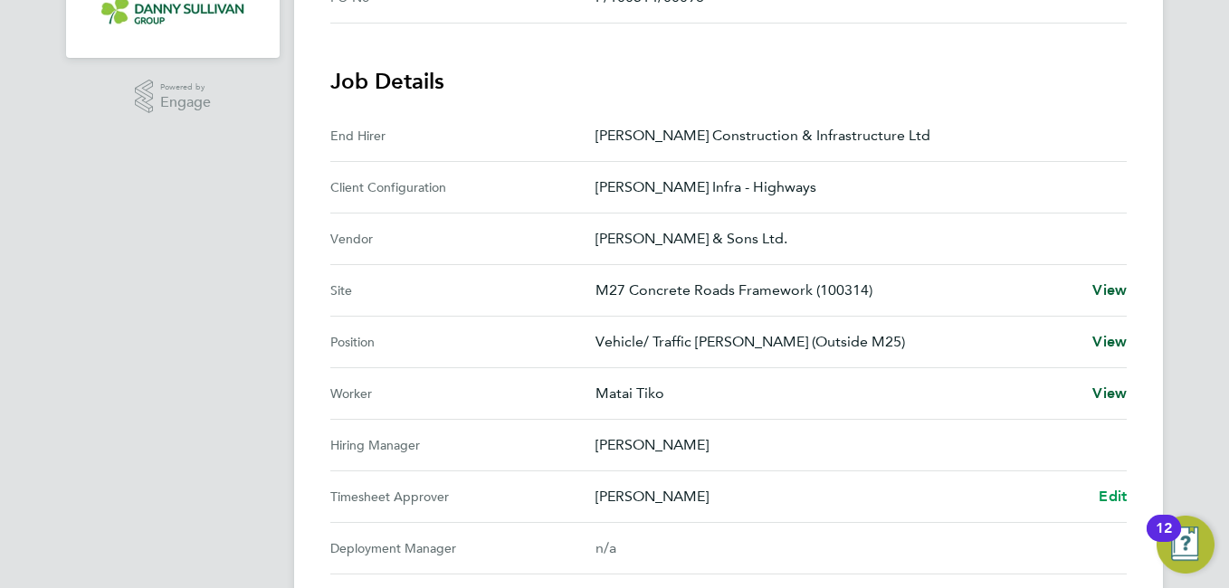
click at [1115, 499] on span "Edit" at bounding box center [1112, 496] width 28 height 17
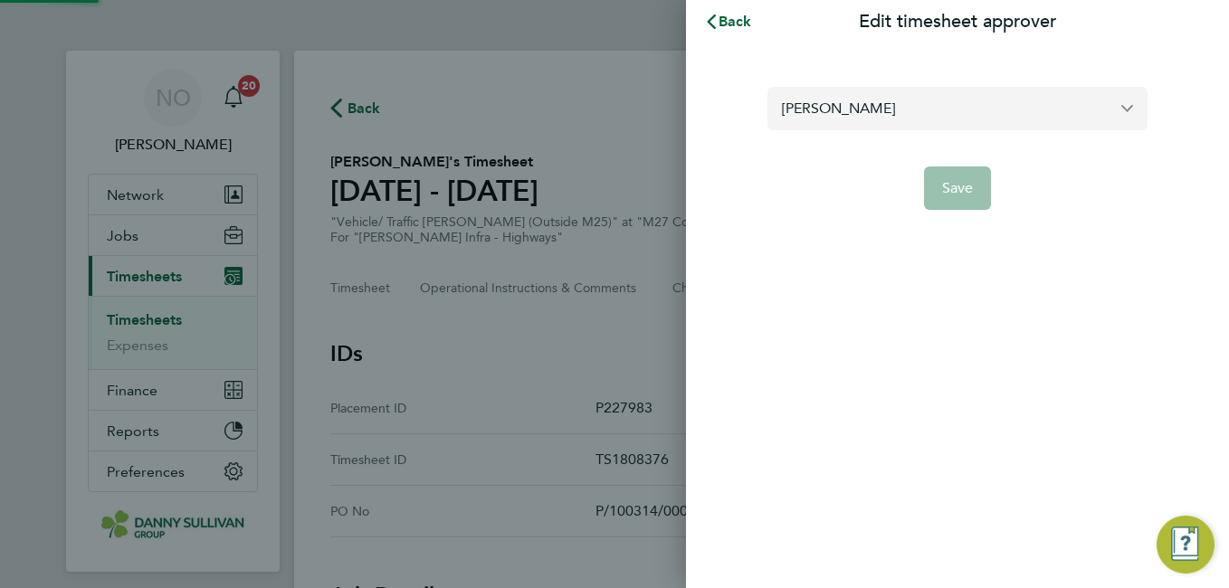
click at [889, 124] on input "[PERSON_NAME]" at bounding box center [957, 108] width 380 height 43
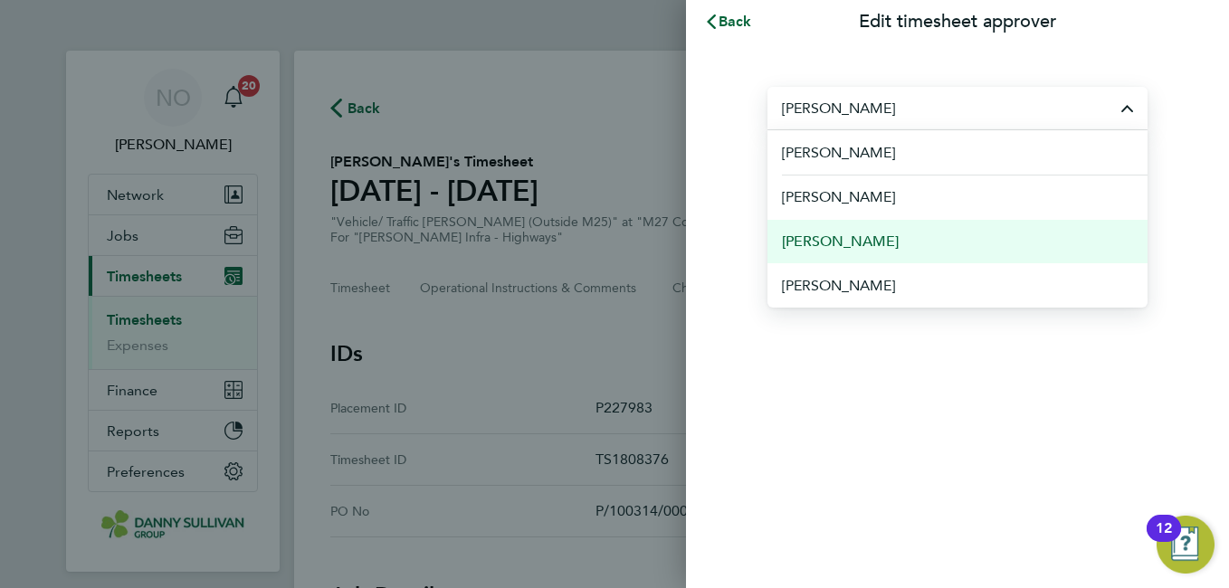
click at [868, 237] on span "[PERSON_NAME]" at bounding box center [840, 242] width 117 height 22
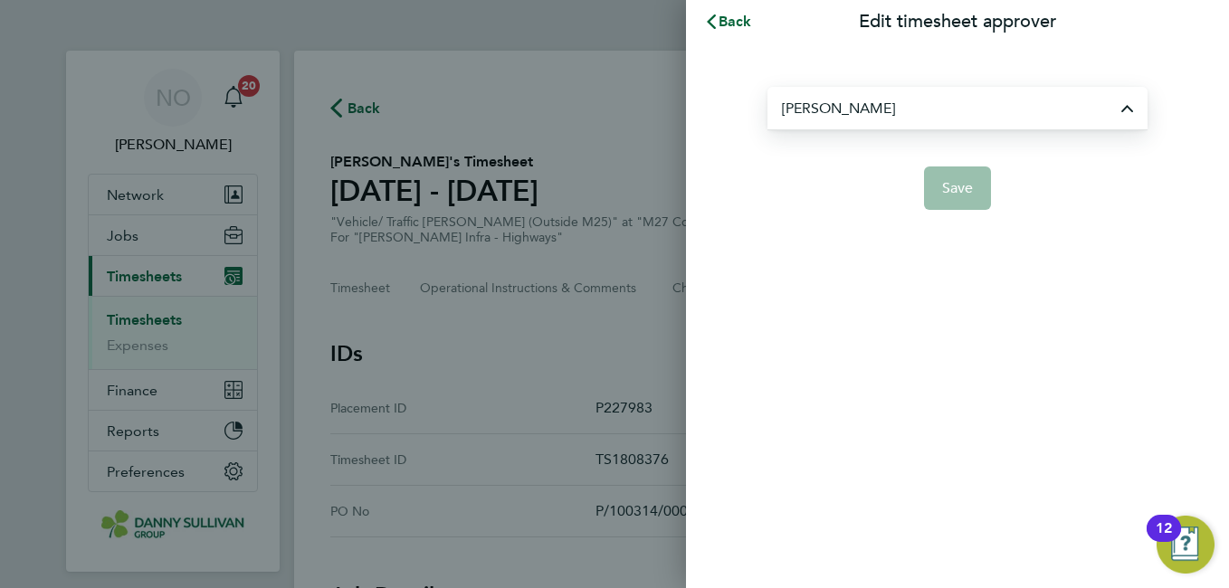
type input "[PERSON_NAME]"
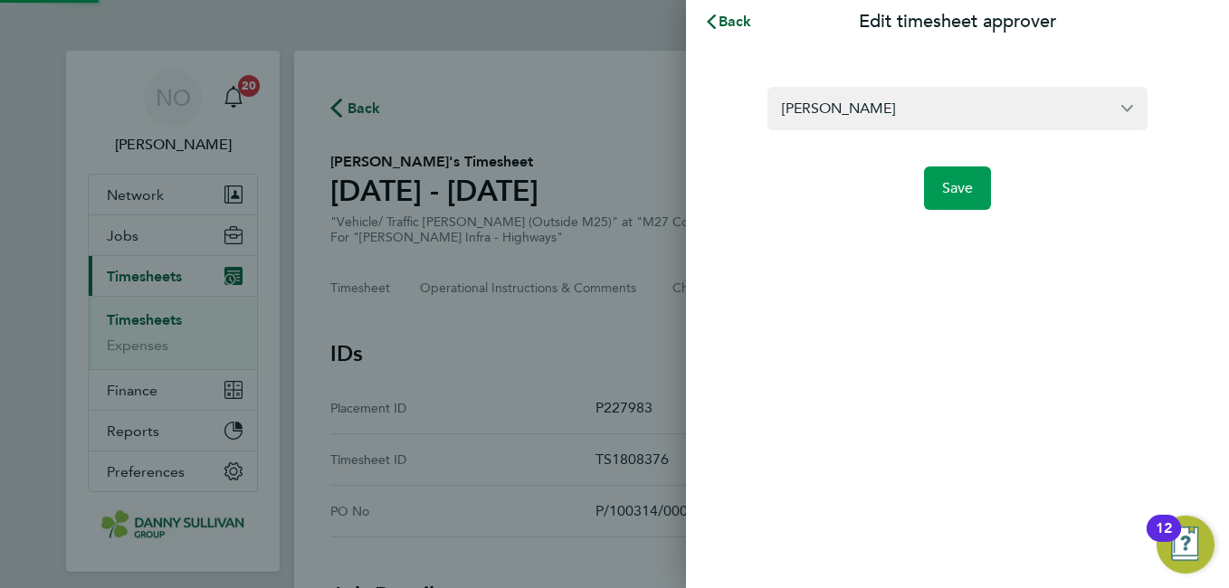
click at [967, 205] on button "Save" at bounding box center [958, 187] width 68 height 43
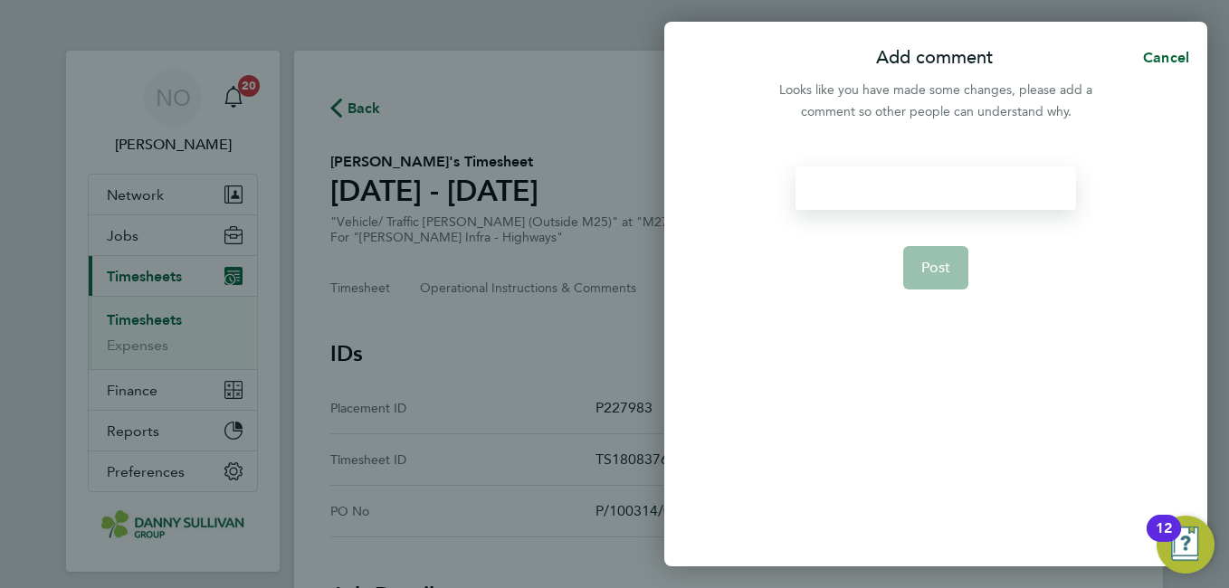
click at [926, 200] on div at bounding box center [935, 187] width 280 height 43
click at [955, 266] on button "Post" at bounding box center [936, 267] width 66 height 43
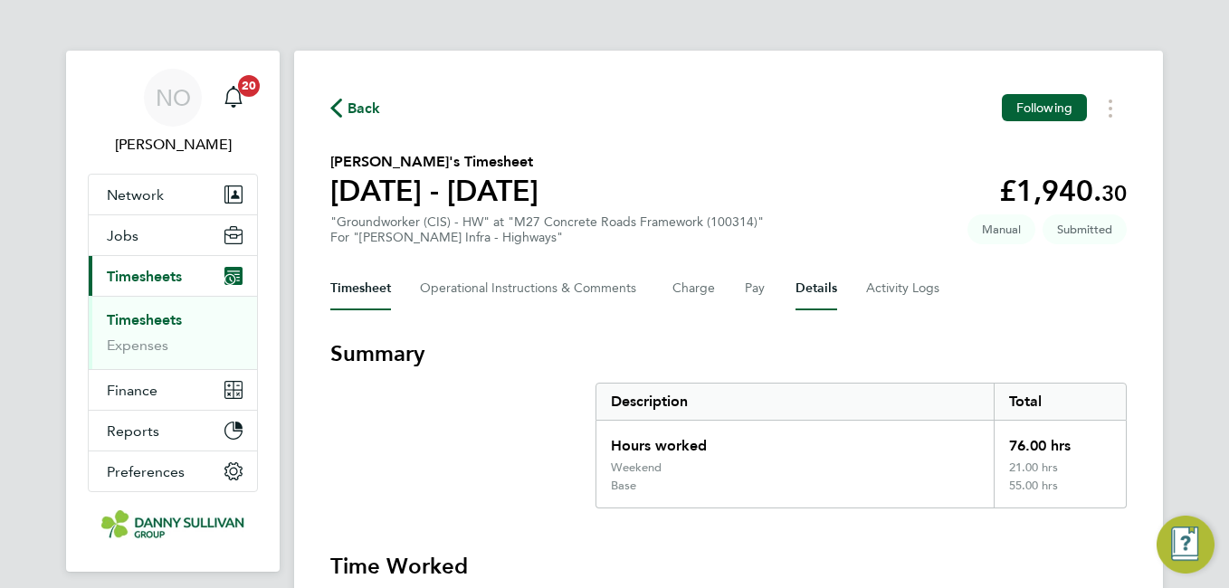
click at [816, 294] on button "Details" at bounding box center [816, 288] width 42 height 43
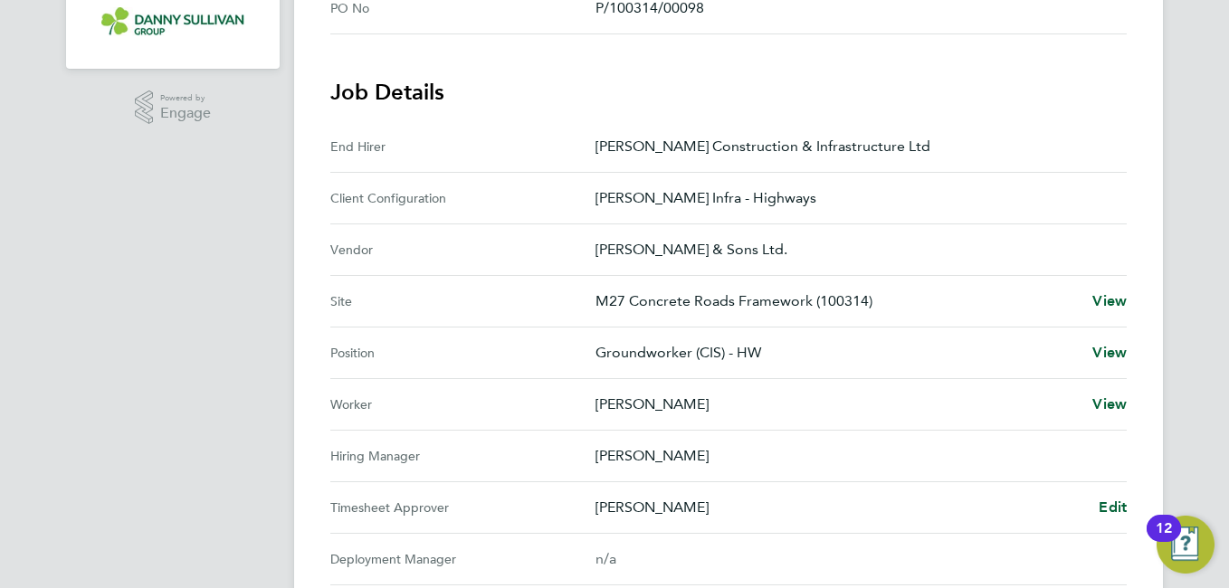
scroll to position [575, 0]
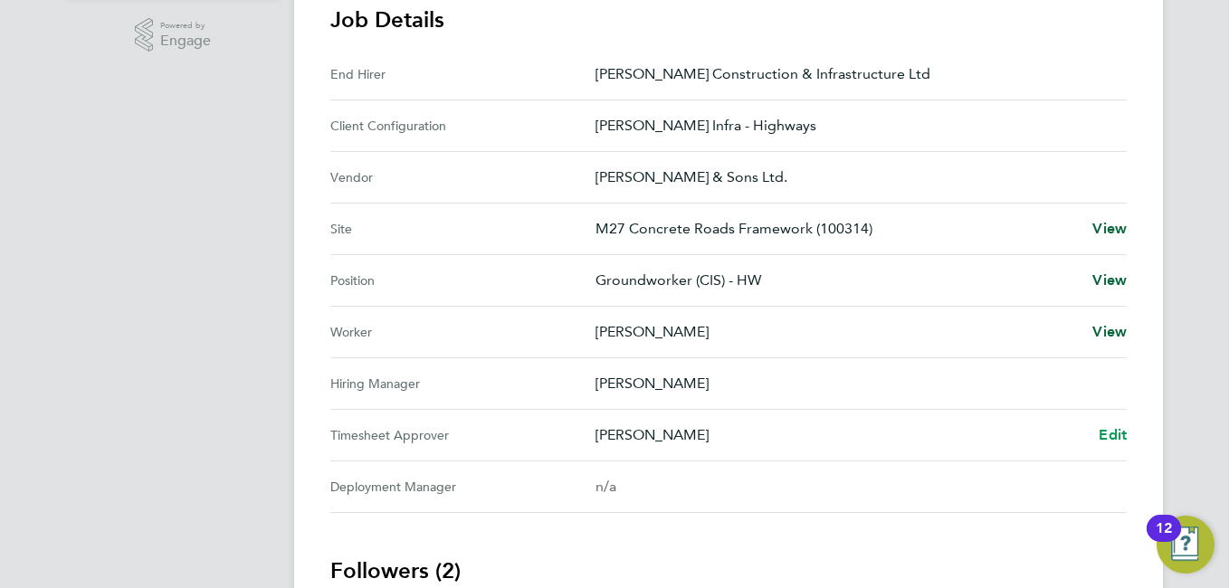
click at [1111, 435] on span "Edit" at bounding box center [1112, 434] width 28 height 17
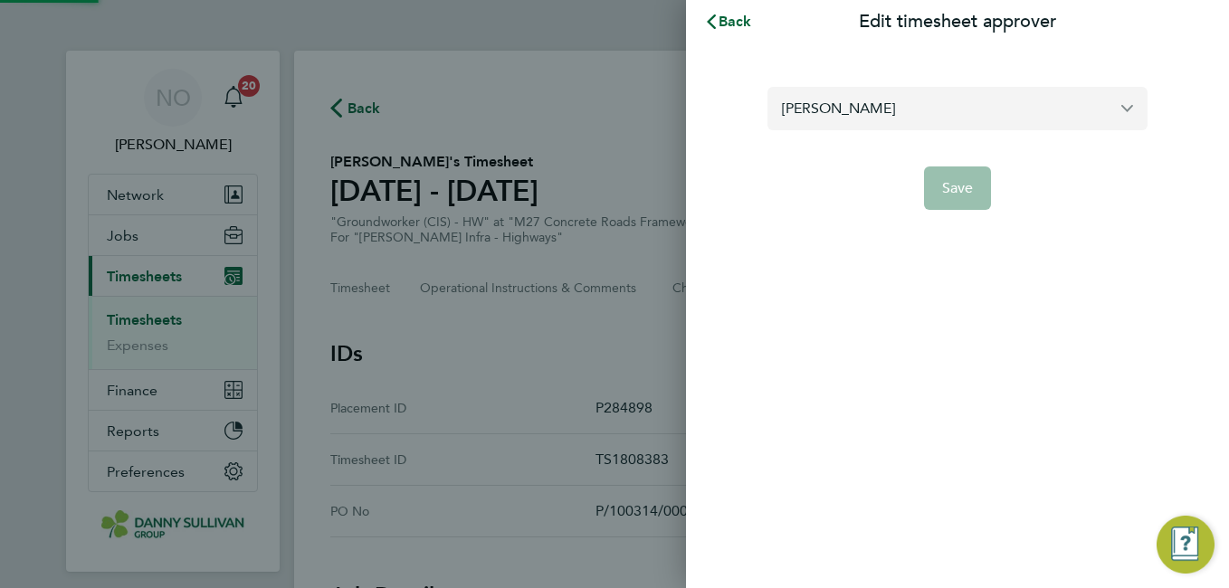
click at [921, 106] on input "[PERSON_NAME]" at bounding box center [957, 108] width 380 height 43
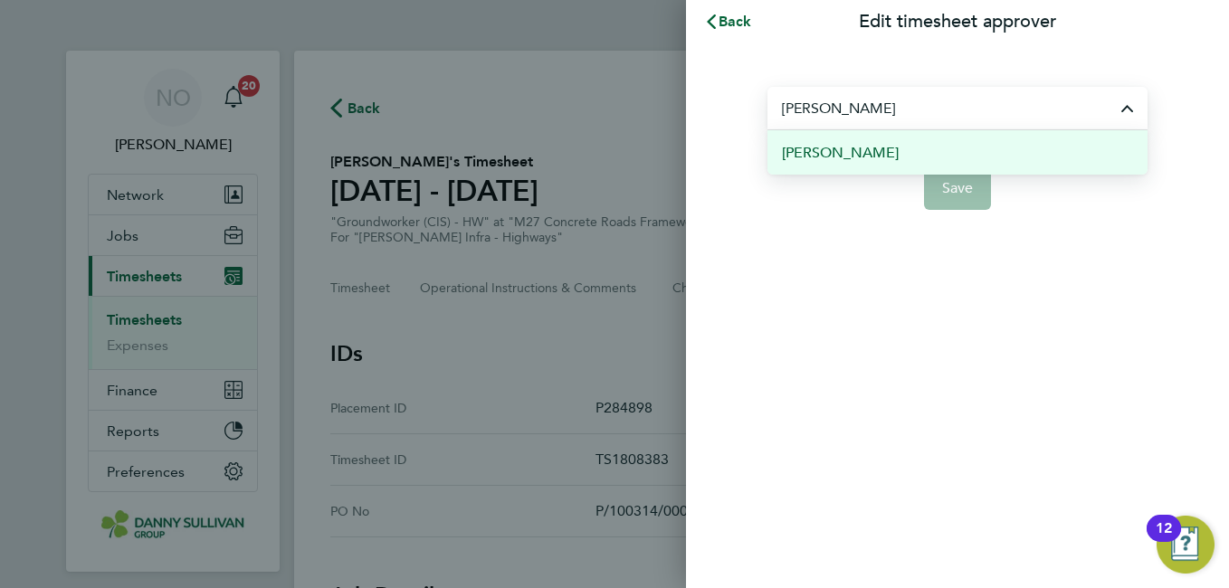
click at [897, 154] on li "Derek Macmillan" at bounding box center [957, 152] width 380 height 44
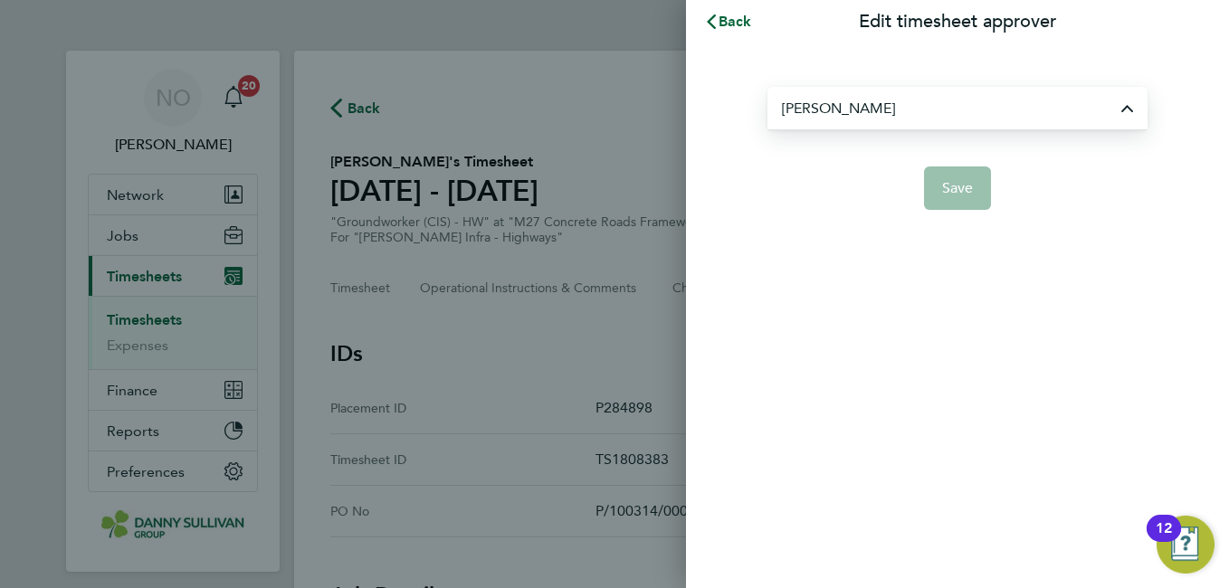
type input "Derek Macmillan"
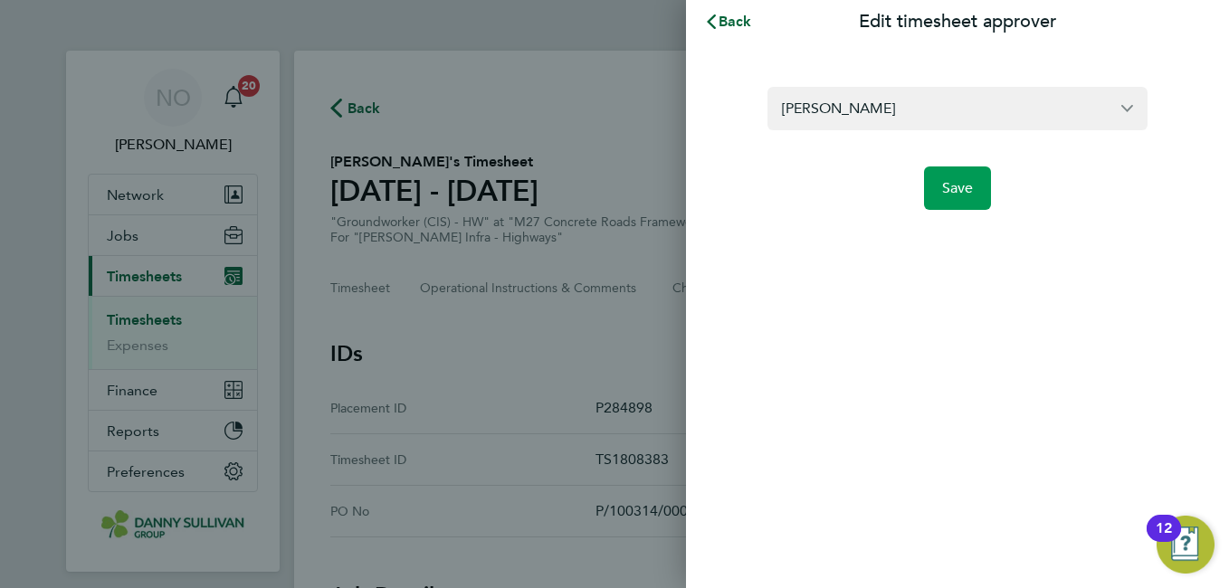
click at [967, 192] on span "Save" at bounding box center [958, 188] width 32 height 18
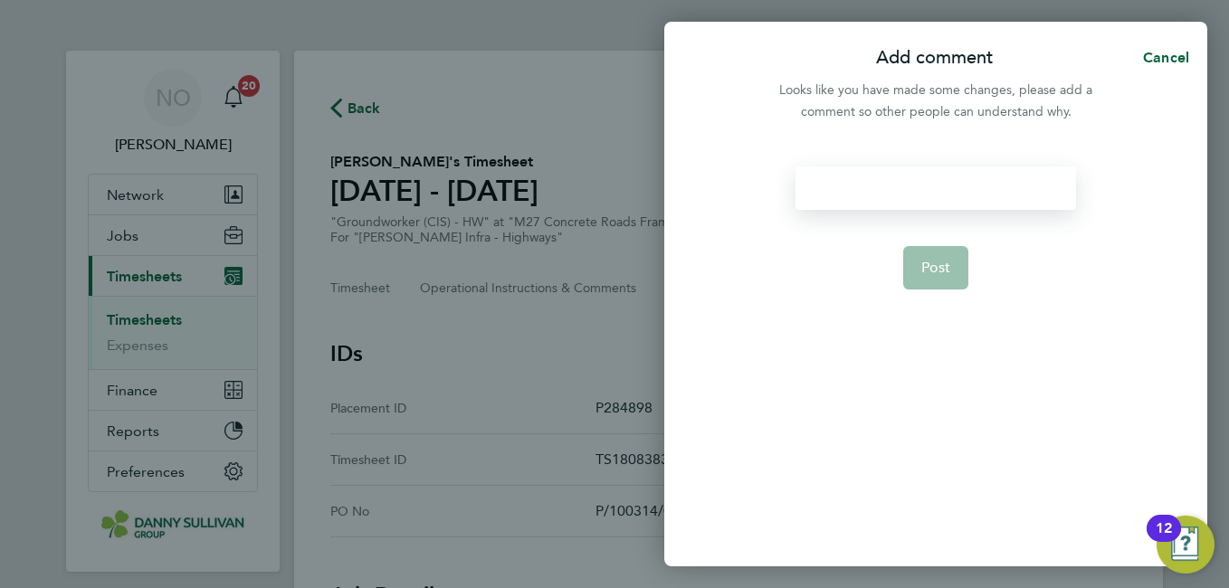
click at [898, 179] on div at bounding box center [935, 187] width 280 height 43
click at [935, 277] on button "Post" at bounding box center [936, 267] width 66 height 43
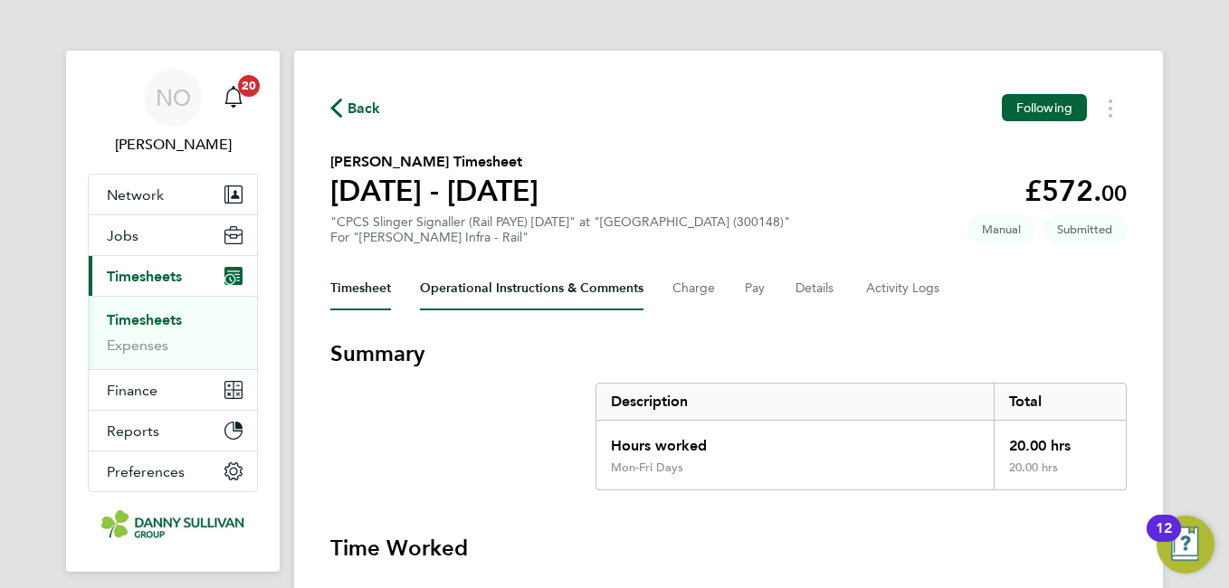
click at [579, 295] on Comments-tab "Operational Instructions & Comments" at bounding box center [531, 288] width 223 height 43
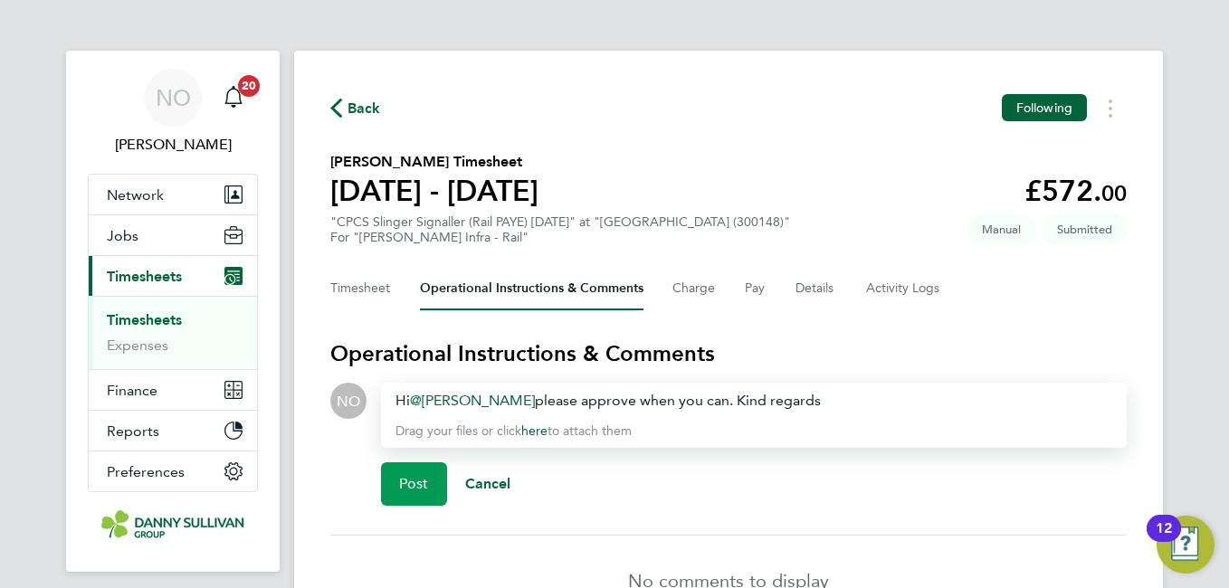
click at [413, 479] on span "Post" at bounding box center [414, 484] width 30 height 18
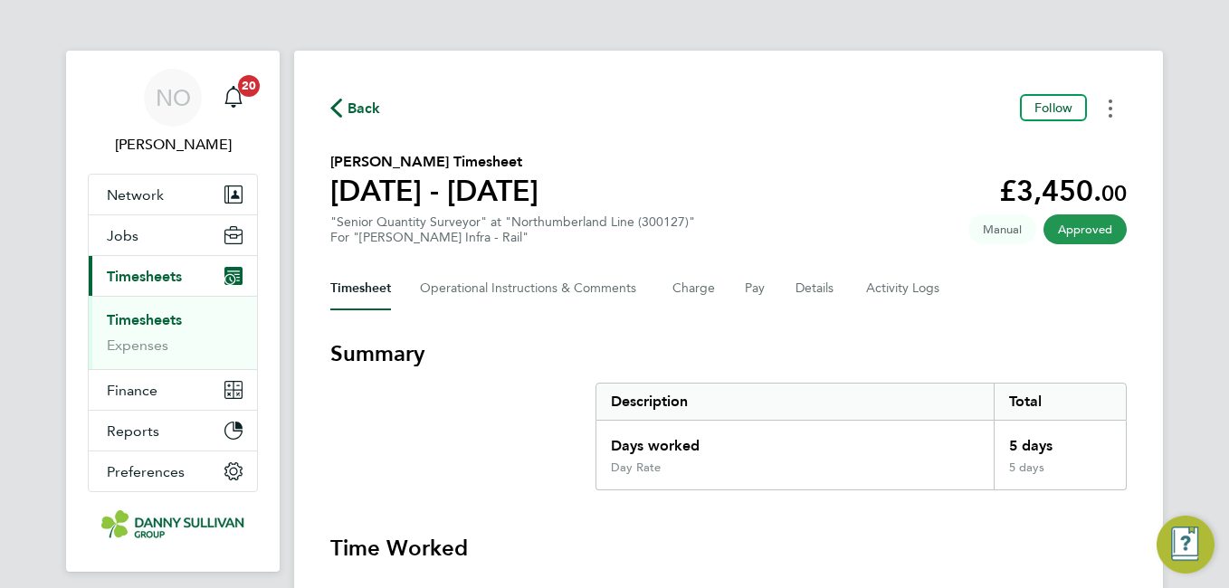
click at [1112, 107] on button "Timesheets Menu" at bounding box center [1110, 108] width 33 height 28
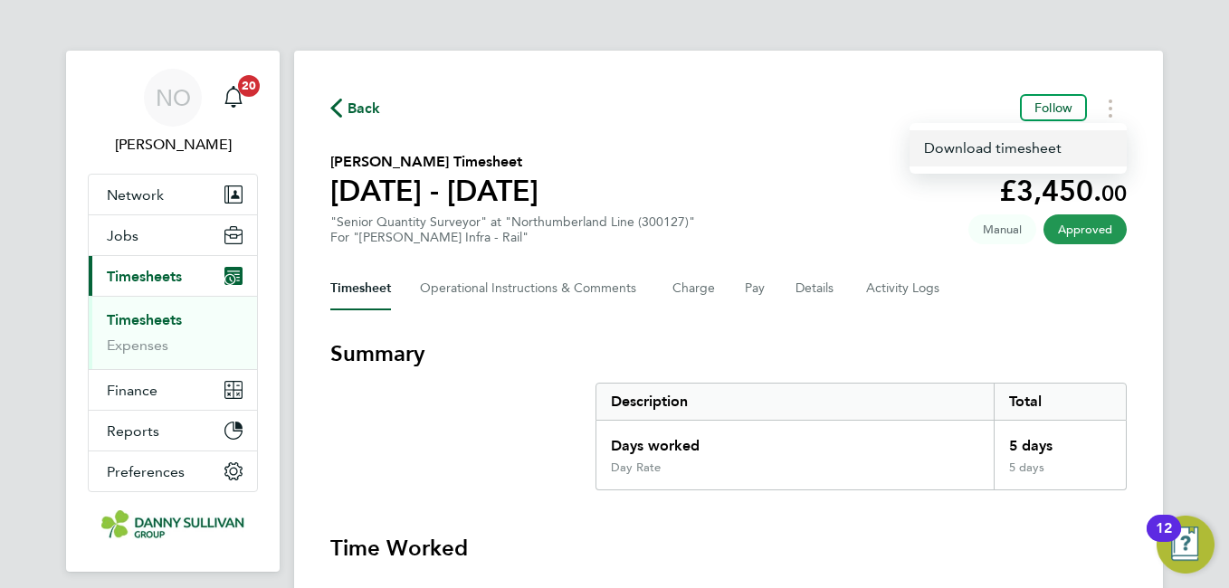
click at [984, 156] on link "Download timesheet" at bounding box center [1017, 148] width 217 height 36
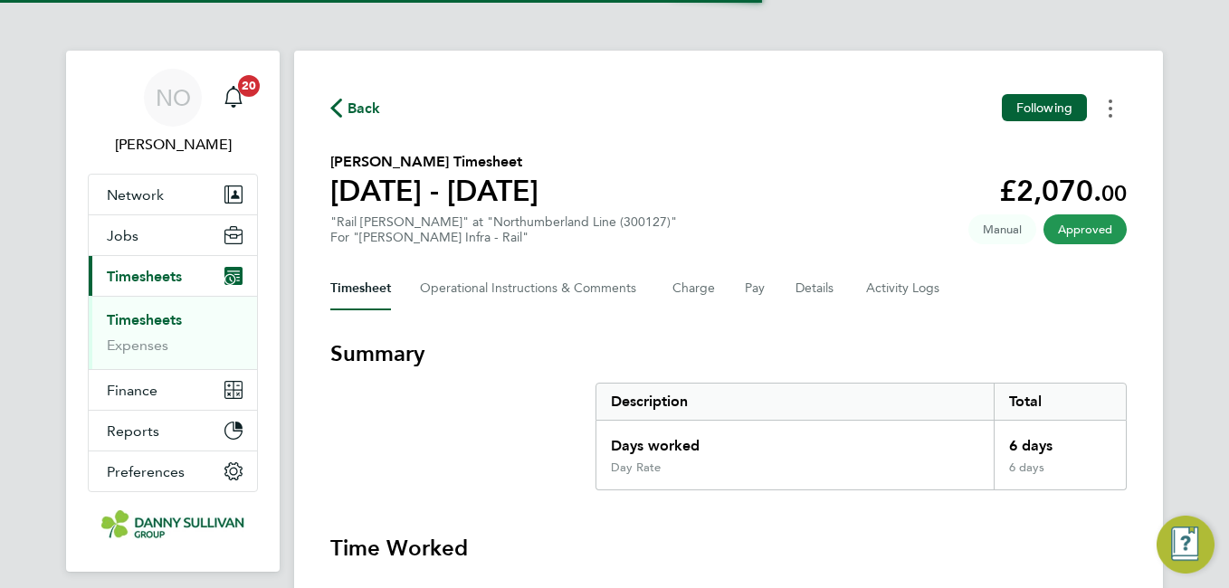
click at [1106, 109] on button "Timesheets Menu" at bounding box center [1110, 108] width 33 height 28
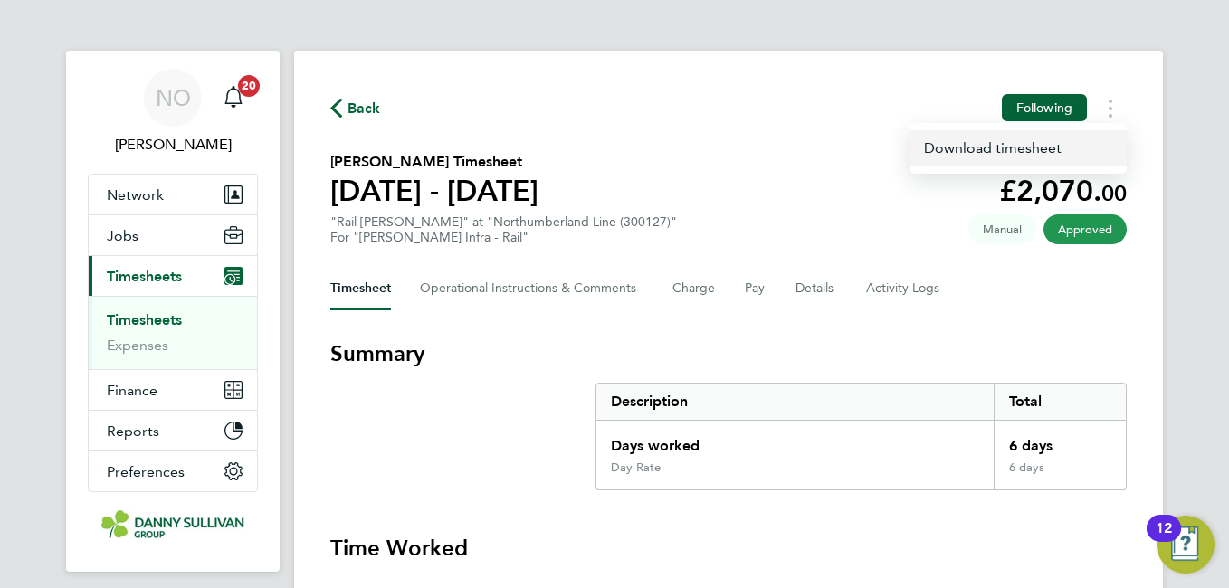
click at [995, 143] on link "Download timesheet" at bounding box center [1017, 148] width 217 height 36
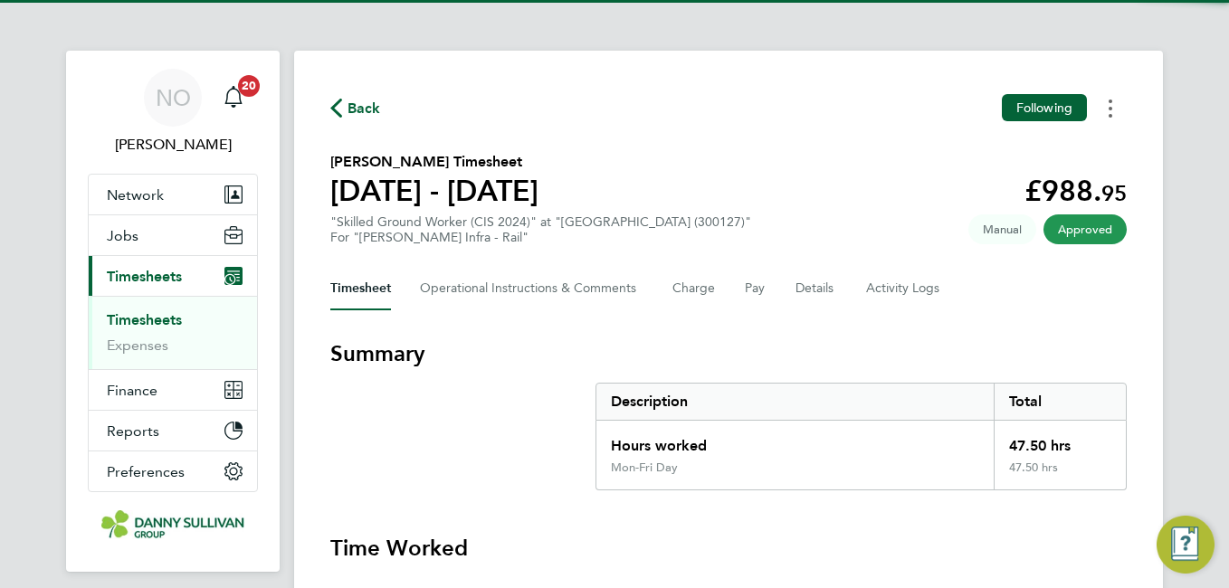
click at [1112, 112] on button "Timesheets Menu" at bounding box center [1110, 108] width 33 height 28
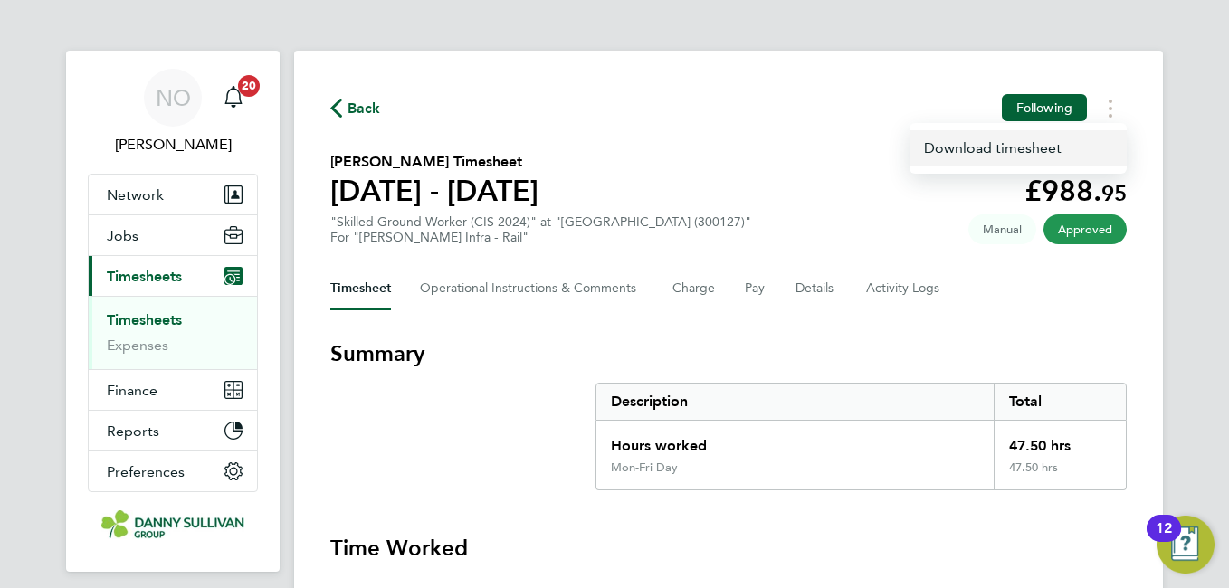
click at [987, 150] on link "Download timesheet" at bounding box center [1017, 148] width 217 height 36
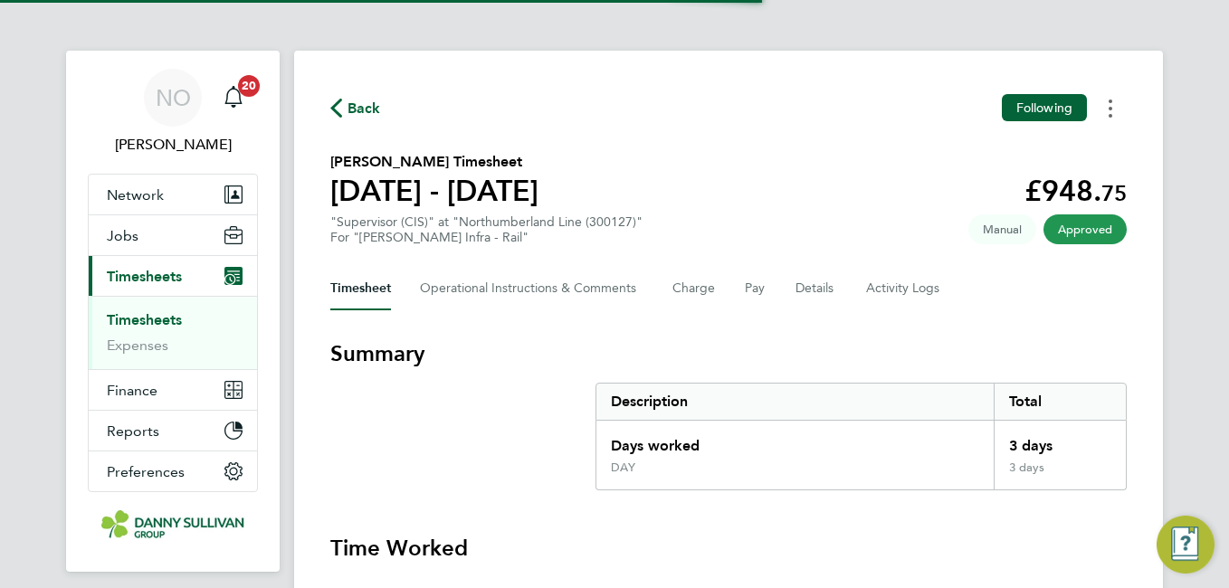
click at [1110, 109] on circle "Timesheets Menu" at bounding box center [1110, 109] width 4 height 4
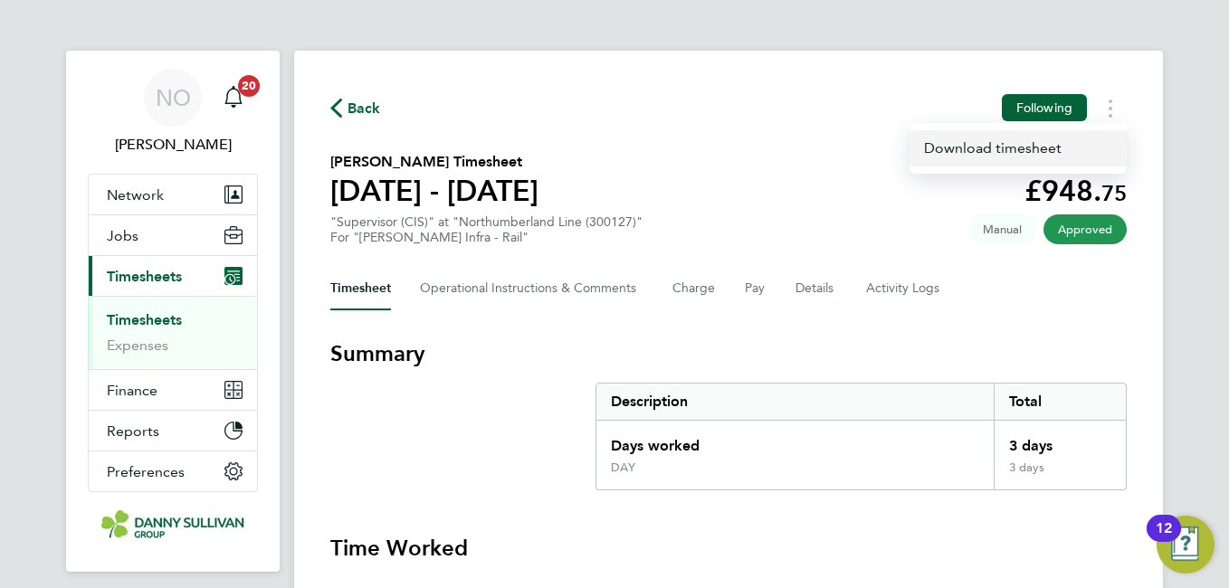
click at [997, 154] on link "Download timesheet" at bounding box center [1017, 148] width 217 height 36
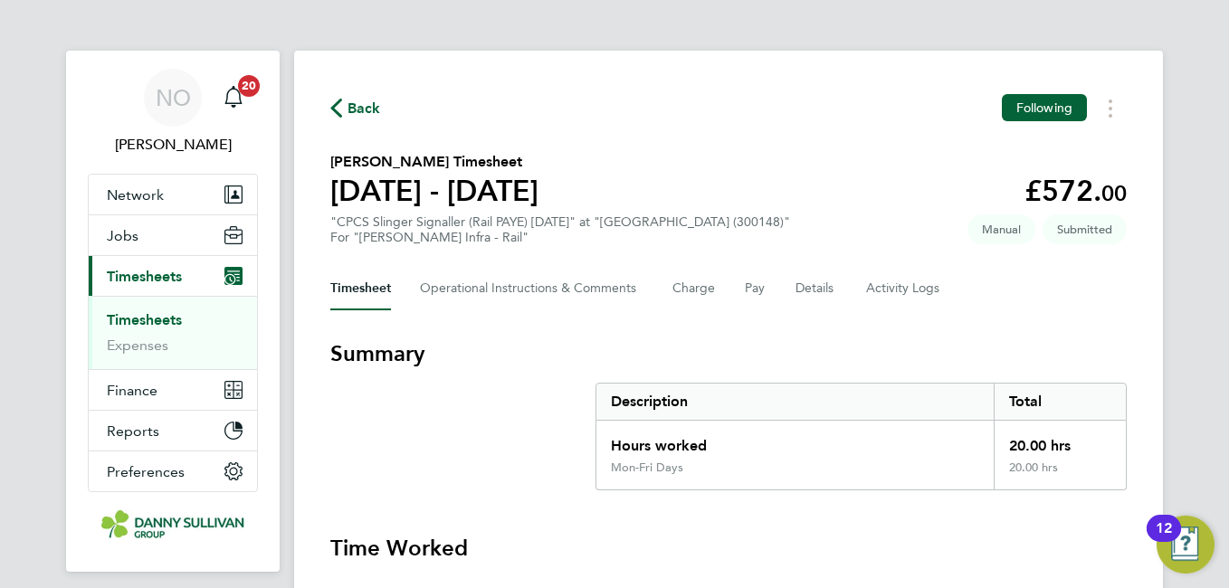
click at [353, 100] on span "Back" at bounding box center [363, 109] width 33 height 22
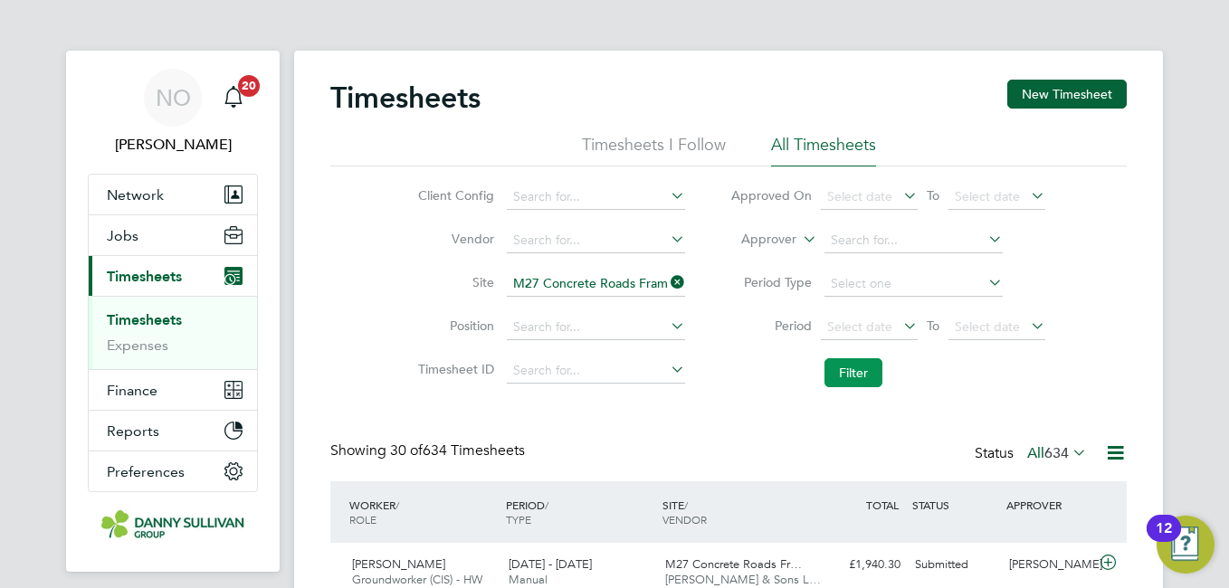
click at [832, 379] on button "Filter" at bounding box center [853, 372] width 58 height 29
click at [442, 339] on li "Position" at bounding box center [549, 327] width 318 height 43
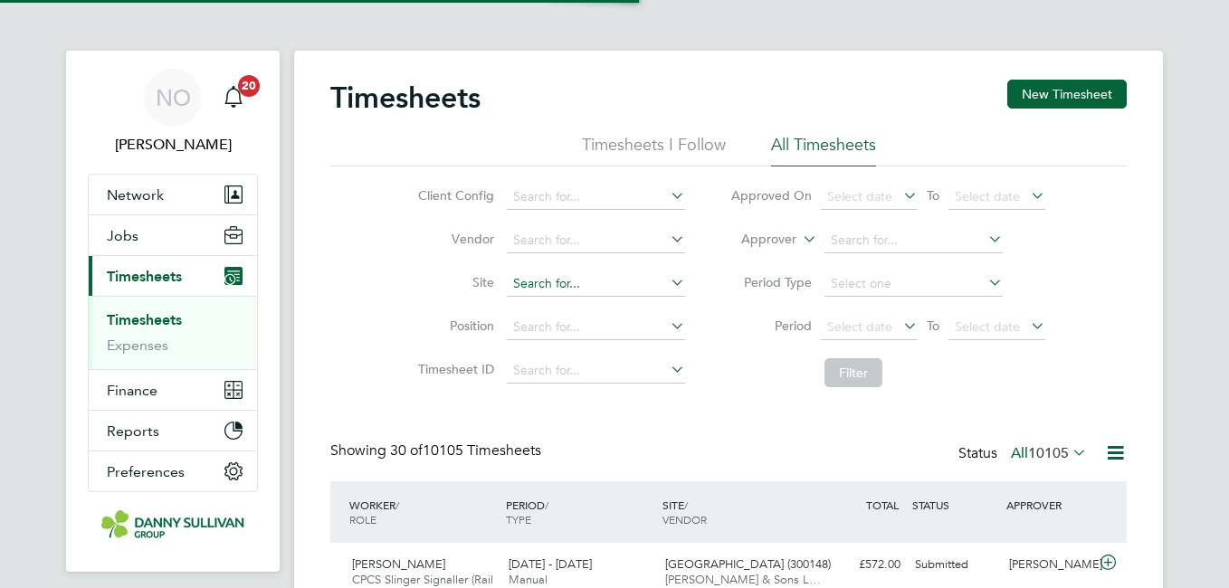
click at [591, 284] on input at bounding box center [596, 283] width 178 height 25
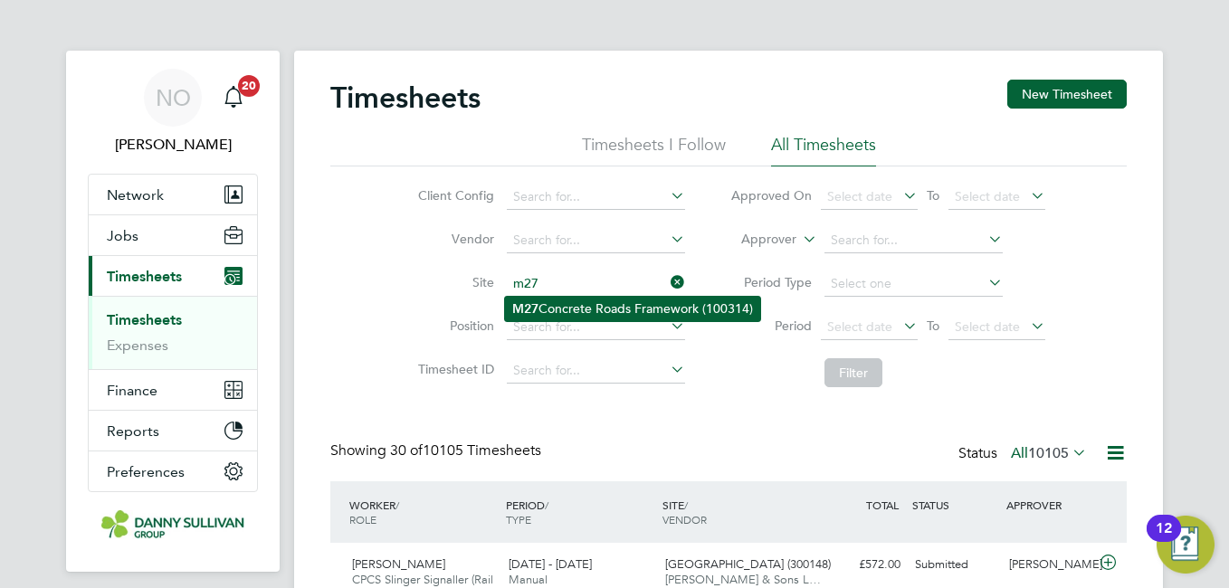
click at [591, 303] on li "M27 Concrete Roads Framework (100314)" at bounding box center [632, 309] width 255 height 24
type input "M27 Concrete Roads Framework (100314)"
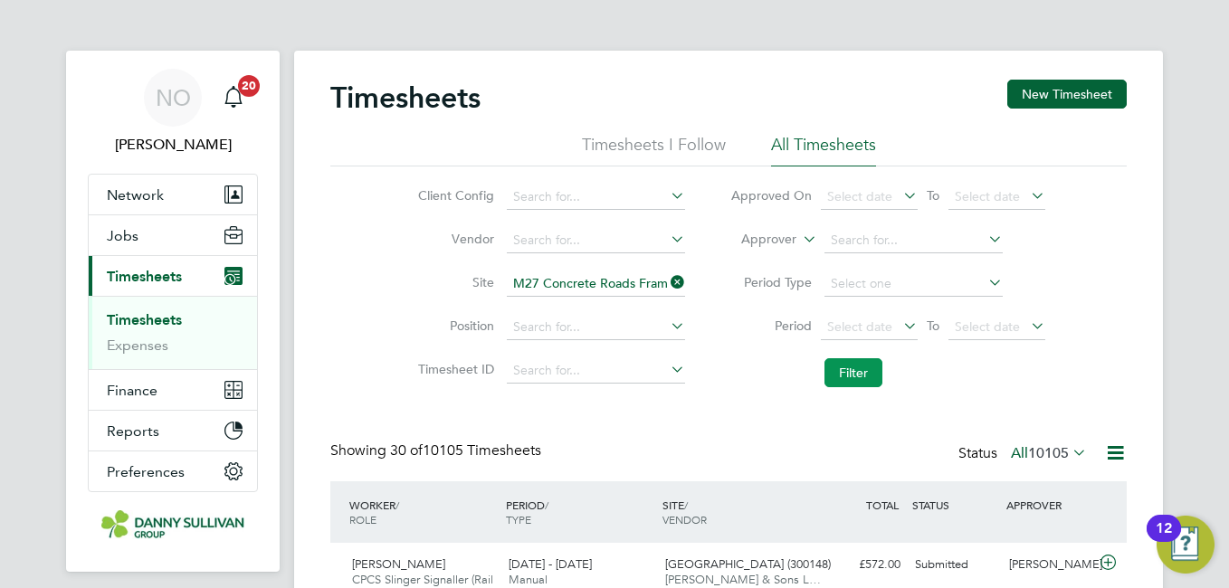
click at [866, 366] on button "Filter" at bounding box center [853, 372] width 58 height 29
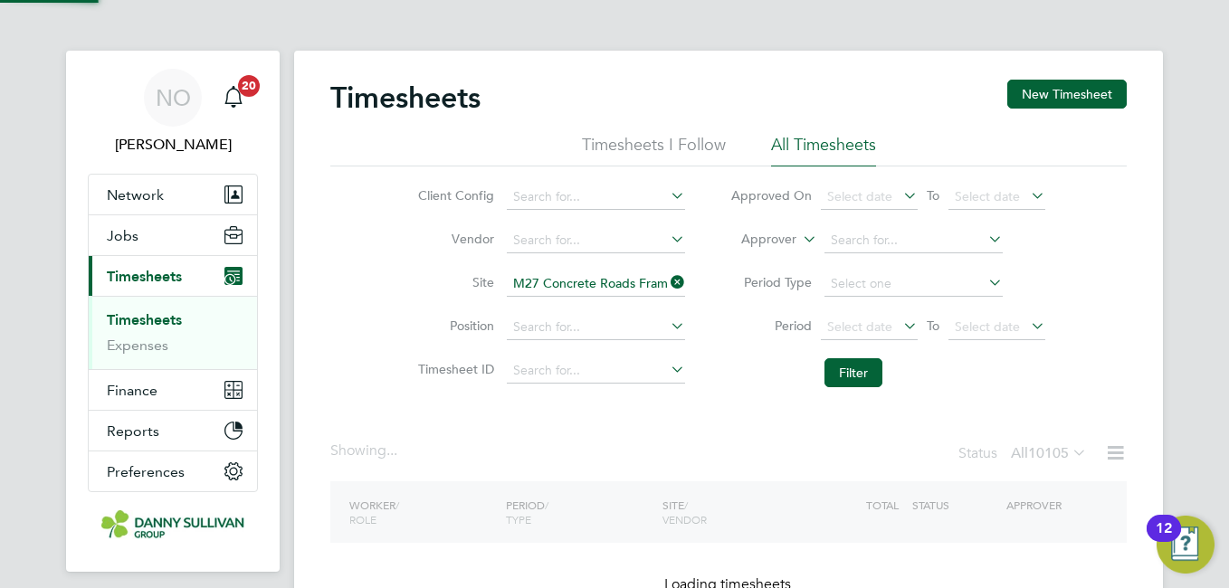
click at [353, 279] on div "Client Config Vendor Site M27 Concrete Roads Framework (100314) Position Timesh…" at bounding box center [728, 281] width 796 height 230
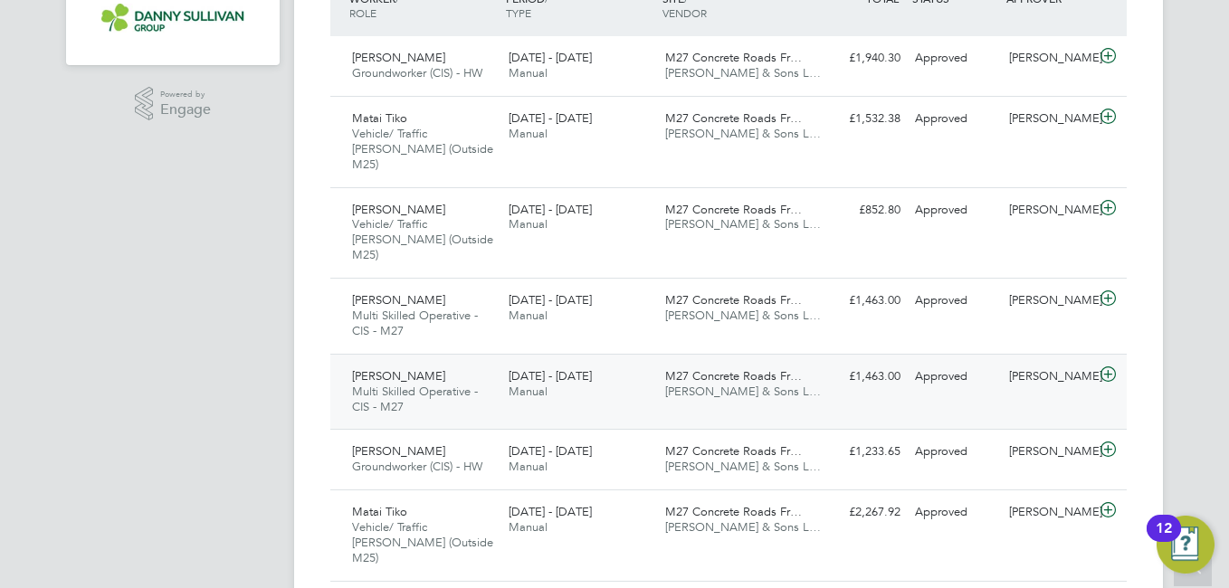
click at [602, 362] on div "16 - 22 Aug 2025 Manual" at bounding box center [579, 384] width 157 height 45
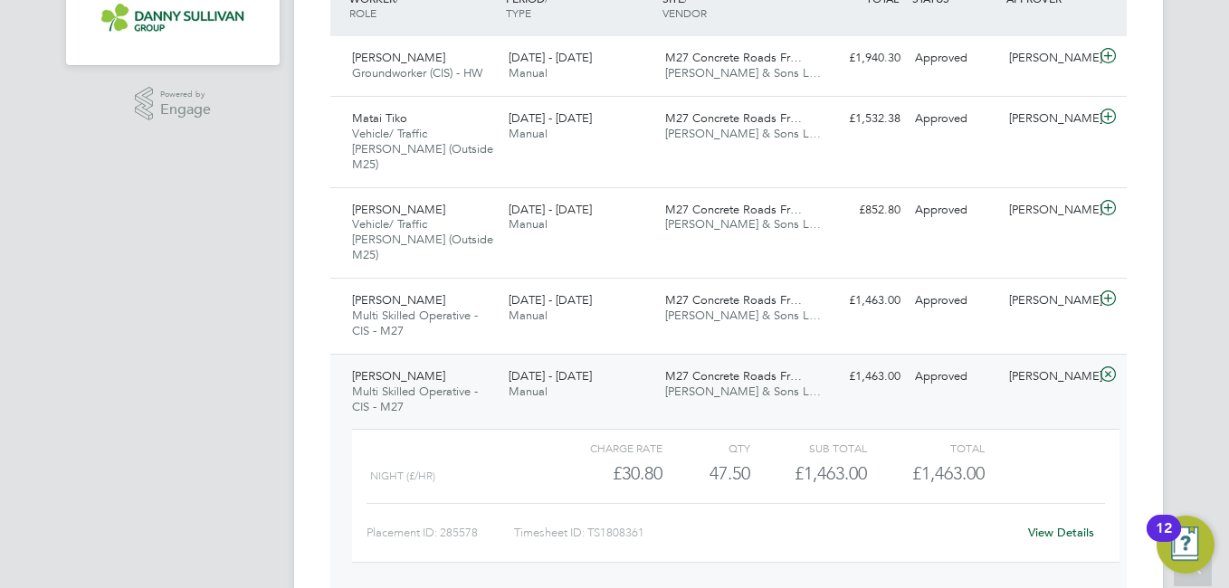
click at [1066, 518] on div "View Details" at bounding box center [1060, 532] width 89 height 29
click at [1057, 525] on link "View Details" at bounding box center [1061, 532] width 66 height 15
click at [414, 384] on span "Multi Skilled Operative - CIS - M27" at bounding box center [415, 399] width 126 height 31
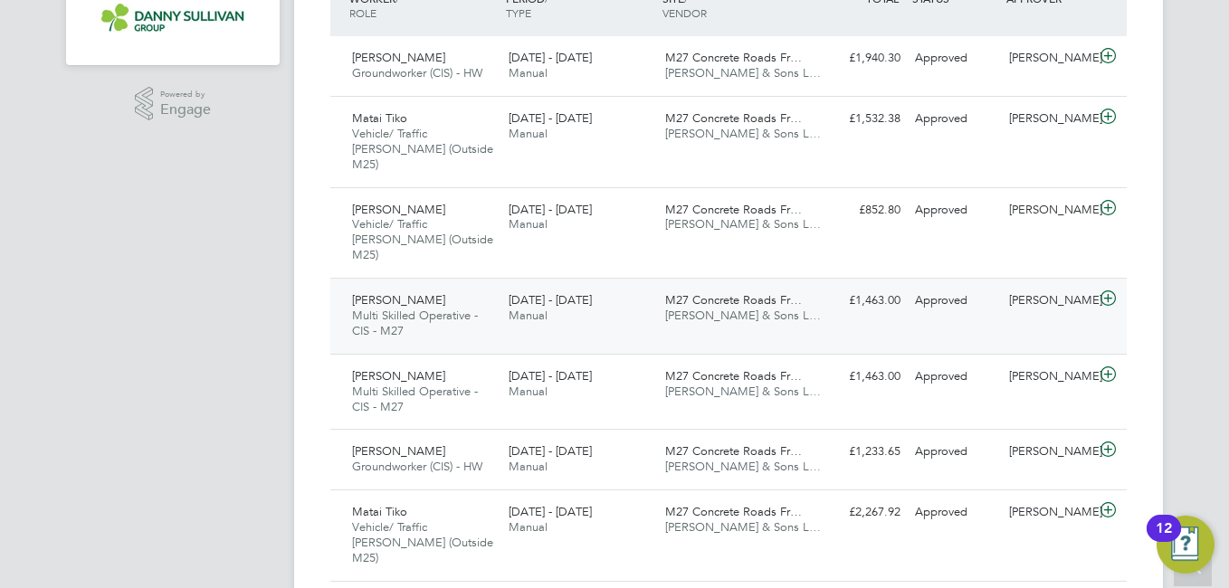
click at [439, 286] on div "Piotr Przemyski Multi Skilled Operative - CIS - M27 16 - 22 Aug 2025" at bounding box center [423, 316] width 157 height 61
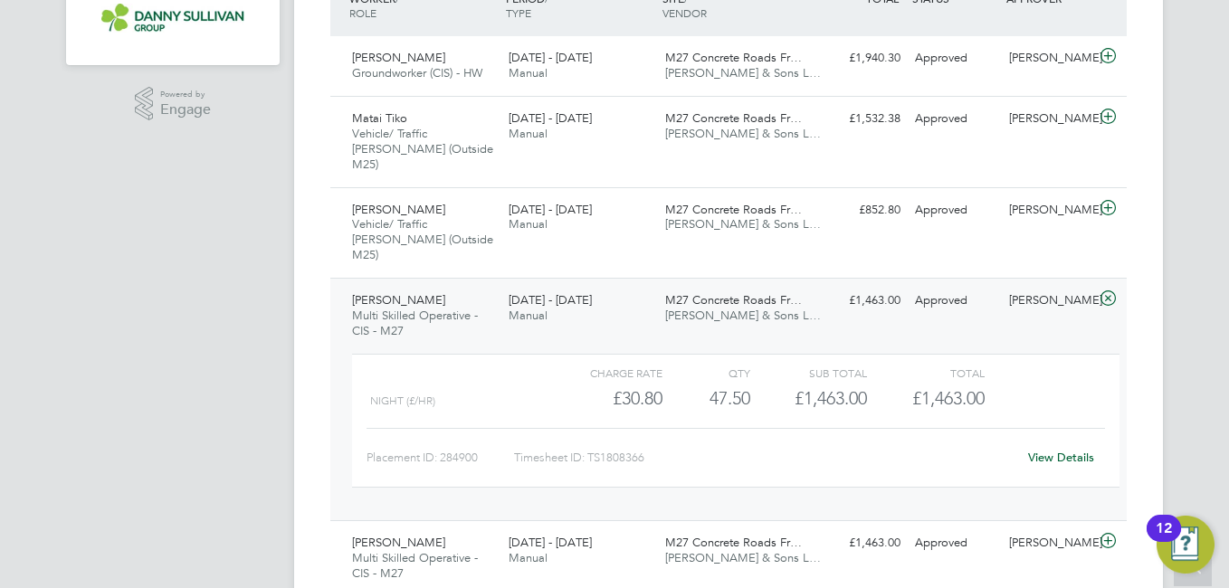
click at [1060, 450] on link "View Details" at bounding box center [1061, 457] width 66 height 15
click at [416, 308] on span "Multi Skilled Operative - CIS - M27" at bounding box center [415, 323] width 126 height 31
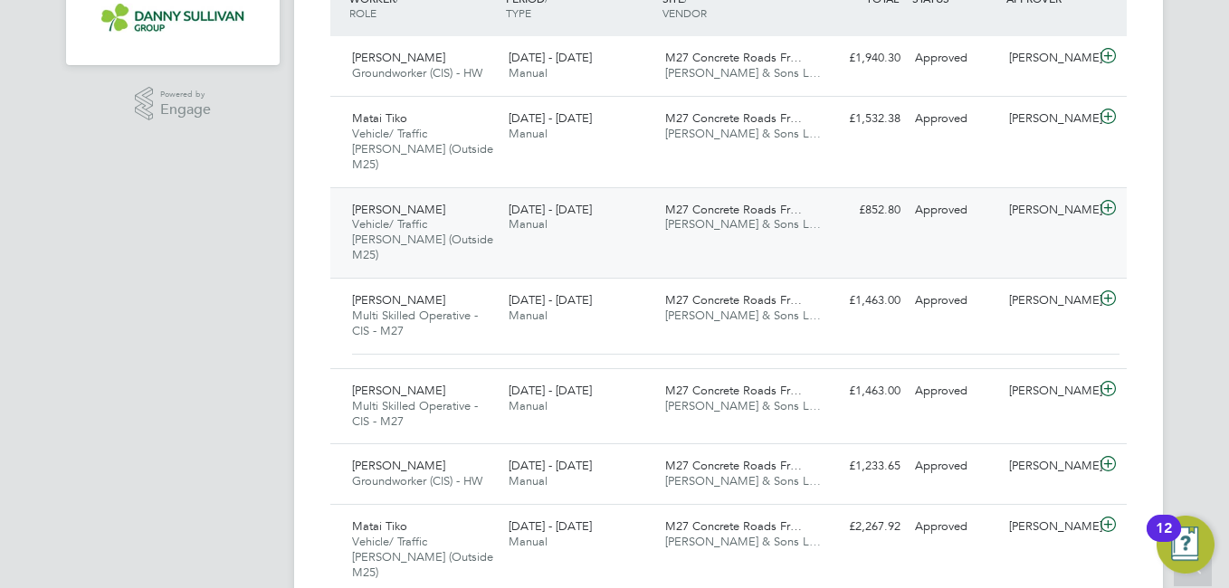
click at [438, 216] on span "Vehicle/ Traffic Marshall (Outside M25)" at bounding box center [422, 239] width 141 height 46
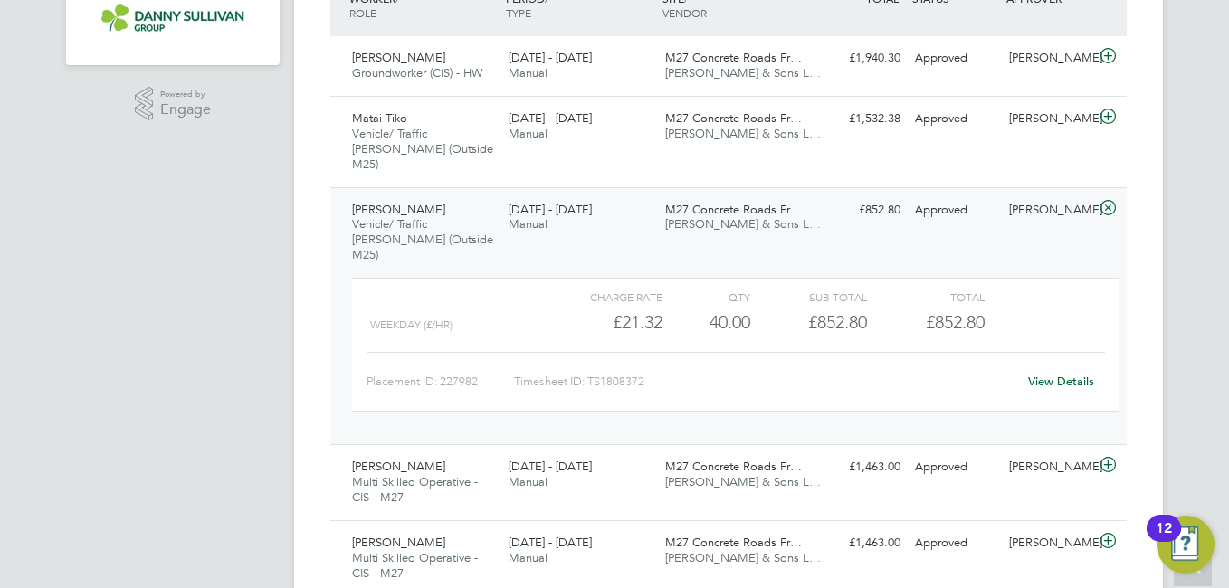
click at [1067, 374] on link "View Details" at bounding box center [1061, 381] width 66 height 15
click at [376, 202] on span "Paul Ellis" at bounding box center [398, 209] width 93 height 15
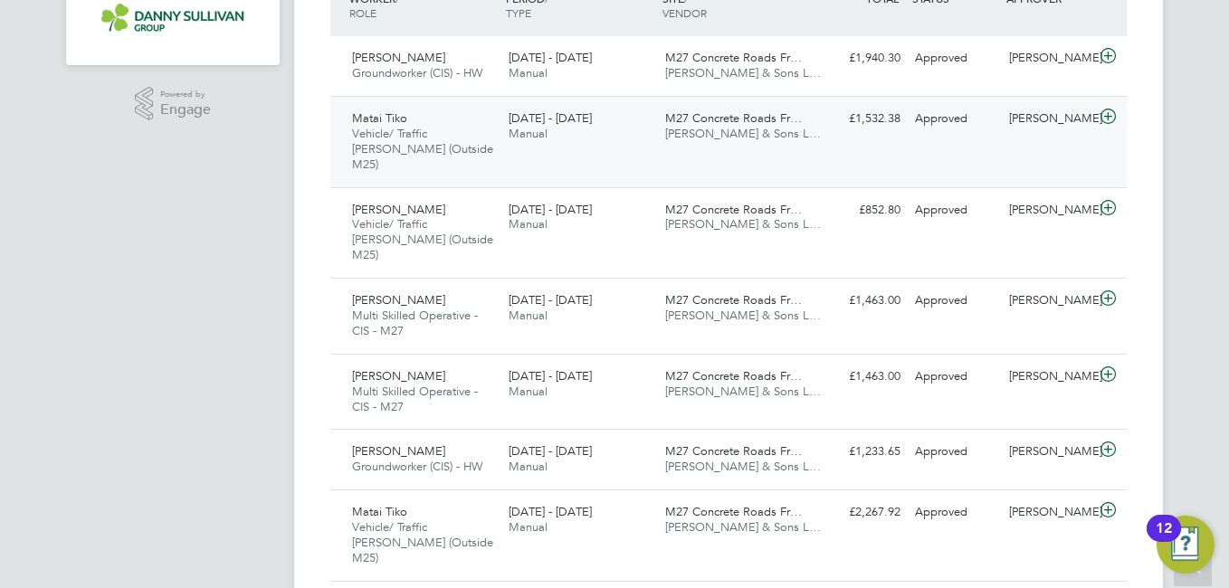
click at [399, 148] on span "Vehicle/ Traffic Marshall (Outside M25)" at bounding box center [422, 149] width 141 height 46
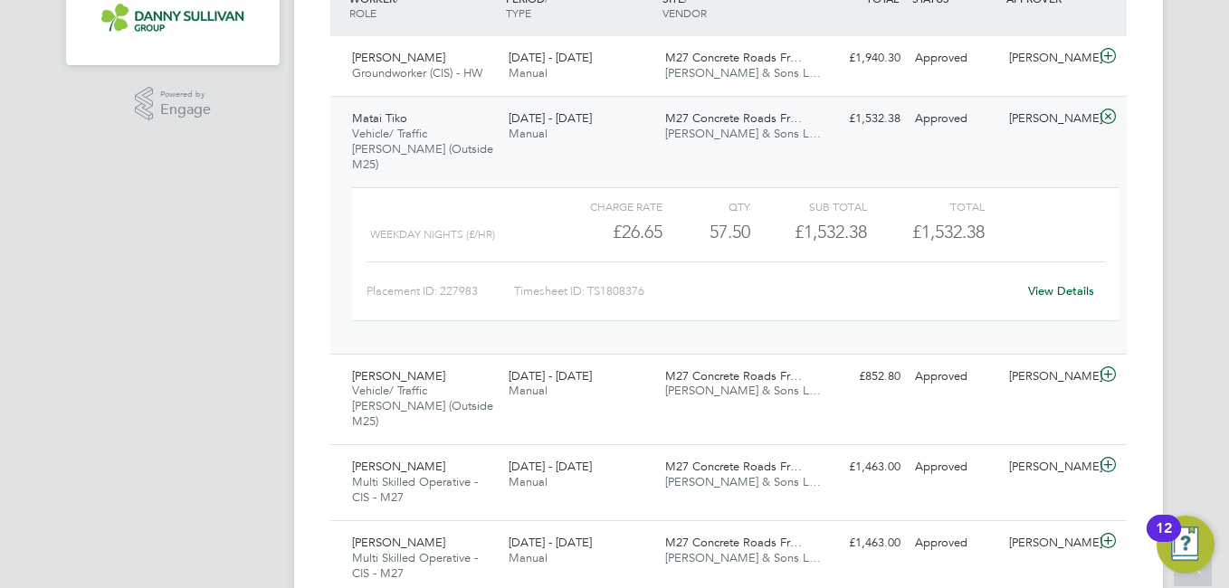
click at [1044, 277] on div "View Details" at bounding box center [1060, 291] width 89 height 29
click at [1054, 283] on link "View Details" at bounding box center [1061, 290] width 66 height 15
click at [397, 154] on span "Vehicle/ Traffic Marshall (Outside M25)" at bounding box center [422, 149] width 141 height 46
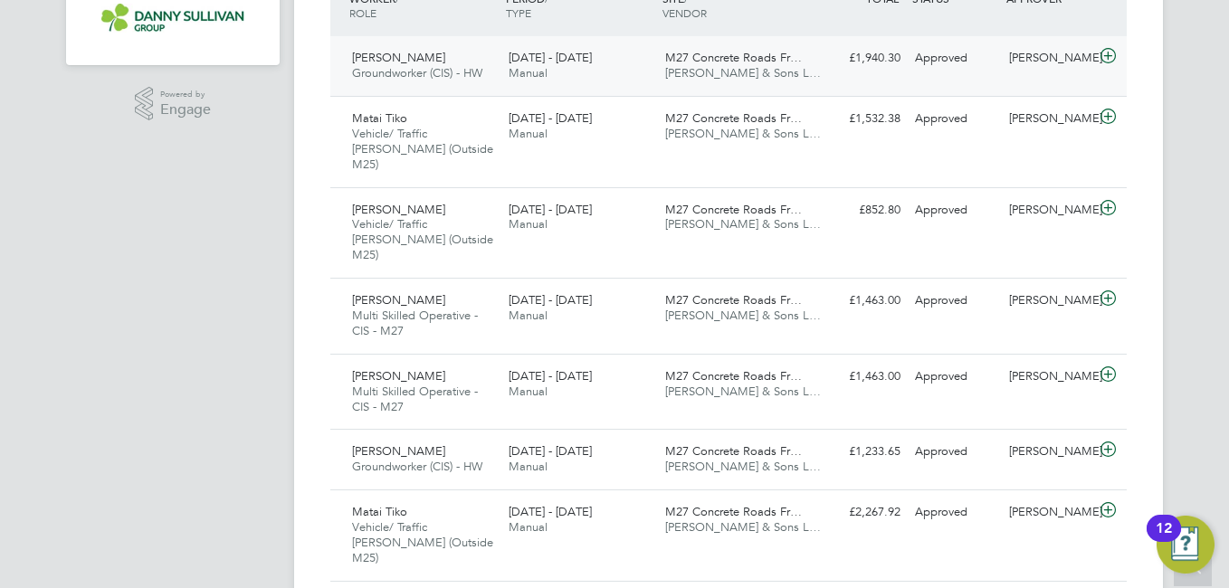
click at [420, 73] on span "Groundworker (CIS) - HW" at bounding box center [417, 72] width 130 height 15
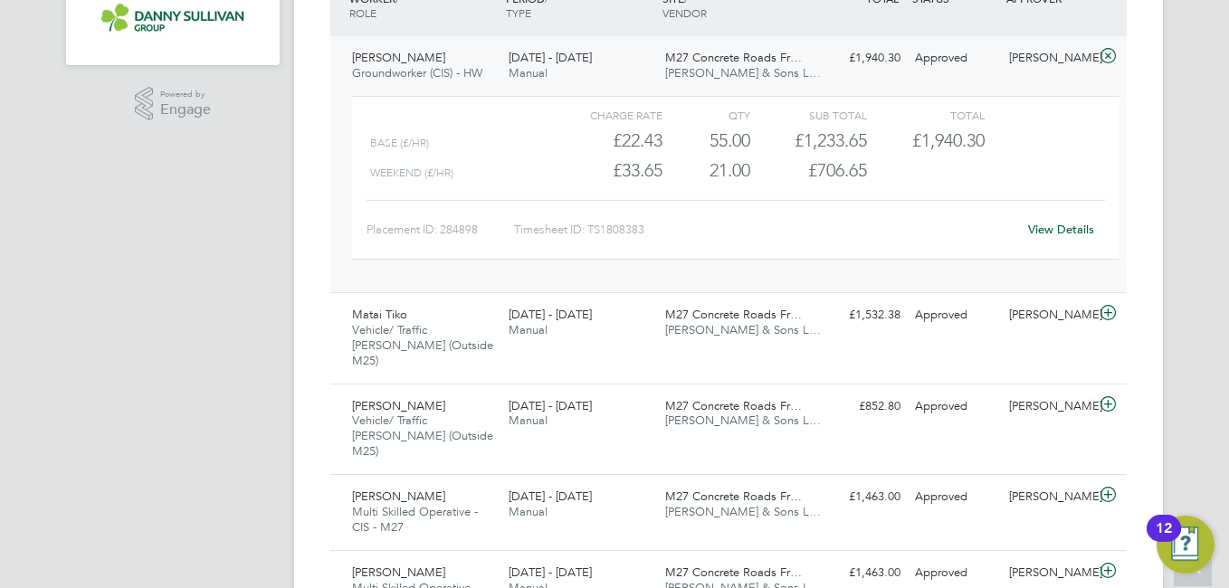
click at [1049, 220] on div "View Details" at bounding box center [1060, 229] width 89 height 29
click at [1056, 229] on link "View Details" at bounding box center [1061, 229] width 66 height 15
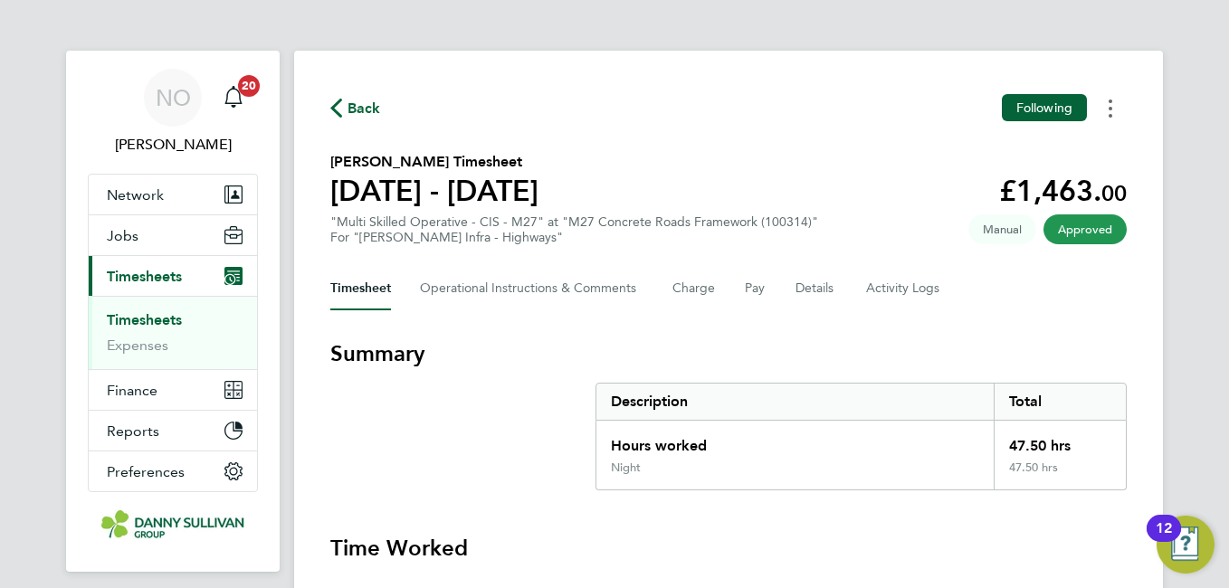
click at [1109, 100] on circle "Timesheets Menu" at bounding box center [1110, 102] width 4 height 4
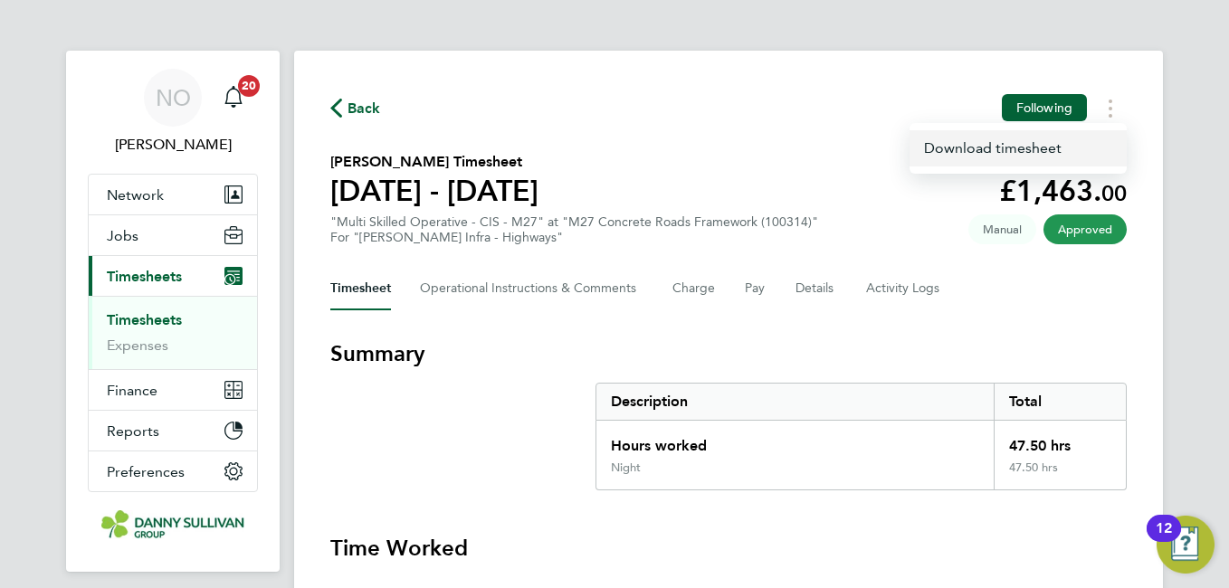
click at [1007, 145] on link "Download timesheet" at bounding box center [1017, 148] width 217 height 36
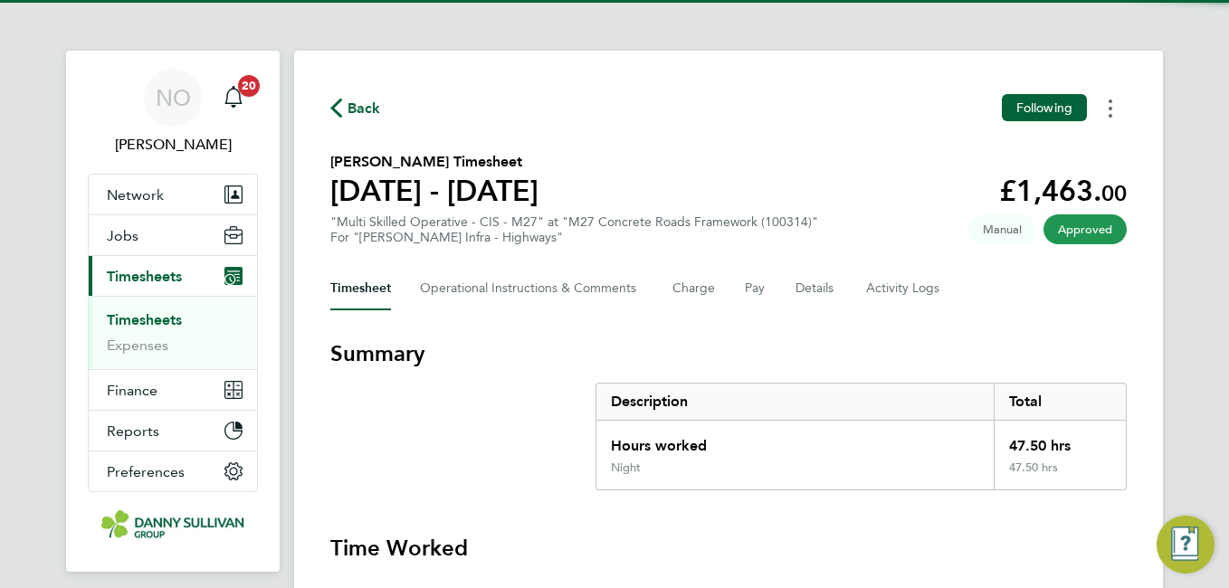
click at [1124, 105] on button "Timesheets Menu" at bounding box center [1110, 108] width 33 height 28
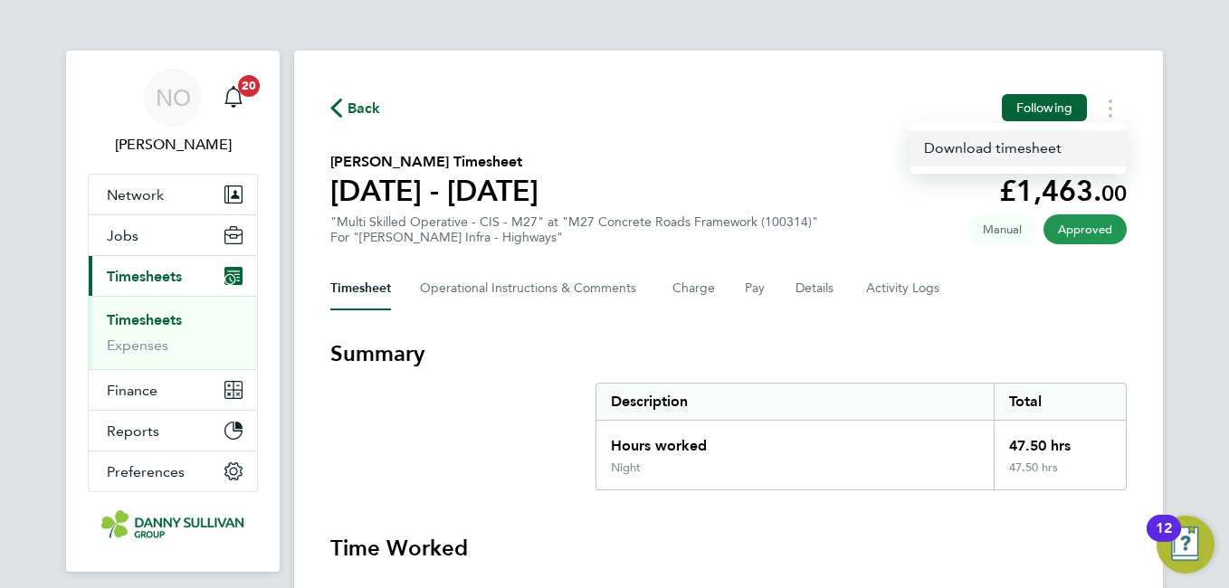
click at [1014, 143] on link "Download timesheet" at bounding box center [1017, 148] width 217 height 36
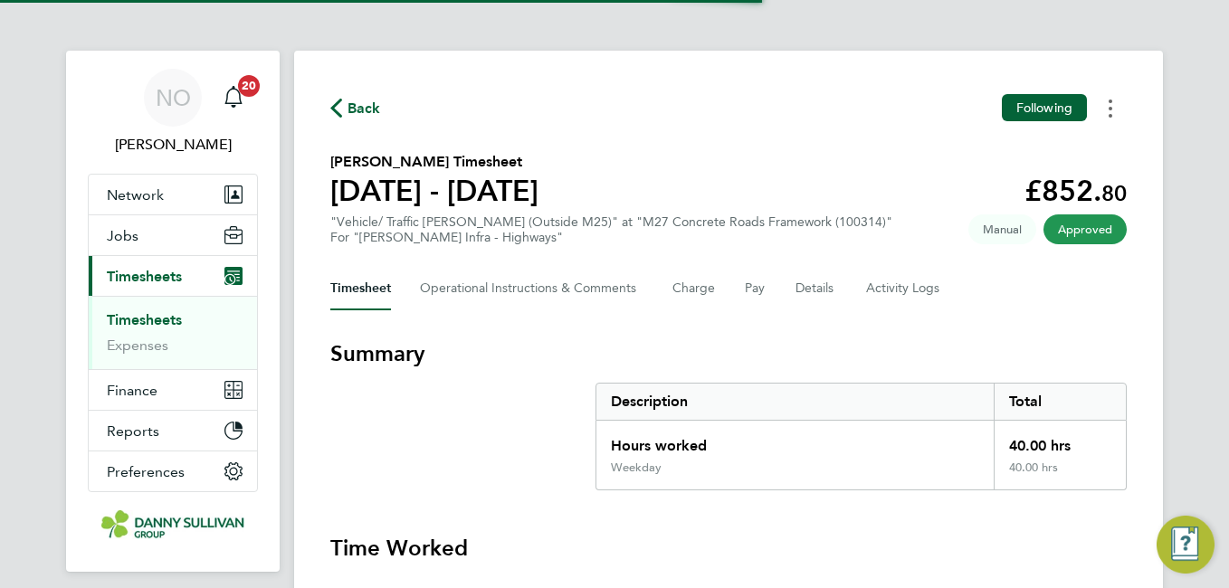
click at [1116, 119] on button "Timesheets Menu" at bounding box center [1110, 108] width 33 height 28
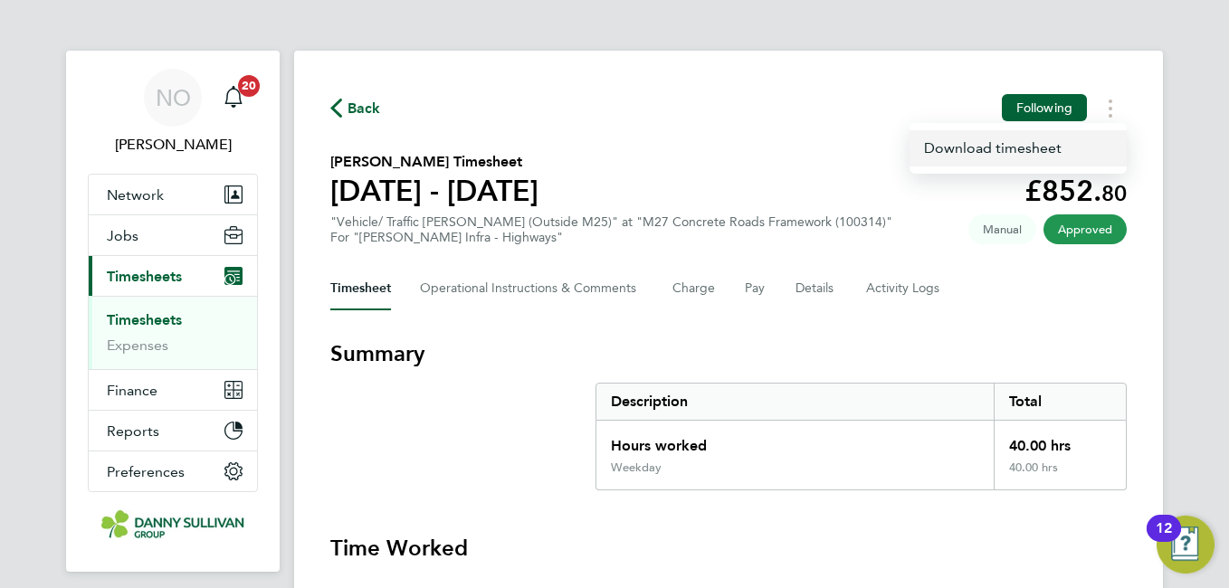
click at [1003, 156] on link "Download timesheet" at bounding box center [1017, 148] width 217 height 36
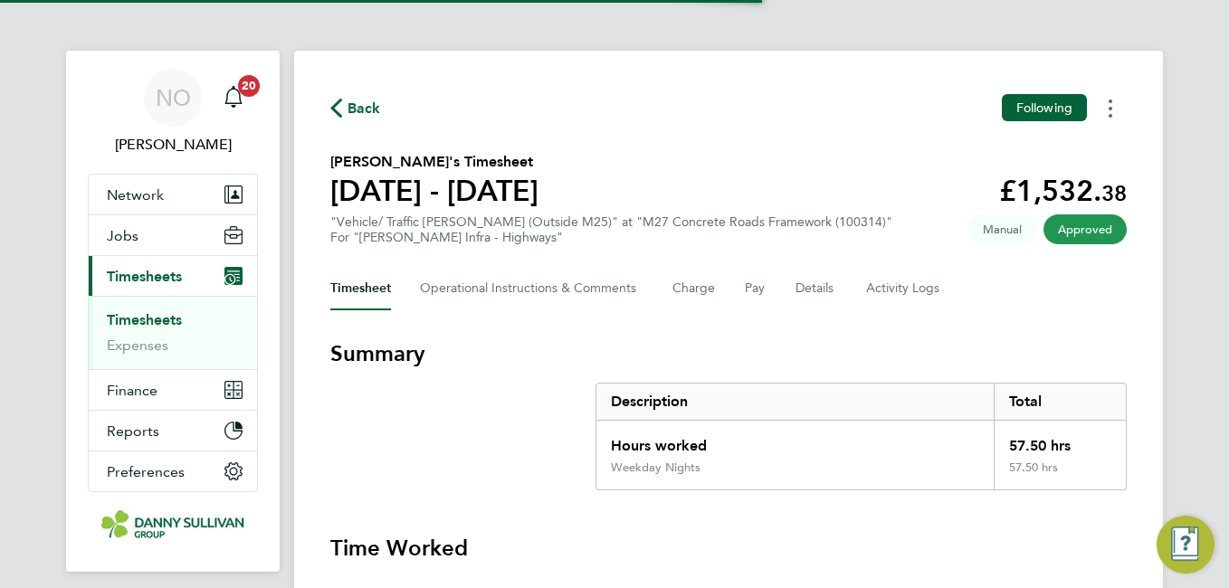
click at [1116, 116] on button "Timesheets Menu" at bounding box center [1110, 108] width 33 height 28
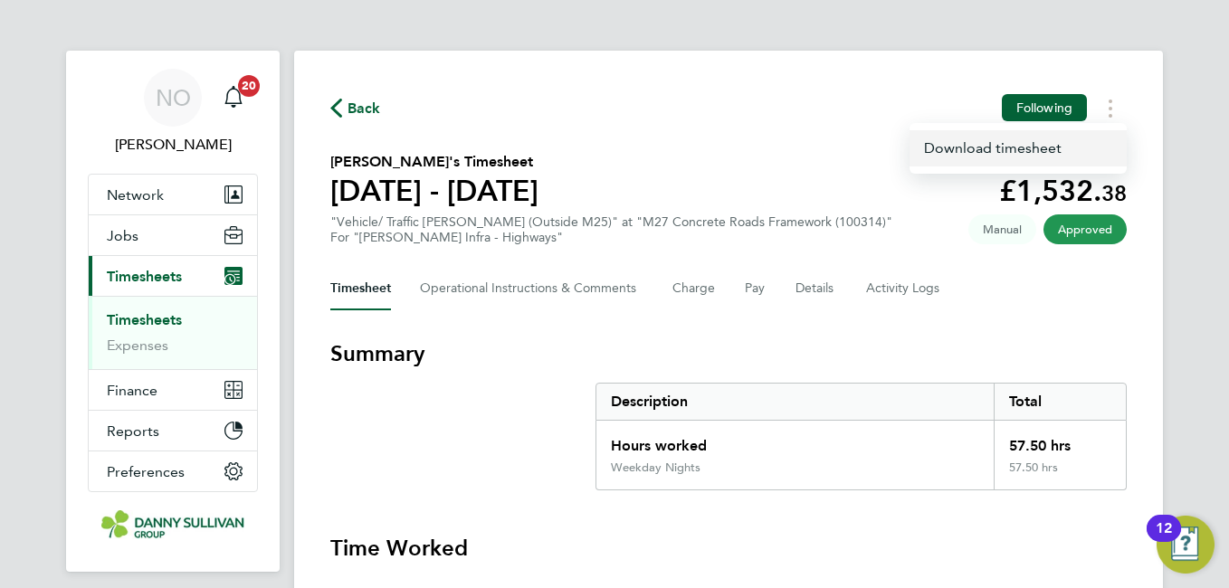
click at [1016, 147] on link "Download timesheet" at bounding box center [1017, 148] width 217 height 36
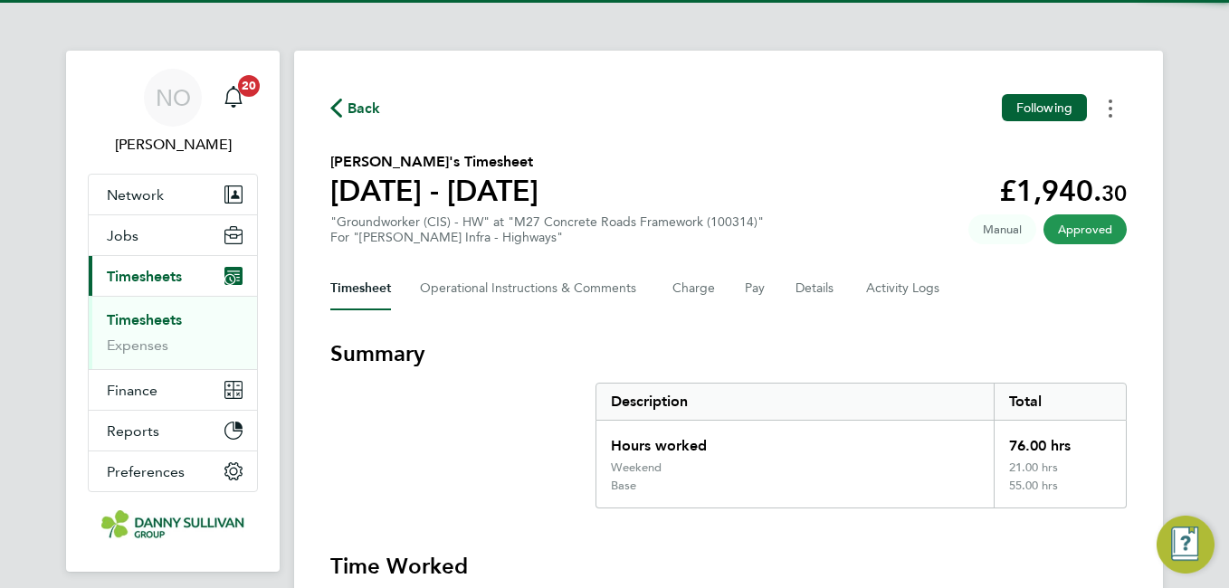
click at [1122, 112] on button "Timesheets Menu" at bounding box center [1110, 108] width 33 height 28
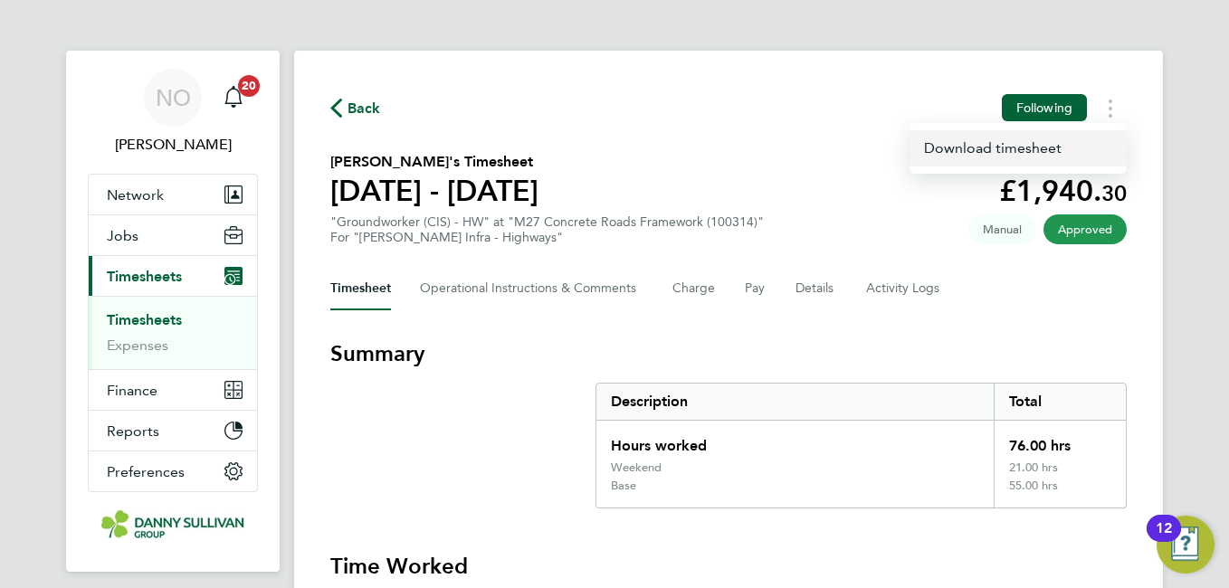
click at [1022, 153] on link "Download timesheet" at bounding box center [1017, 148] width 217 height 36
